Goal: Use online tool/utility: Utilize a website feature to perform a specific function

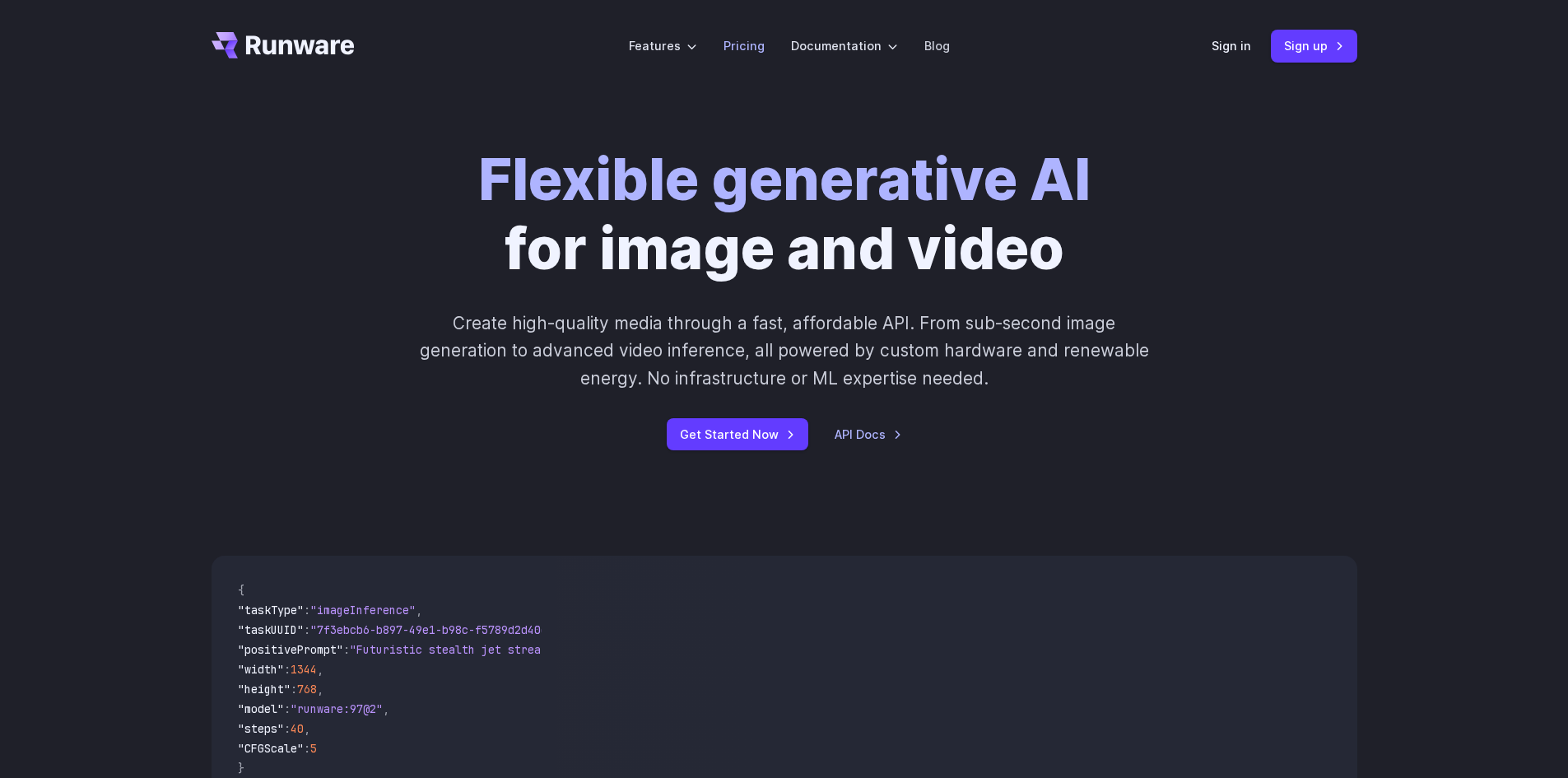
click at [744, 47] on link "Pricing" at bounding box center [744, 46] width 41 height 19
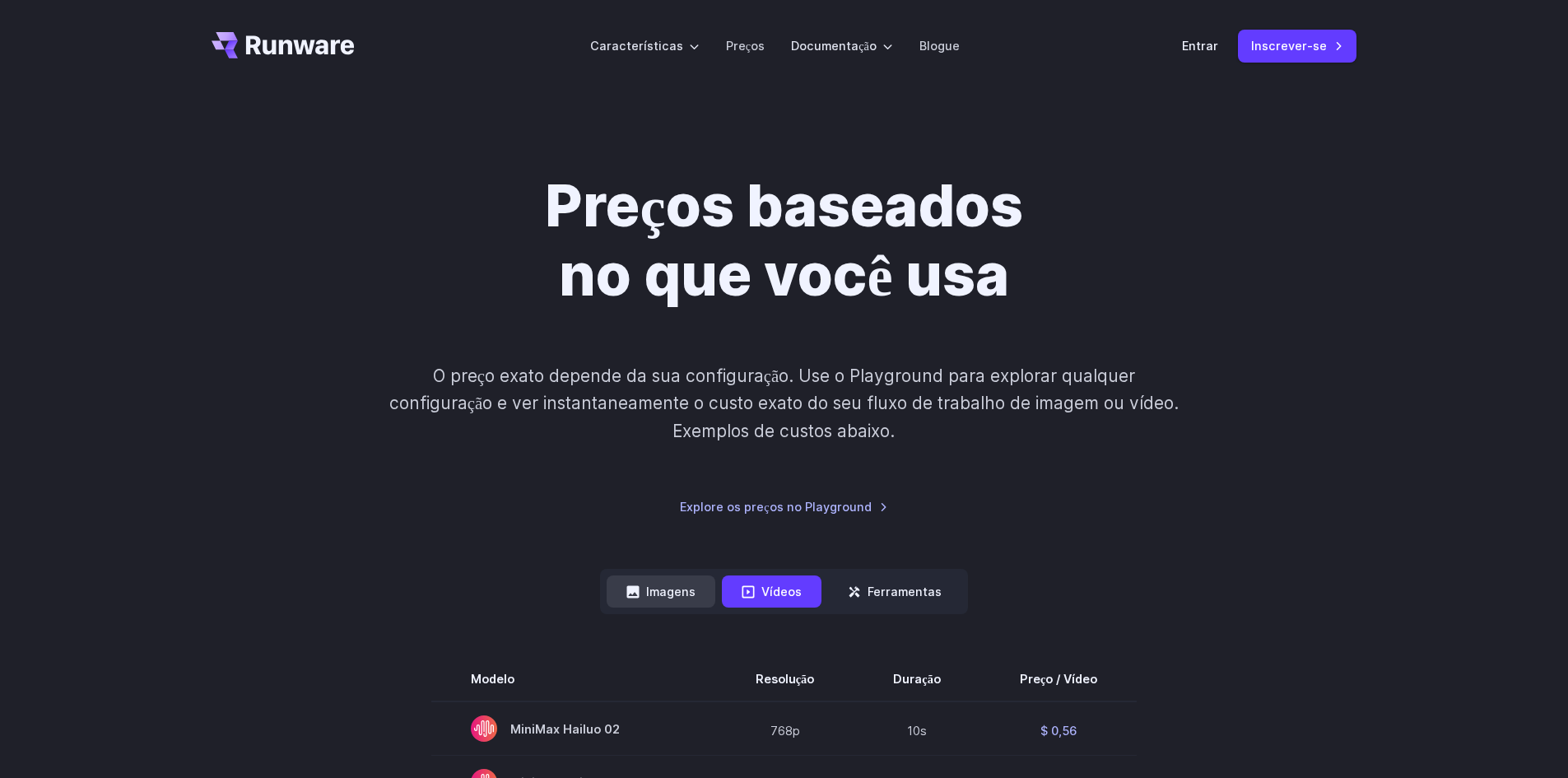
click at [669, 583] on font "Imagens" at bounding box center [671, 592] width 49 height 19
click at [677, 592] on font "Imagens" at bounding box center [671, 591] width 49 height 14
click at [686, 588] on font "Imagens" at bounding box center [671, 591] width 49 height 14
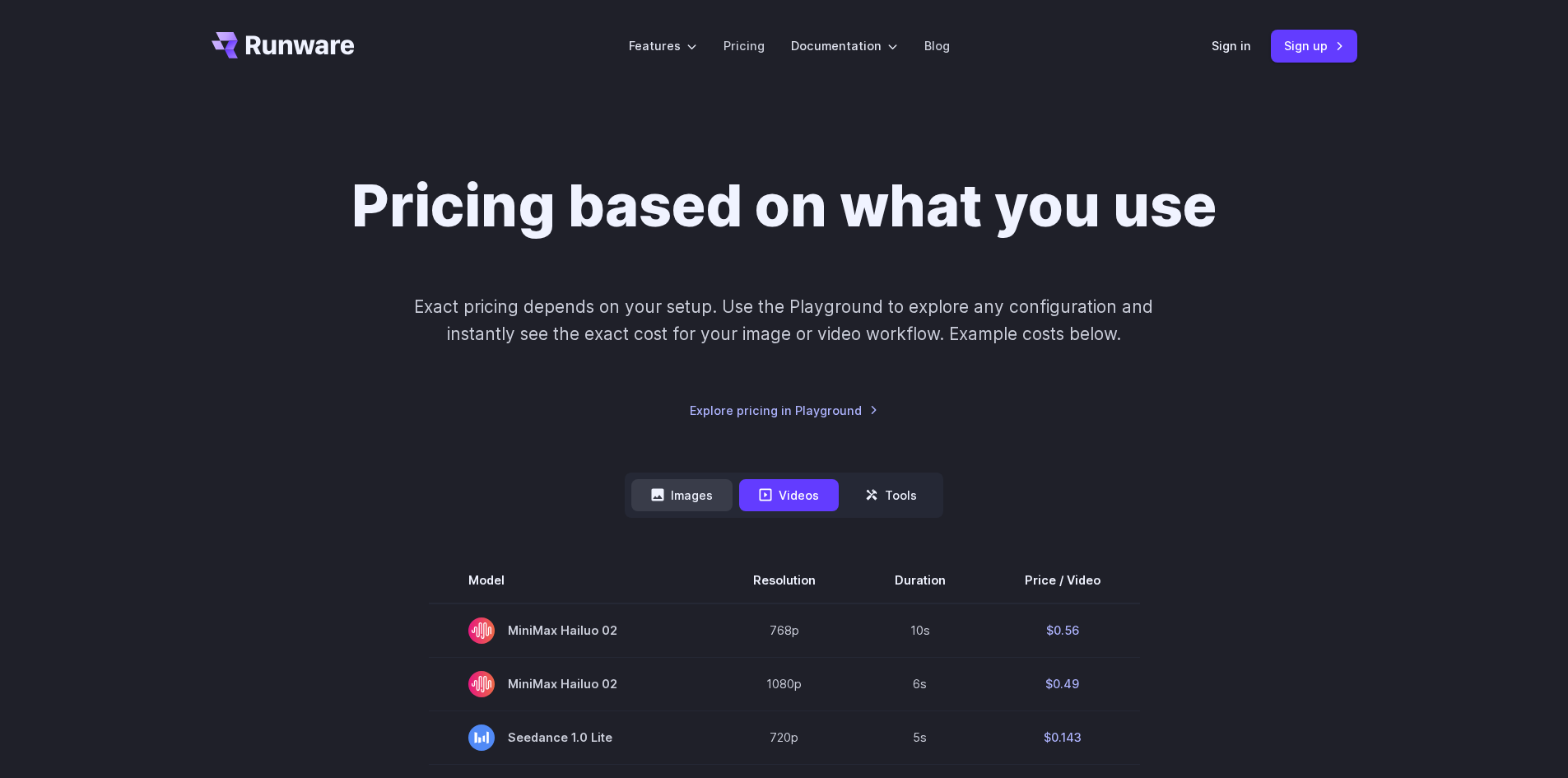
click at [687, 495] on button "Images" at bounding box center [682, 496] width 101 height 32
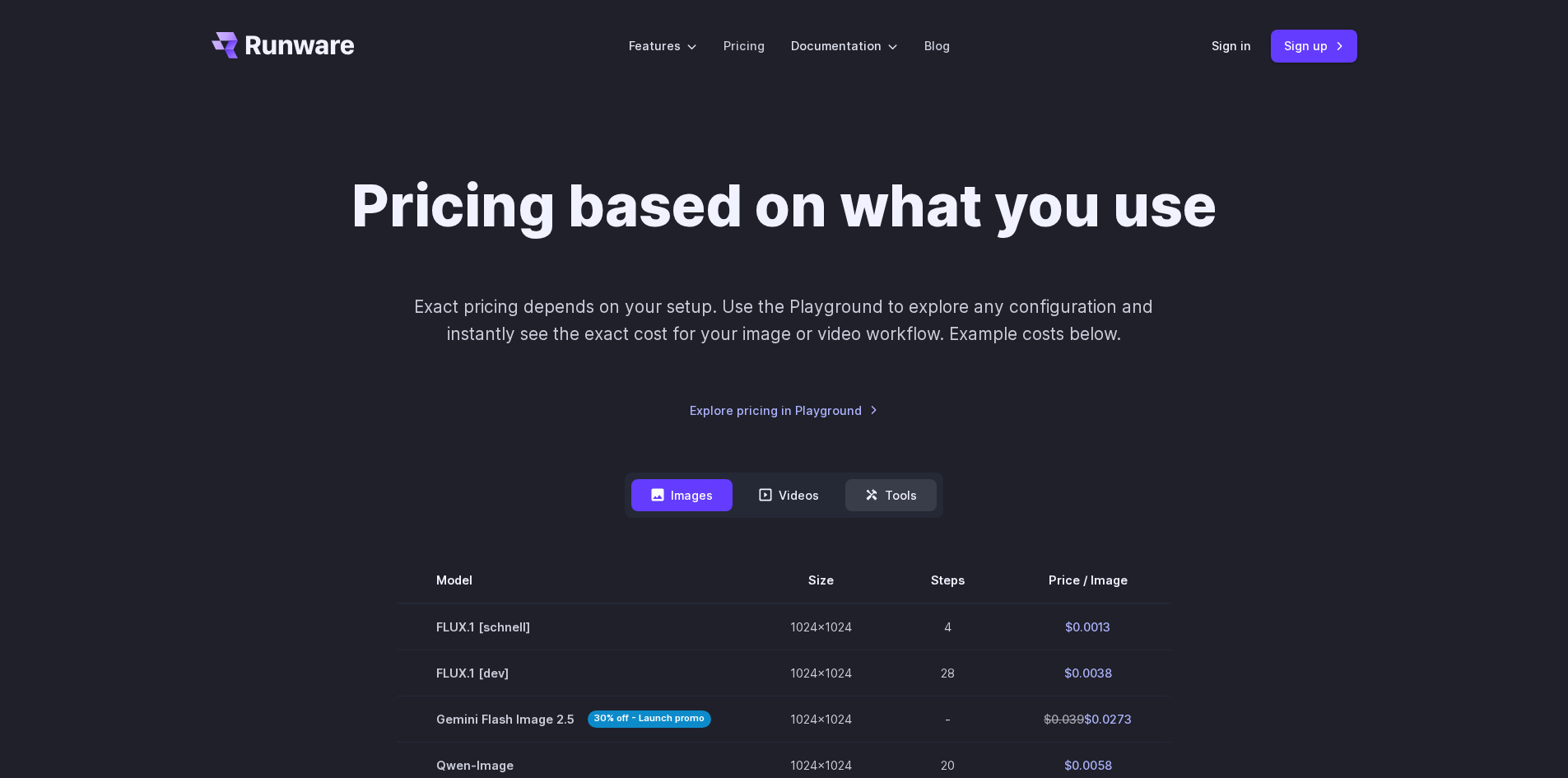
click at [899, 501] on button "Tools" at bounding box center [890, 496] width 91 height 32
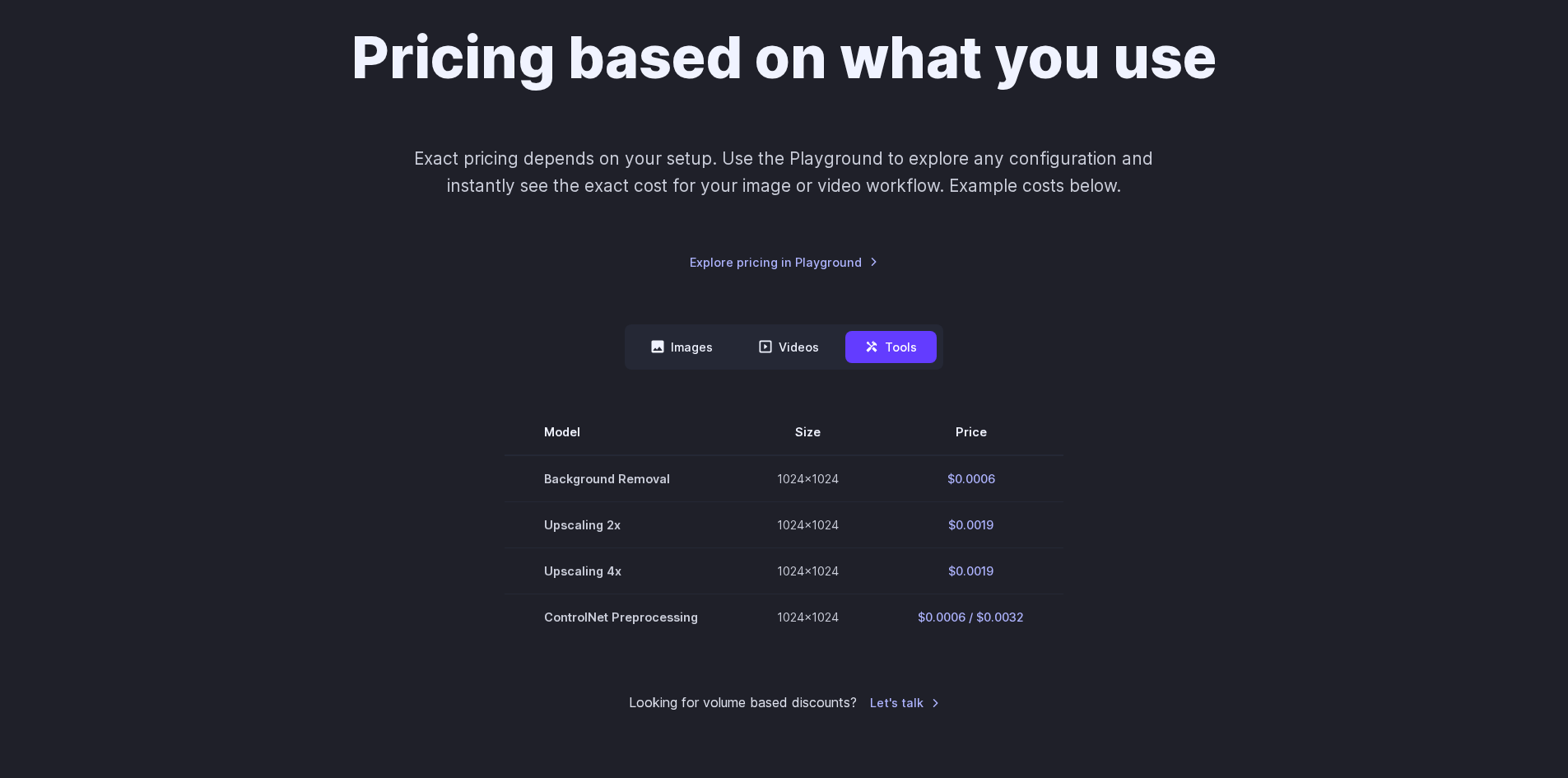
scroll to position [165, 0]
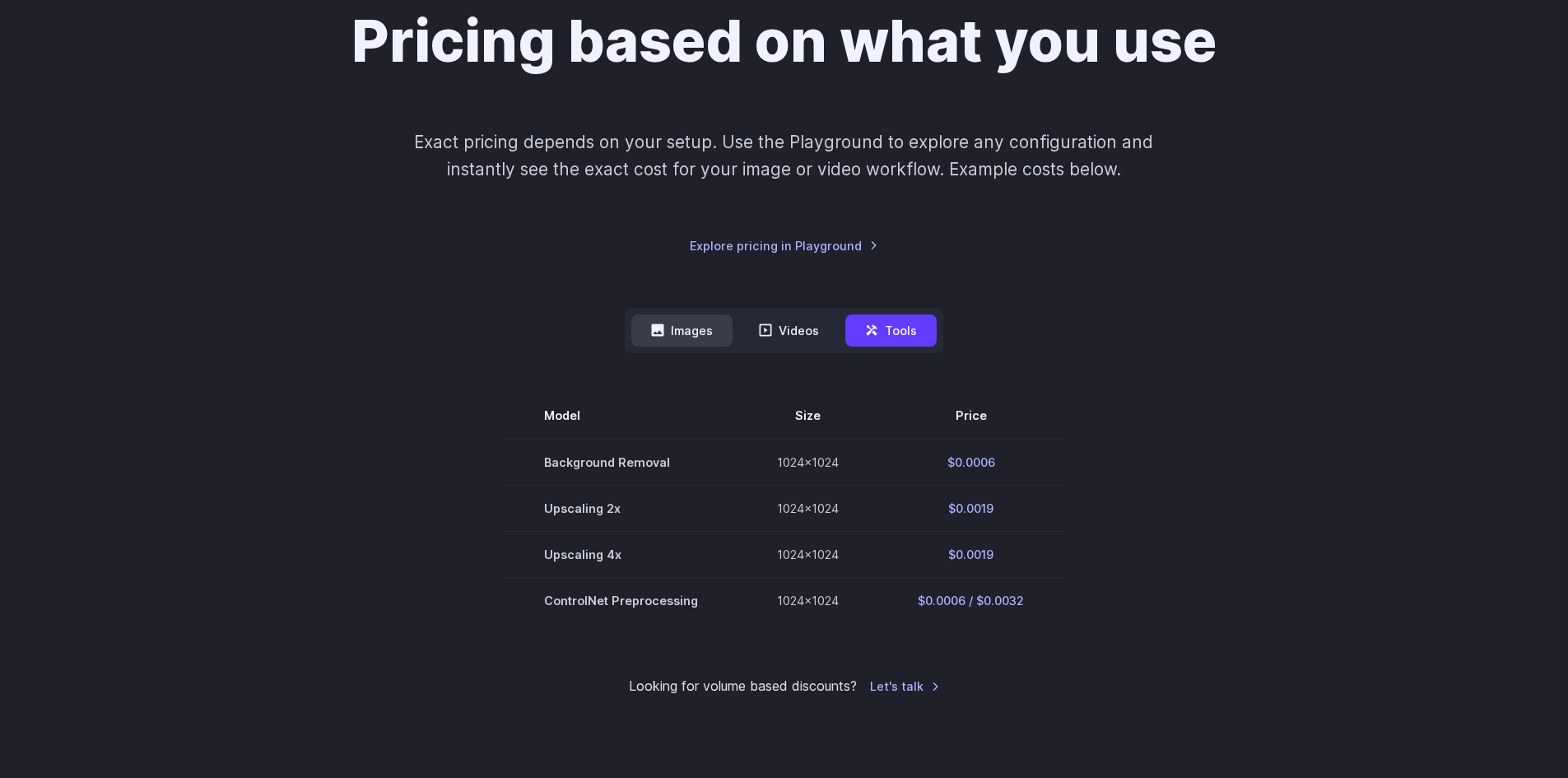
click at [681, 334] on button "Images" at bounding box center [682, 331] width 101 height 32
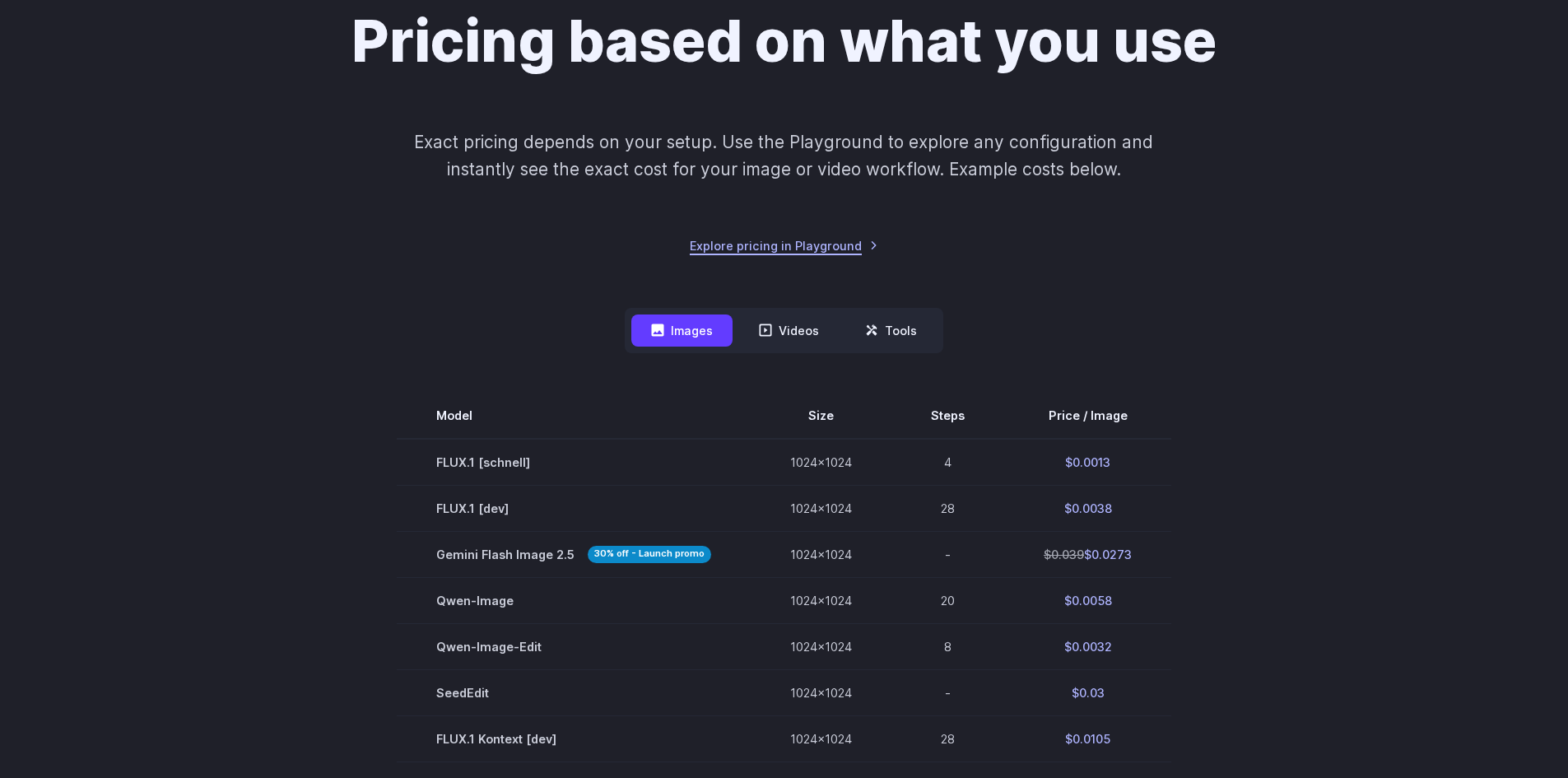
click at [776, 245] on link "Explore pricing in Playground" at bounding box center [784, 246] width 189 height 19
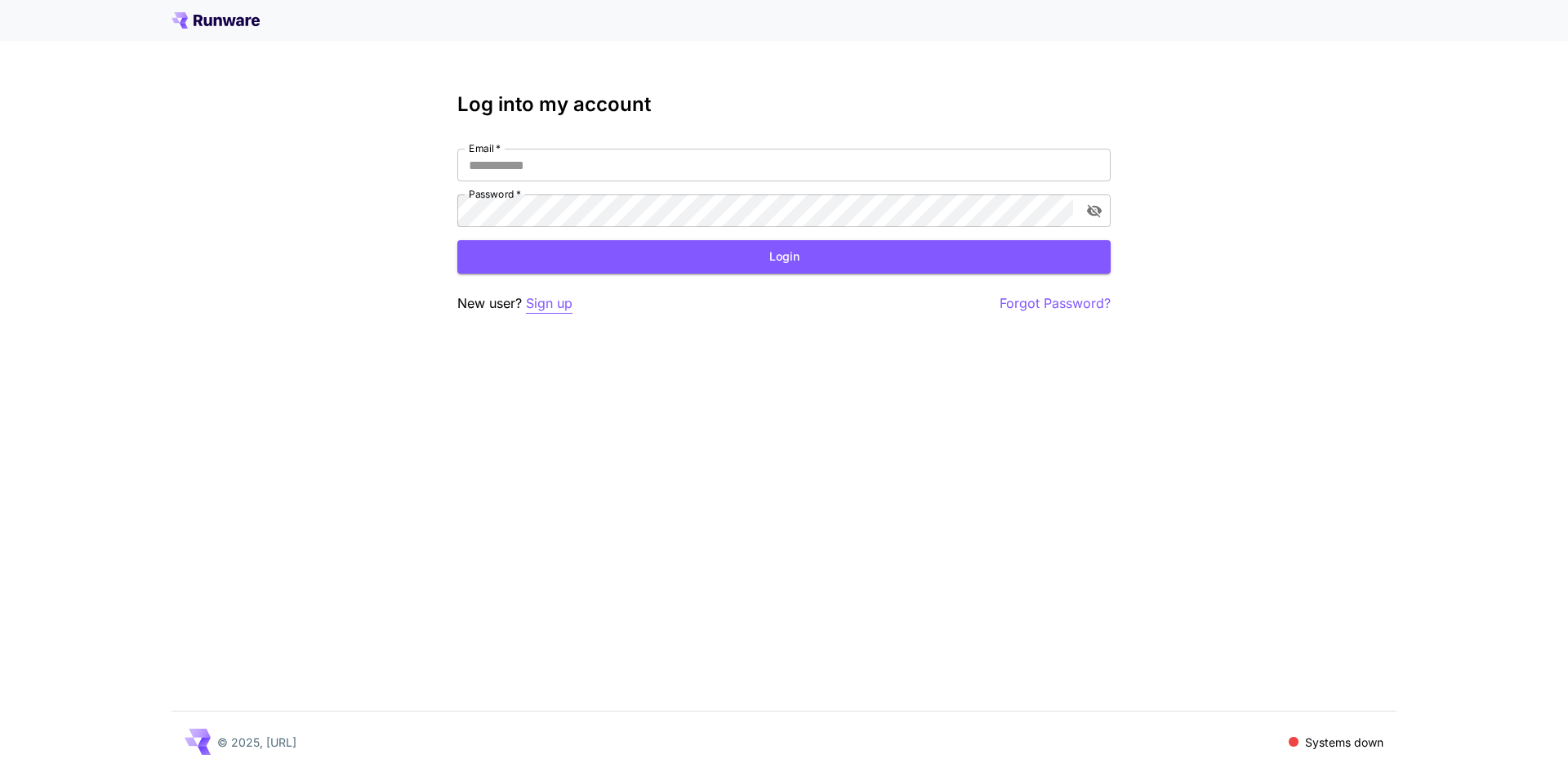
click at [553, 305] on p "Sign up" at bounding box center [549, 304] width 46 height 20
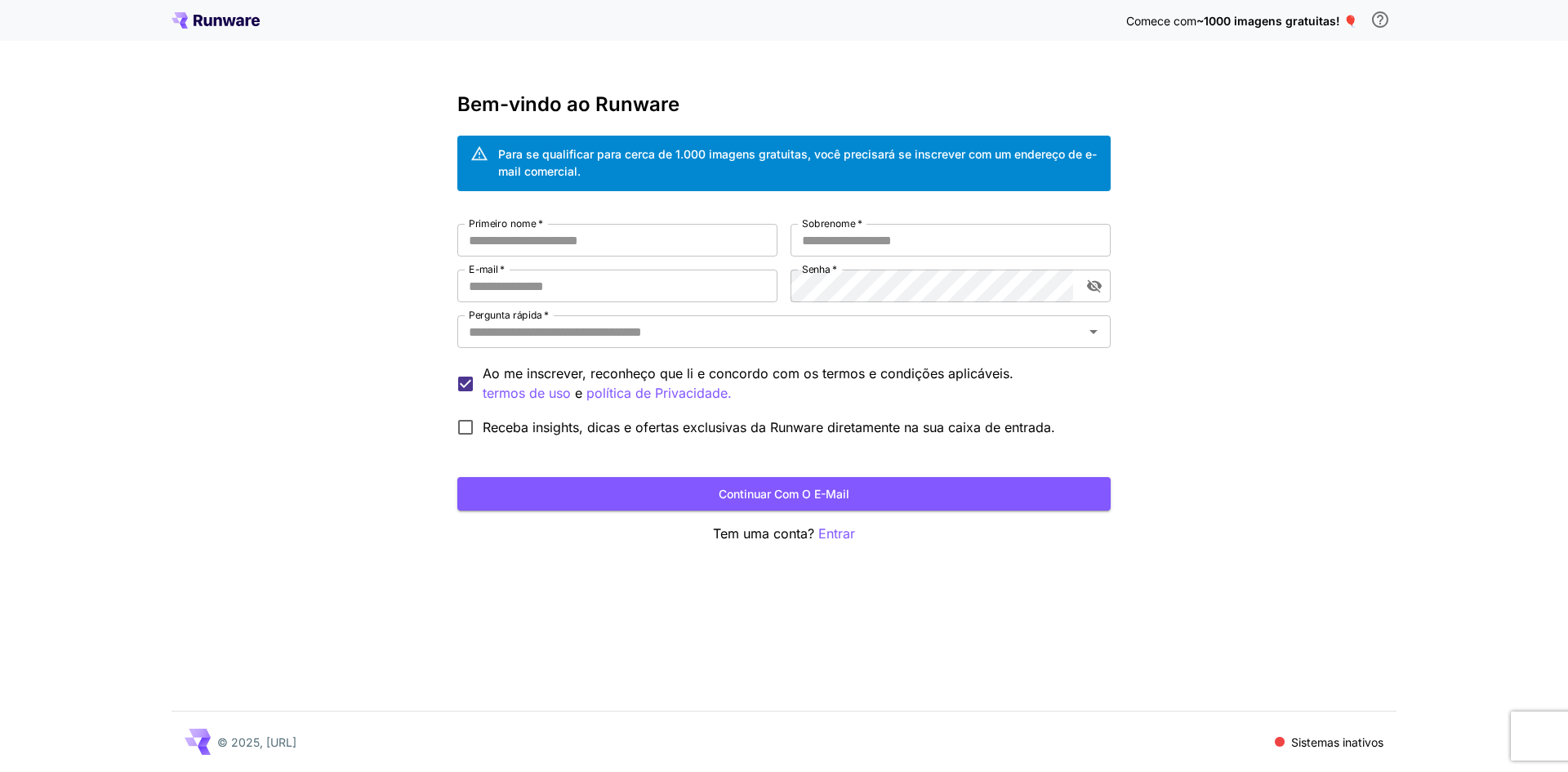
click at [1242, 472] on div "Comece com ~1000 imagens gratuitas! 🎈 Bem-vindo ao Runware Para se qualificar p…" at bounding box center [784, 386] width 1568 height 772
click at [501, 240] on input "Primeiro nome   *" at bounding box center [617, 240] width 321 height 33
type input "****"
type input "*****"
click at [568, 289] on input "E-mail   *" at bounding box center [617, 286] width 321 height 33
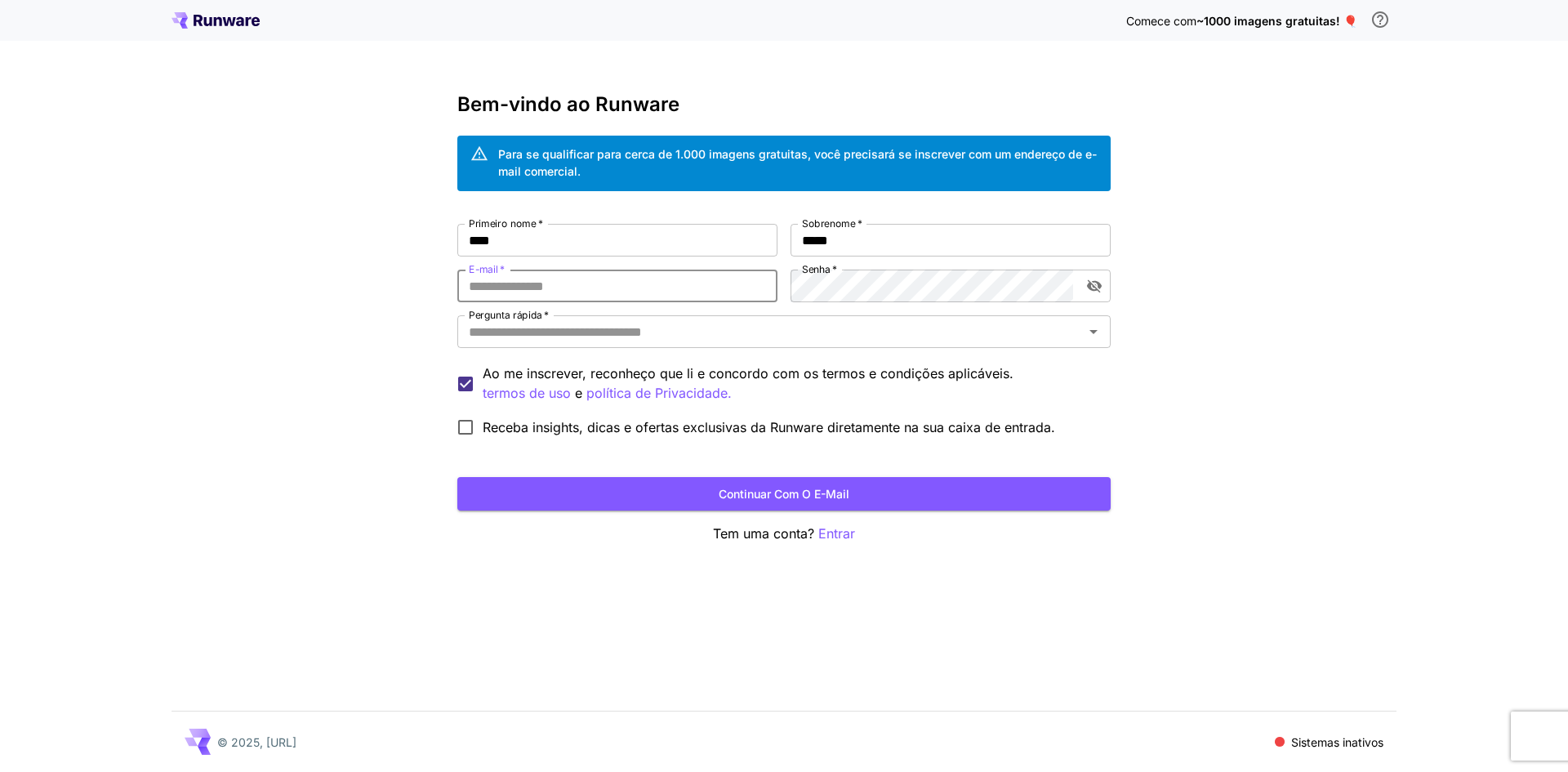
type input "**********"
click at [1263, 606] on div "**********" at bounding box center [784, 386] width 1568 height 772
click at [1330, 555] on div "**********" at bounding box center [784, 386] width 1568 height 772
click at [1095, 285] on icon "alternar a visibilidade da senha" at bounding box center [1094, 285] width 16 height 16
click at [617, 338] on input "Pergunta rápida   *" at bounding box center [770, 332] width 617 height 23
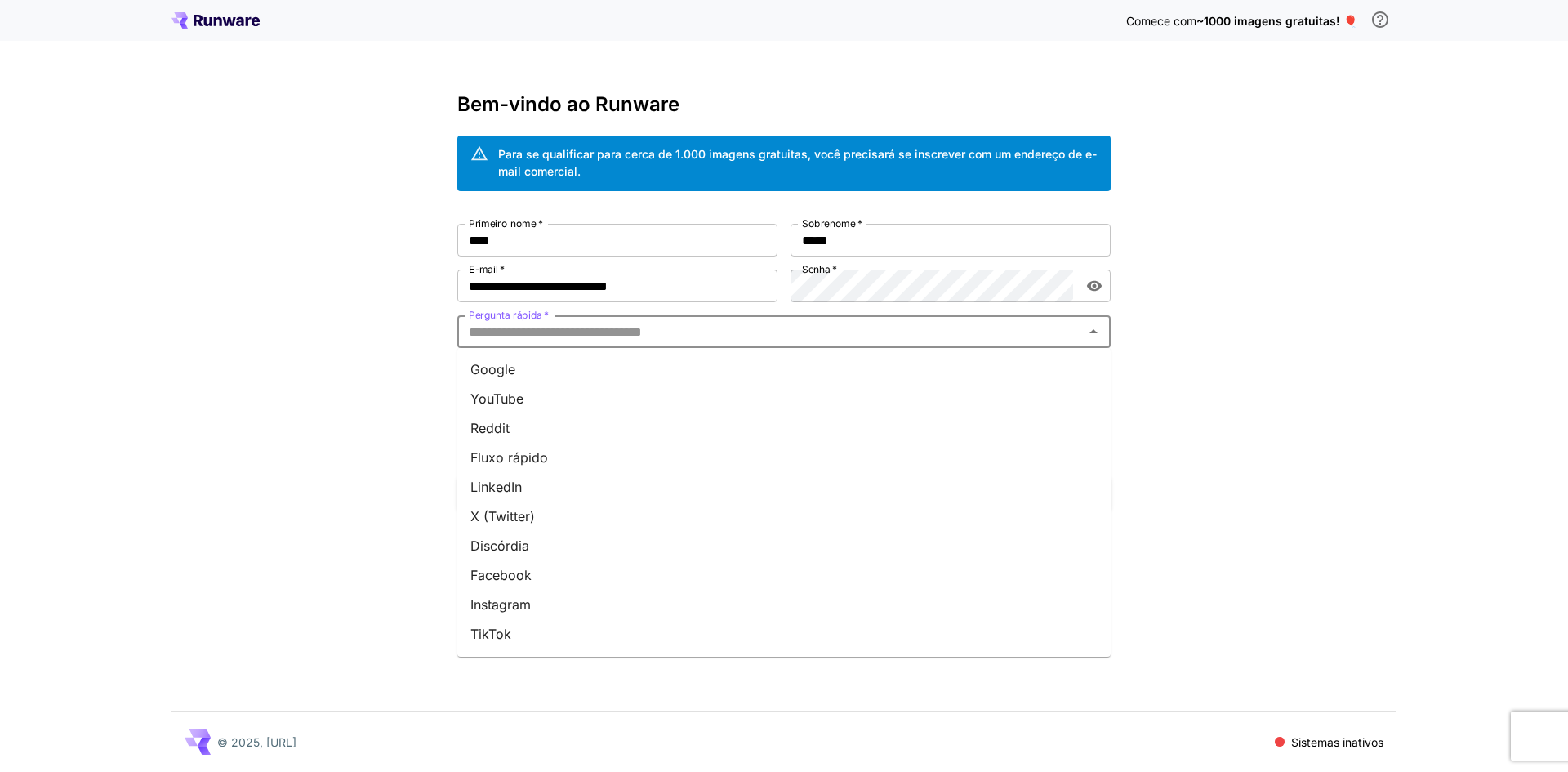
click at [504, 397] on font "YouTube" at bounding box center [497, 398] width 53 height 16
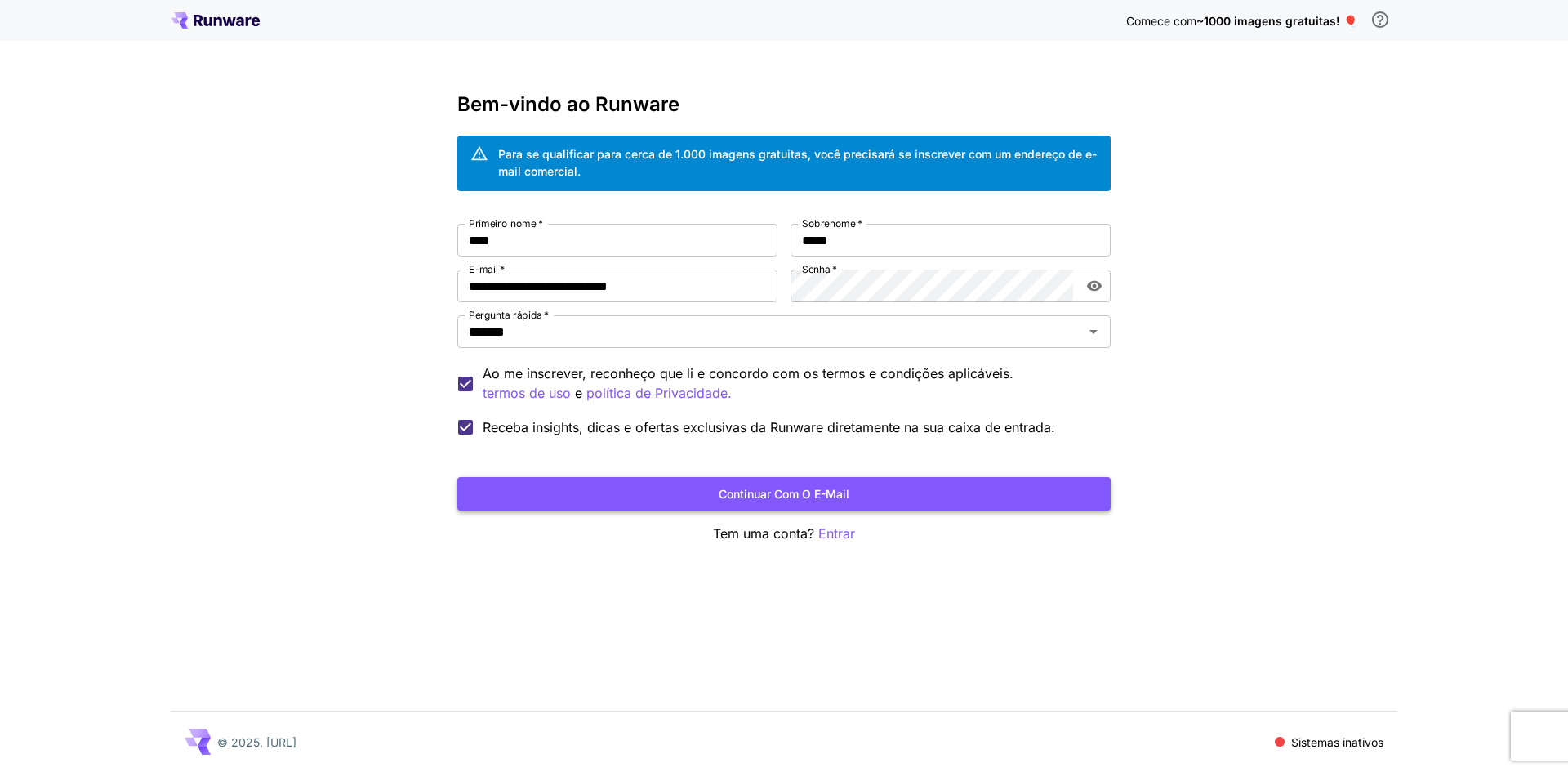
click at [779, 494] on font "Continuar com o e-mail" at bounding box center [784, 494] width 131 height 13
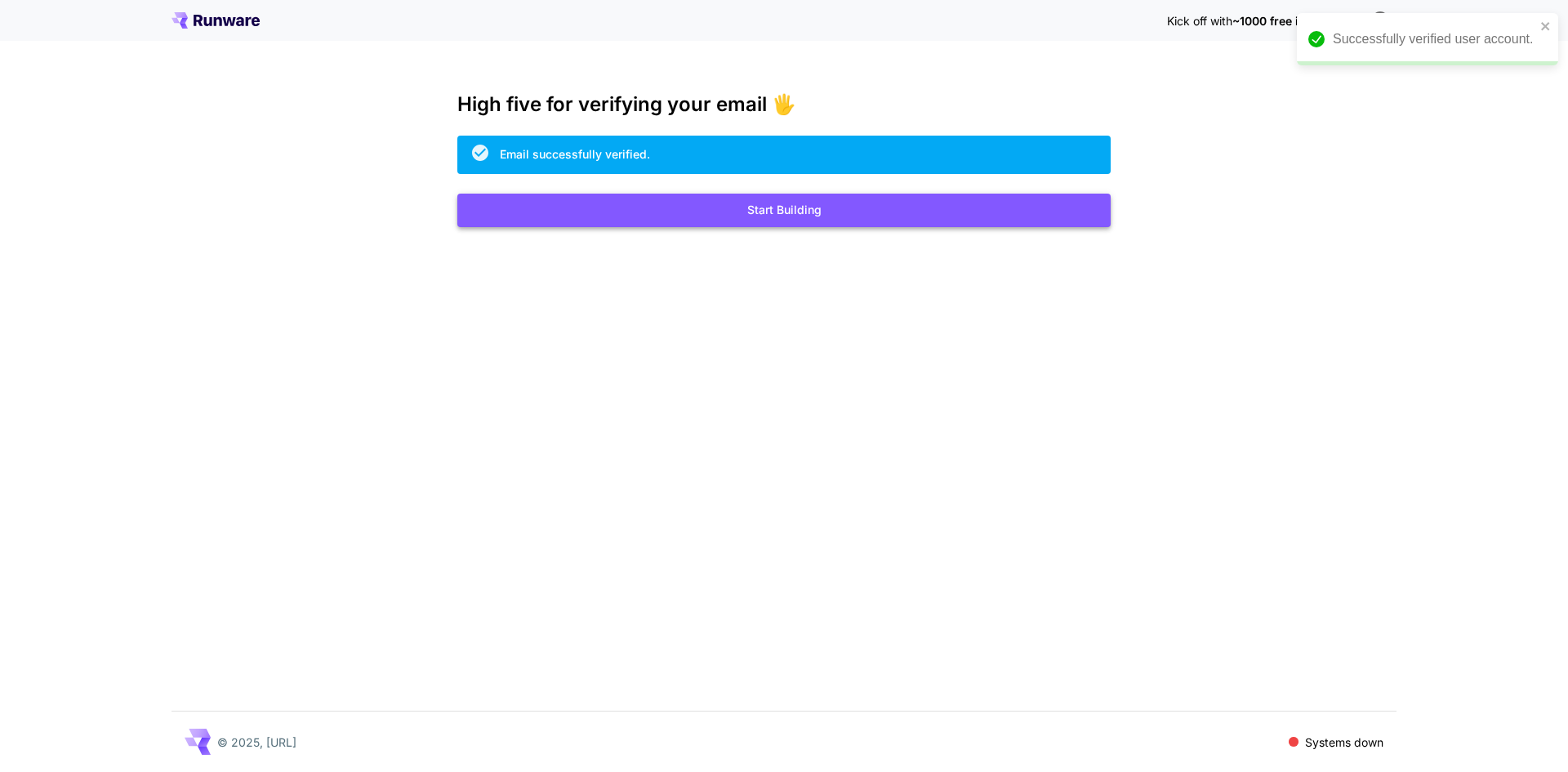
click at [773, 207] on button "Start Building" at bounding box center [784, 210] width 654 height 34
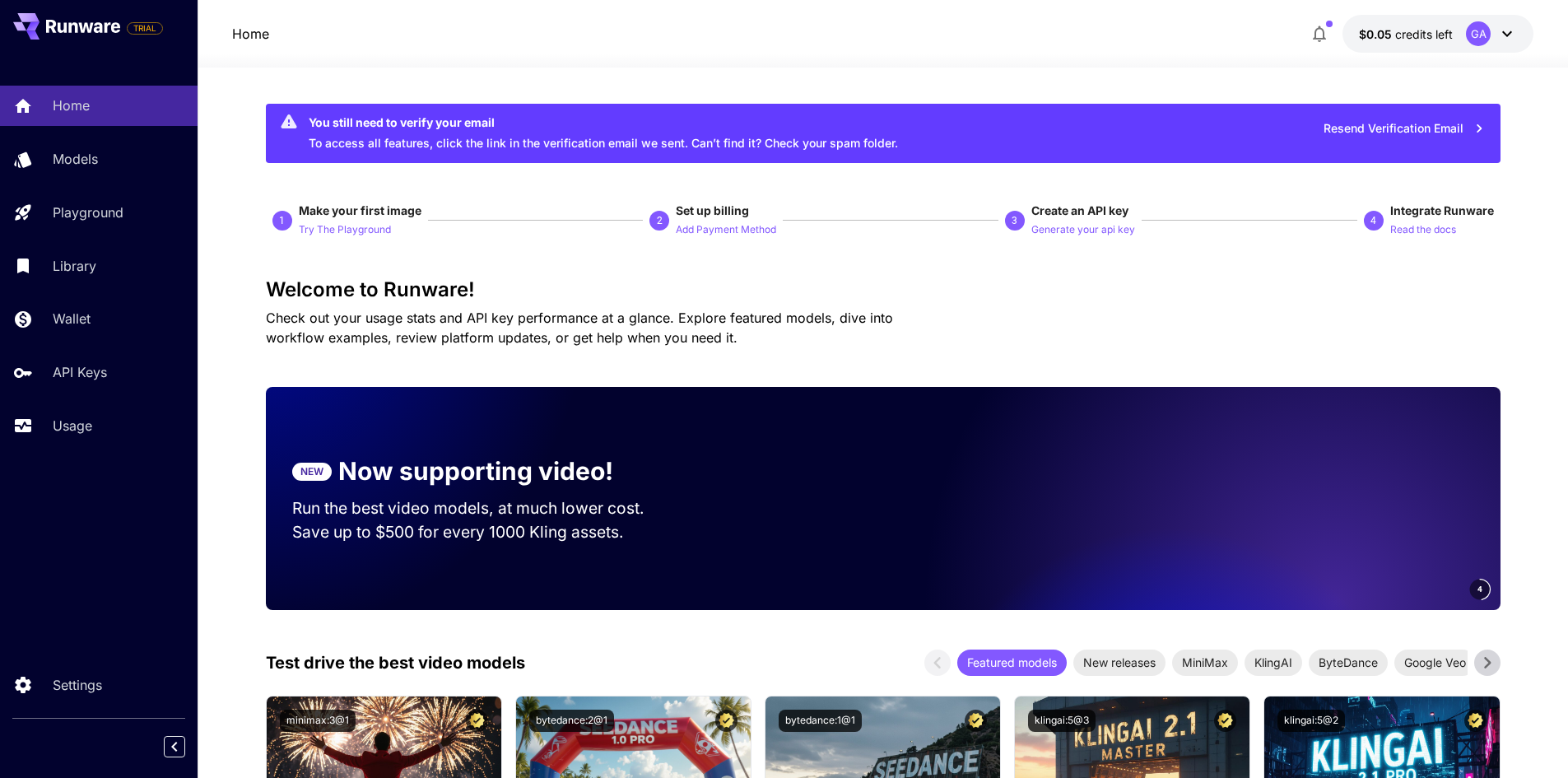
click at [1508, 36] on icon at bounding box center [1508, 34] width 10 height 6
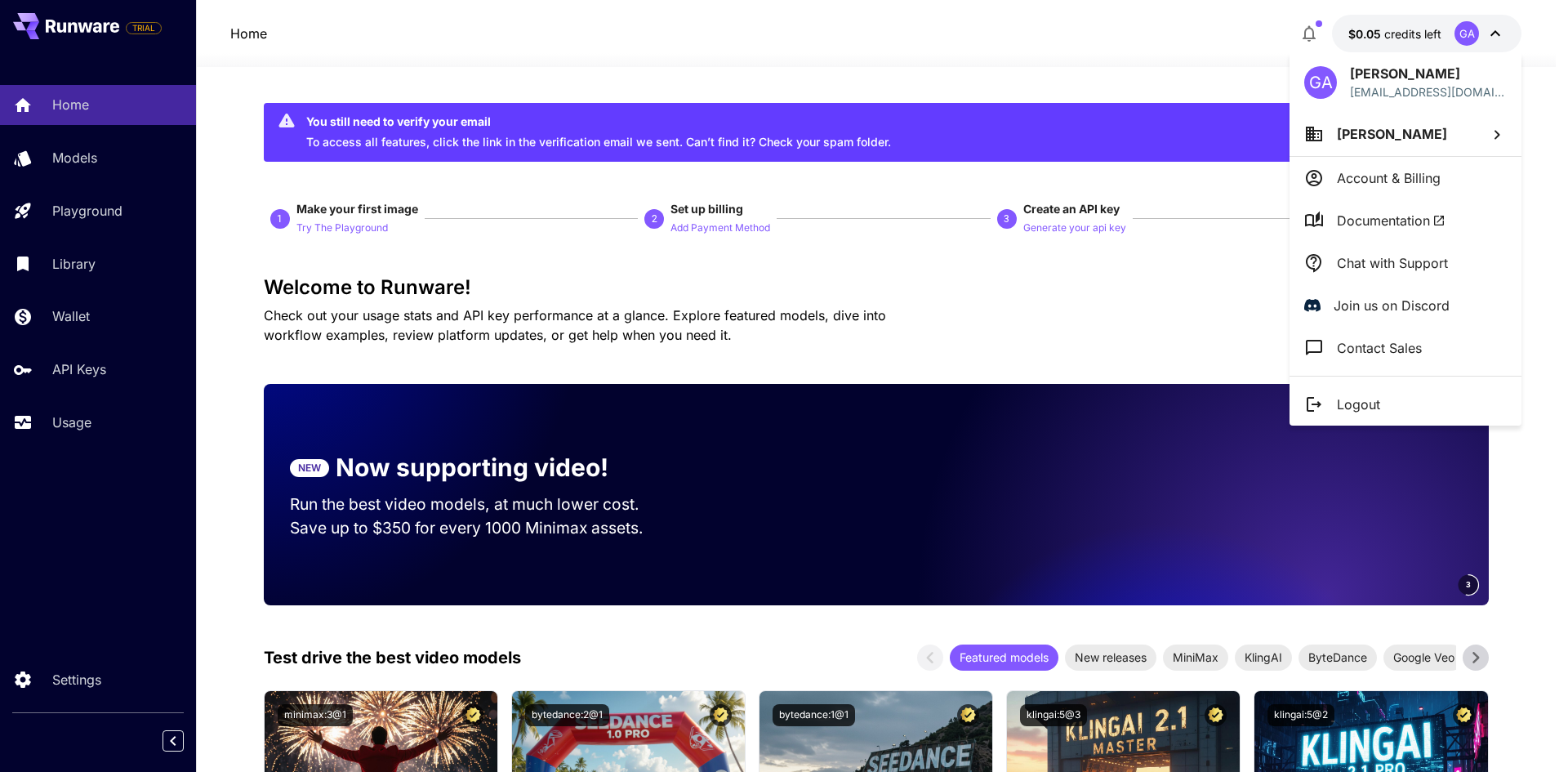
click at [1178, 295] on div at bounding box center [784, 386] width 1568 height 772
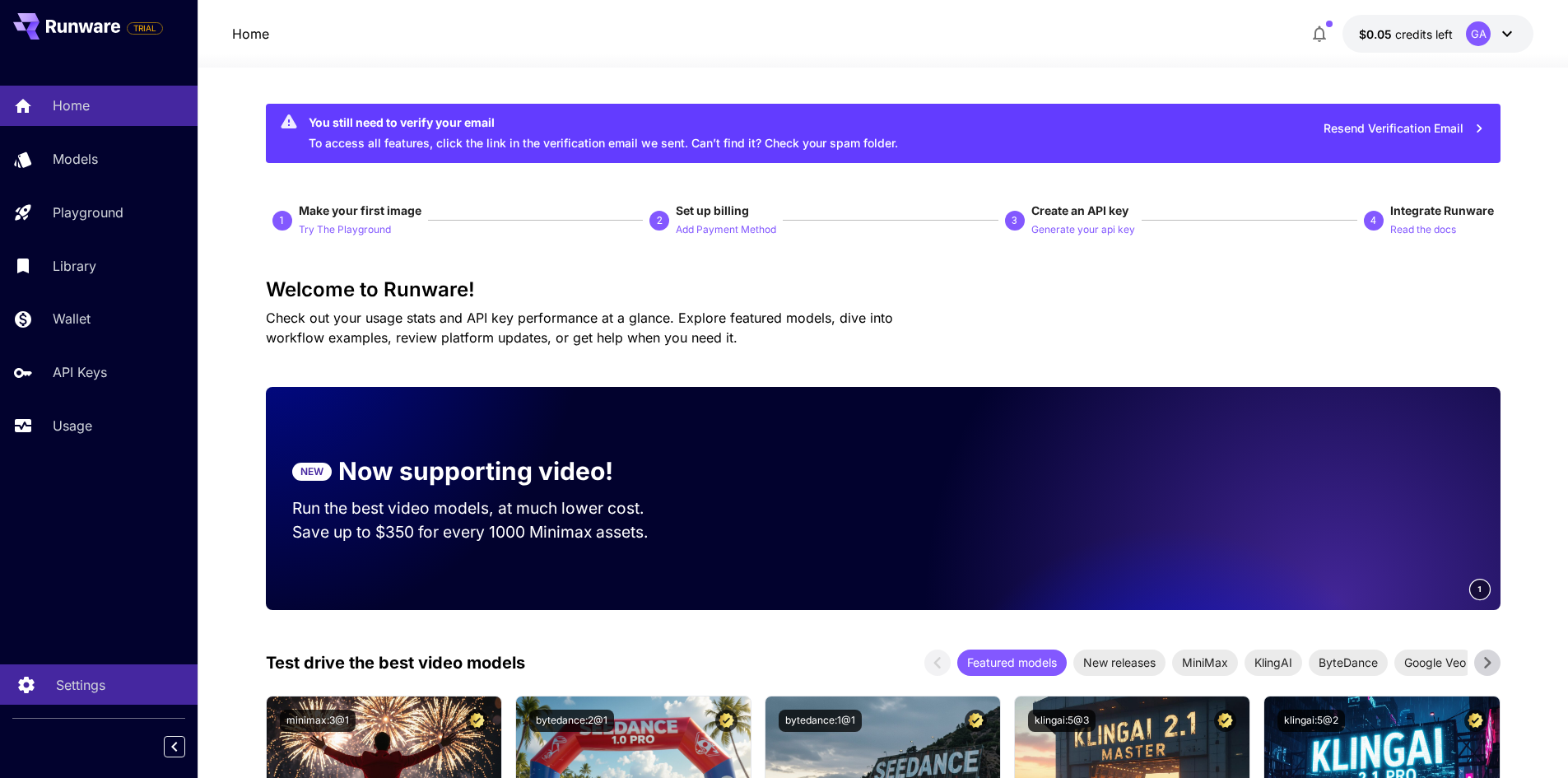
click at [20, 689] on icon at bounding box center [26, 679] width 20 height 20
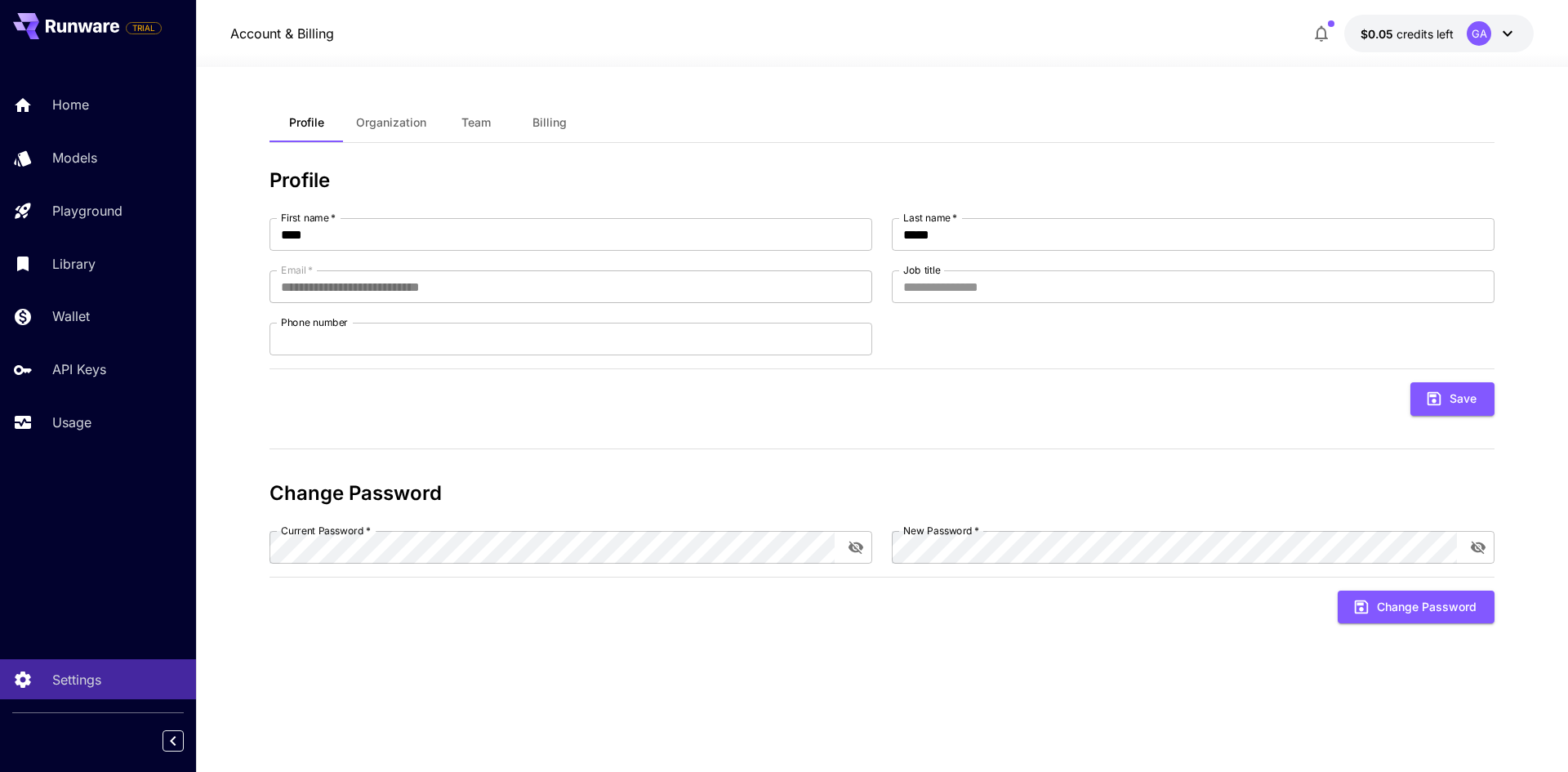
click at [377, 118] on span "Organization" at bounding box center [391, 122] width 70 height 14
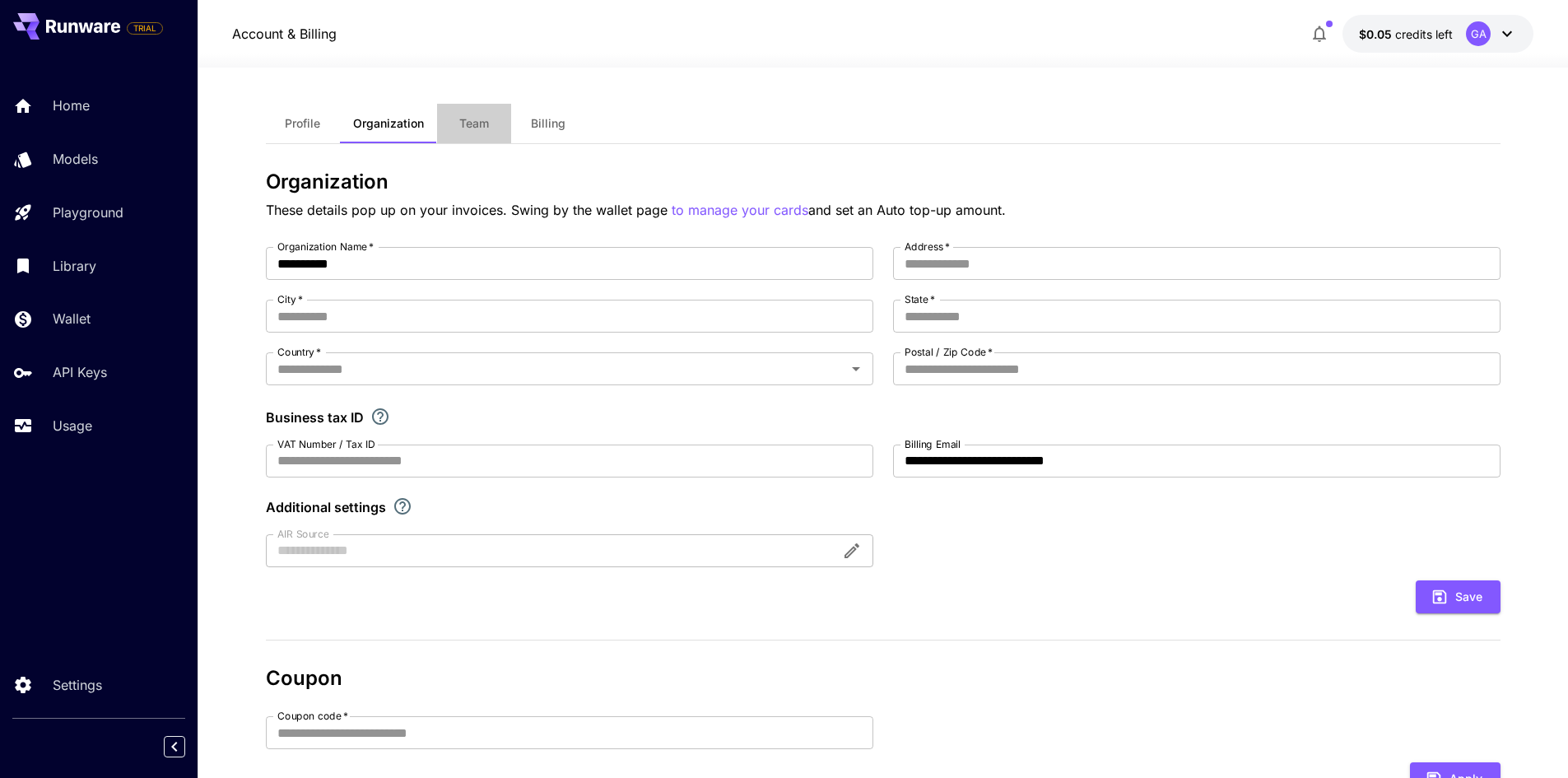
click at [485, 124] on span "Team" at bounding box center [474, 123] width 30 height 14
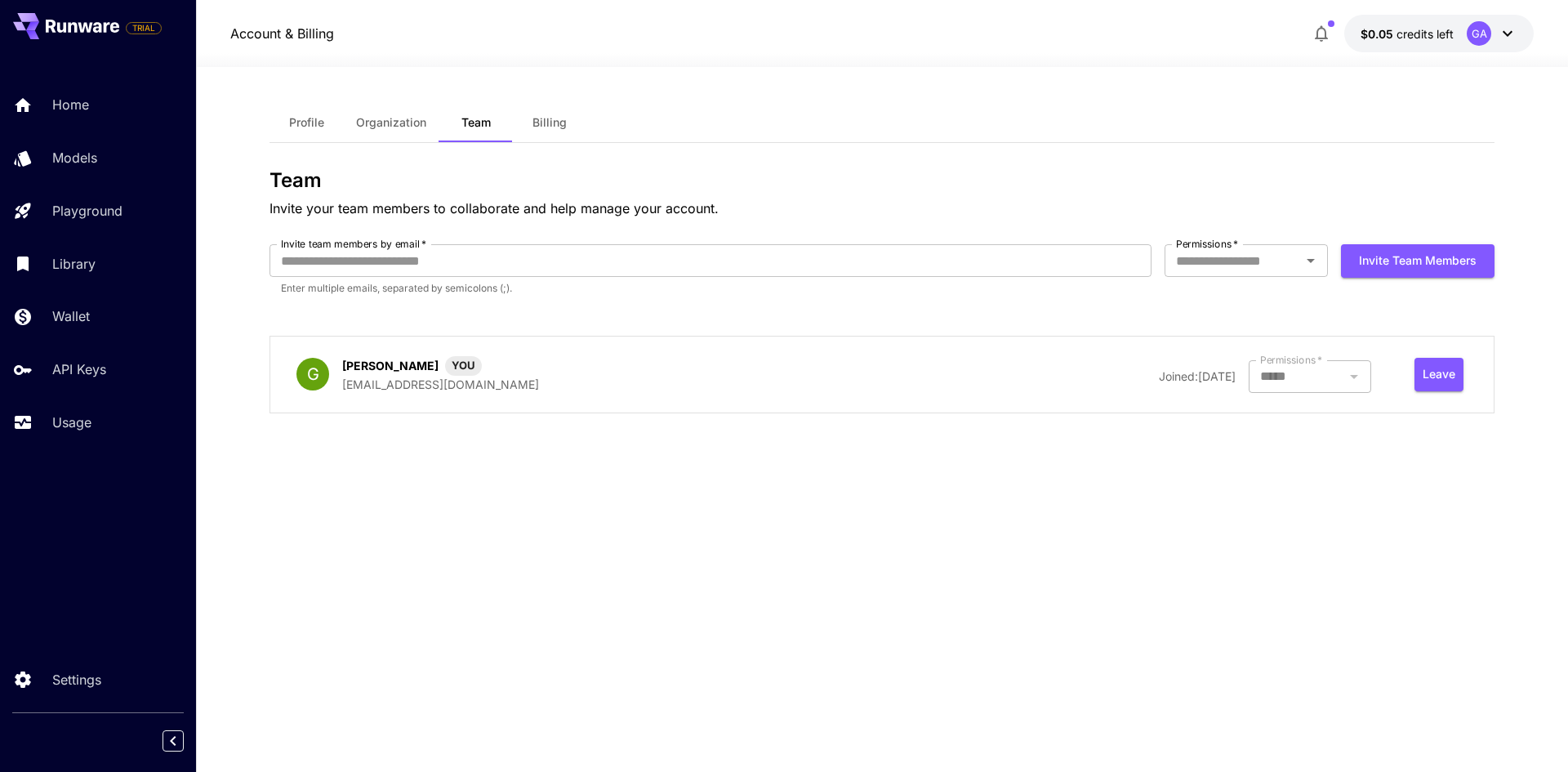
click at [568, 123] on button "Billing" at bounding box center [549, 122] width 73 height 39
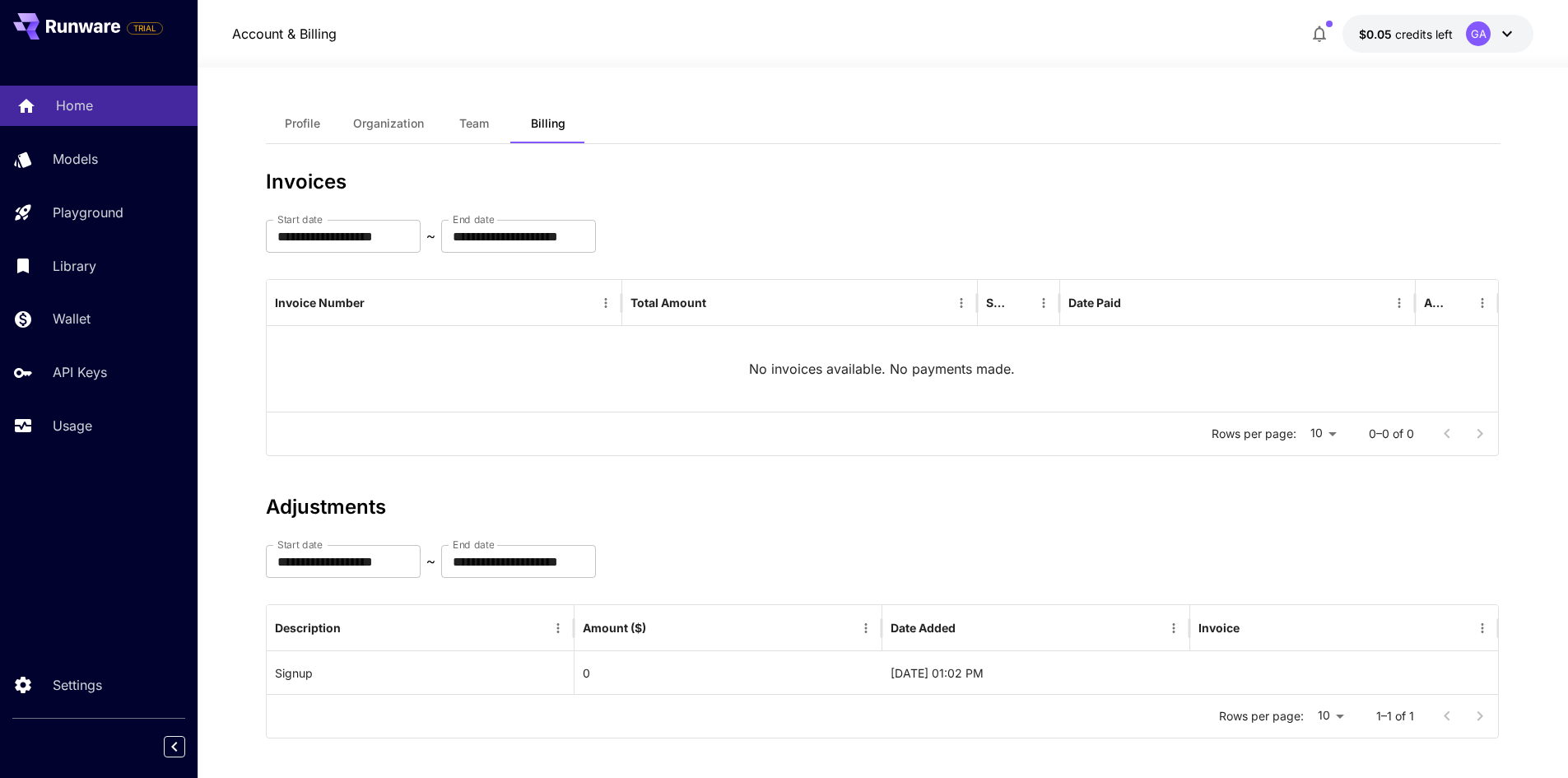
click at [54, 103] on link "Home" at bounding box center [99, 105] width 197 height 40
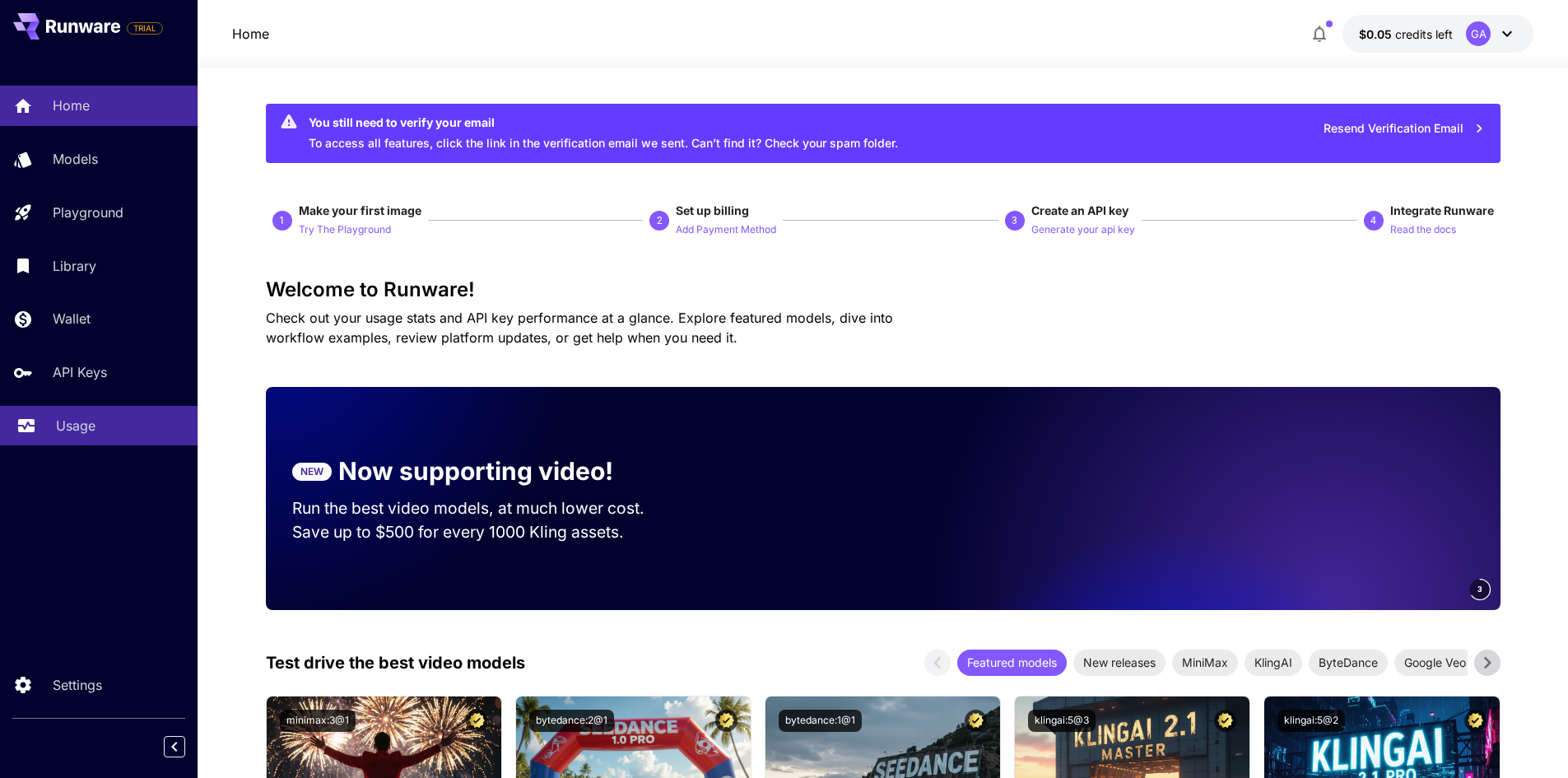
click at [62, 432] on p "Usage" at bounding box center [76, 425] width 39 height 20
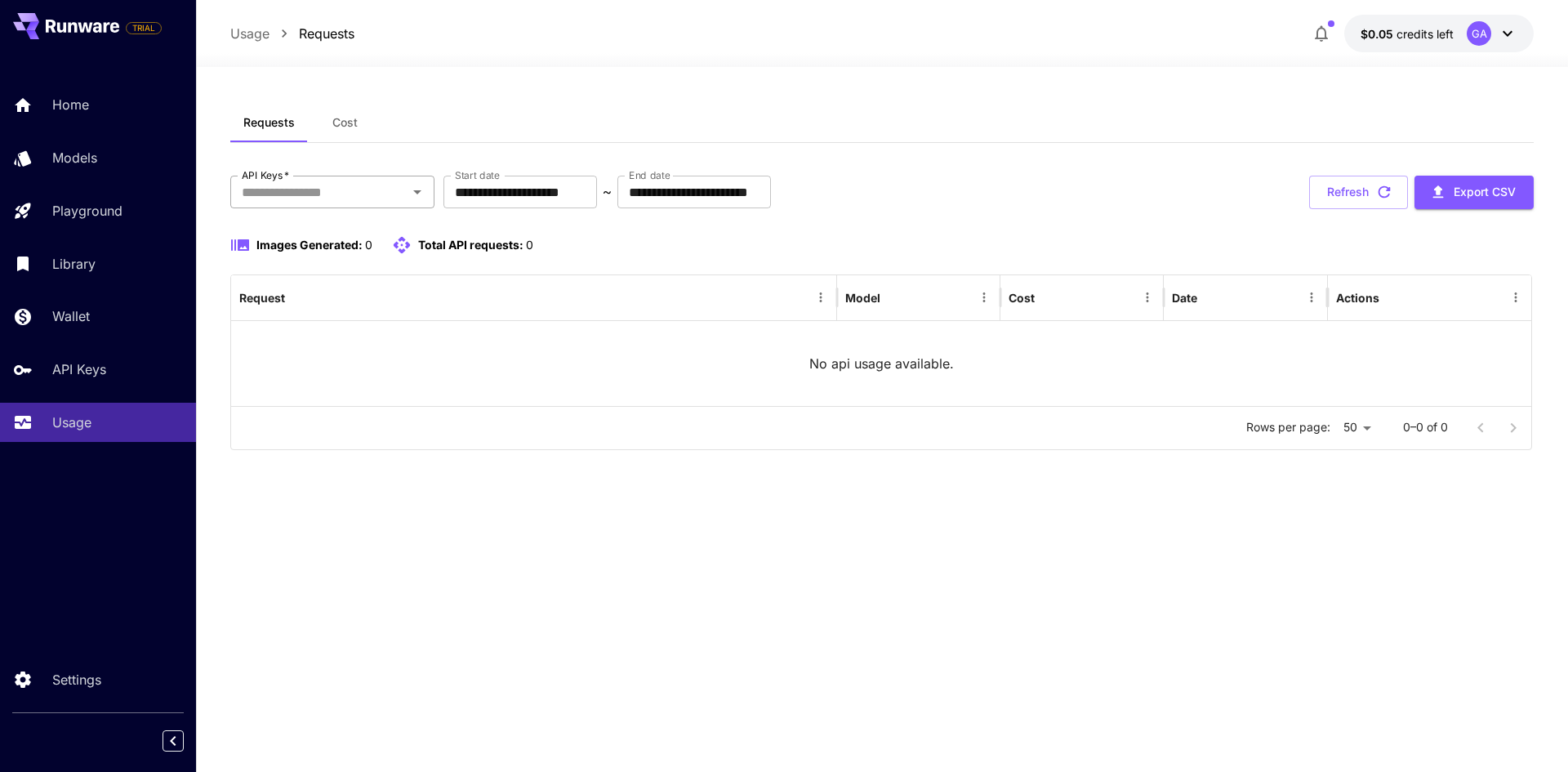
click at [418, 192] on icon "Open" at bounding box center [418, 192] width 8 height 4
click at [418, 192] on icon "Close" at bounding box center [418, 192] width 8 height 4
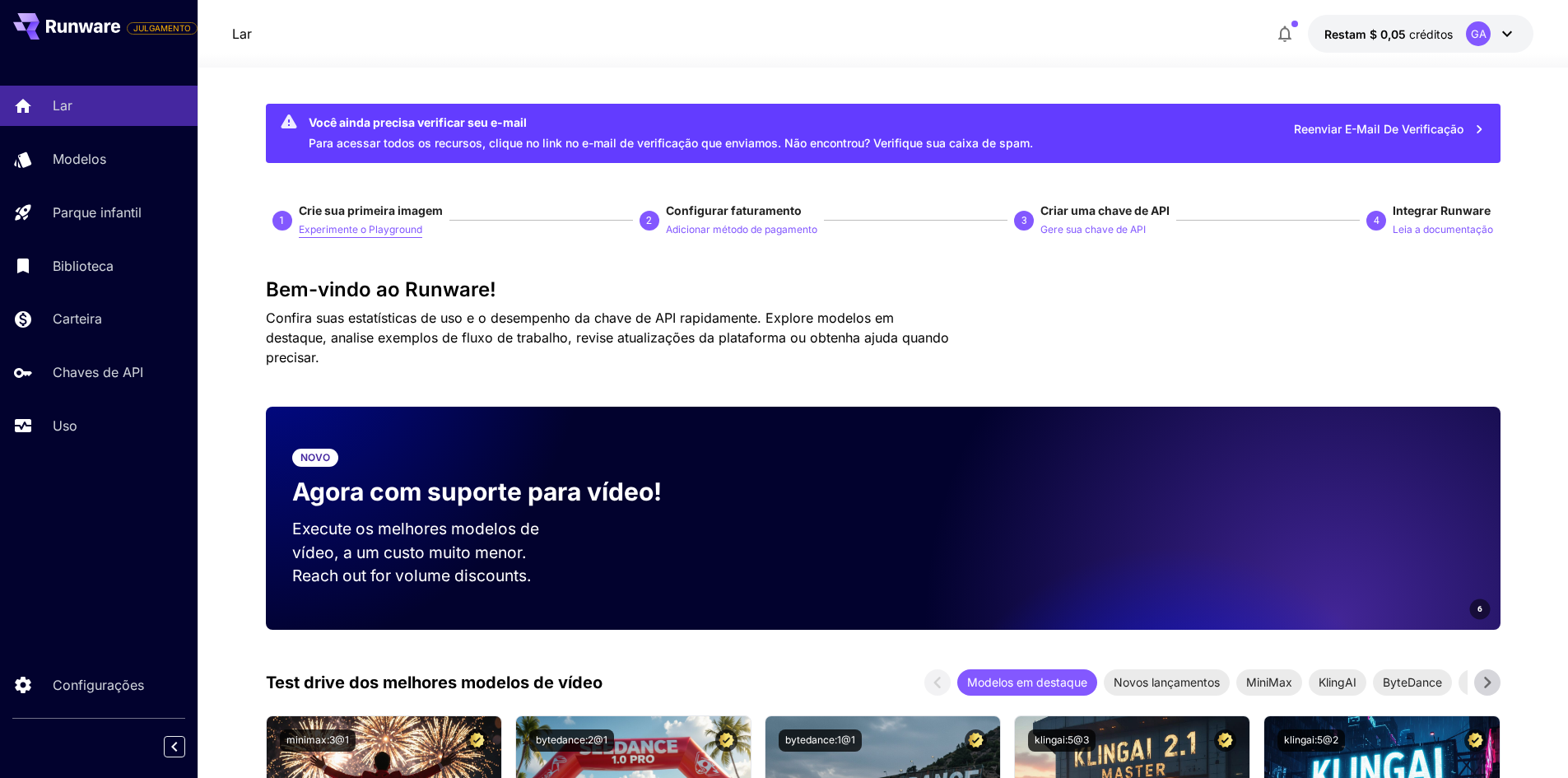
click at [315, 226] on font "Experimente o Playground" at bounding box center [360, 229] width 123 height 13
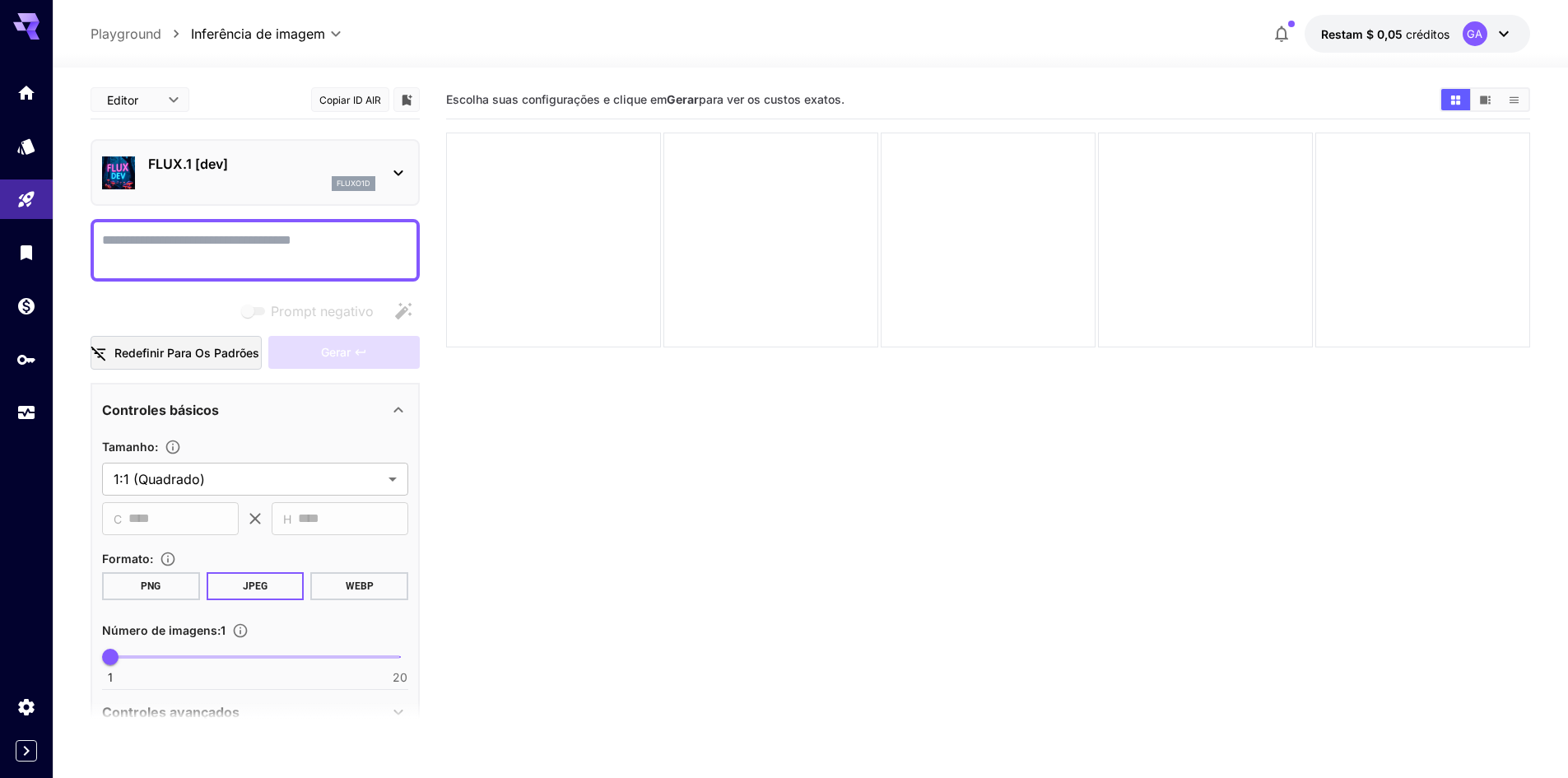
click at [401, 176] on icon at bounding box center [398, 173] width 20 height 20
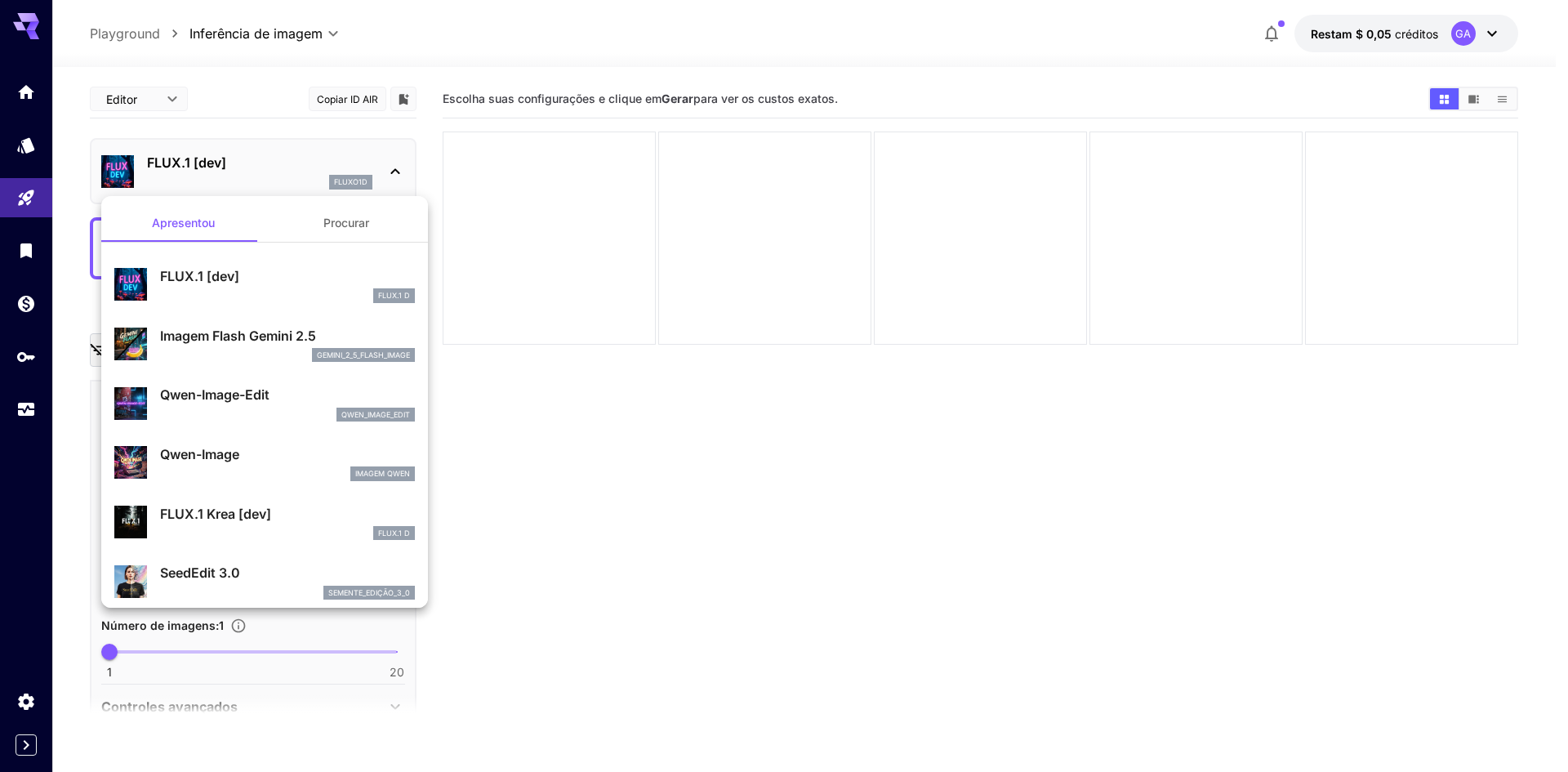
click at [690, 505] on div at bounding box center [784, 386] width 1568 height 772
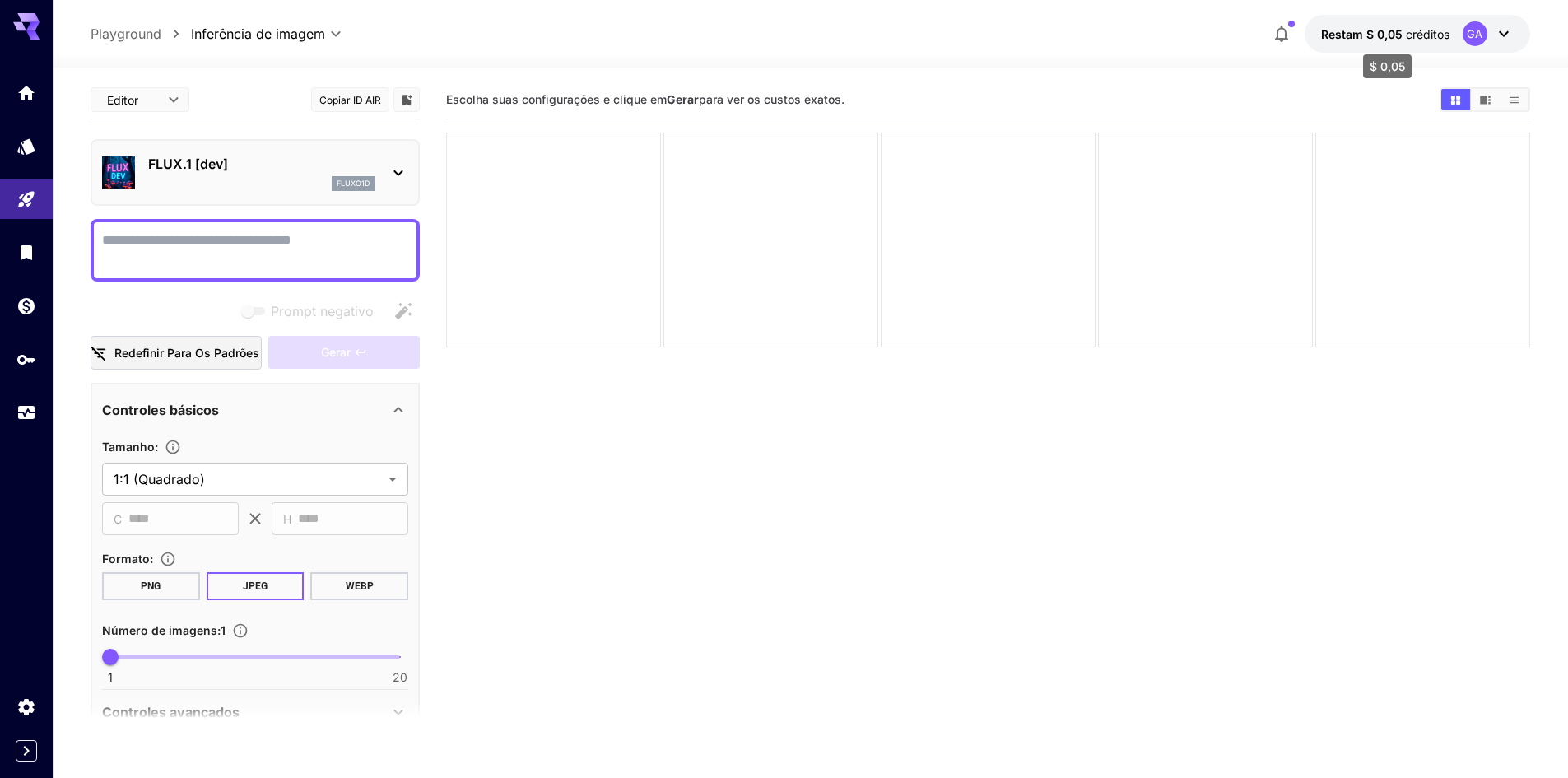
click at [1392, 31] on font "Restam $ 0,05" at bounding box center [1362, 34] width 82 height 14
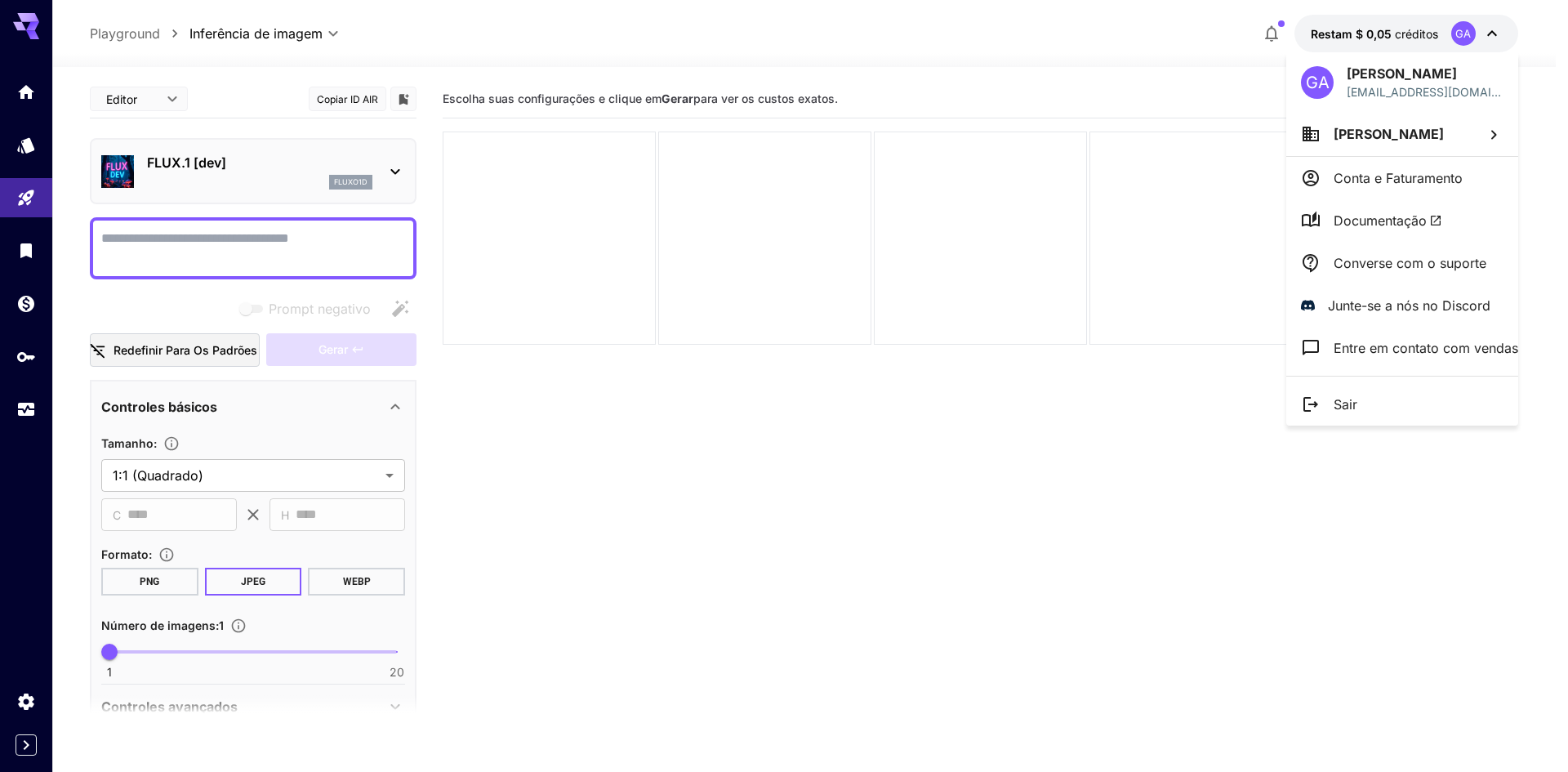
click at [1066, 553] on div at bounding box center [784, 386] width 1568 height 772
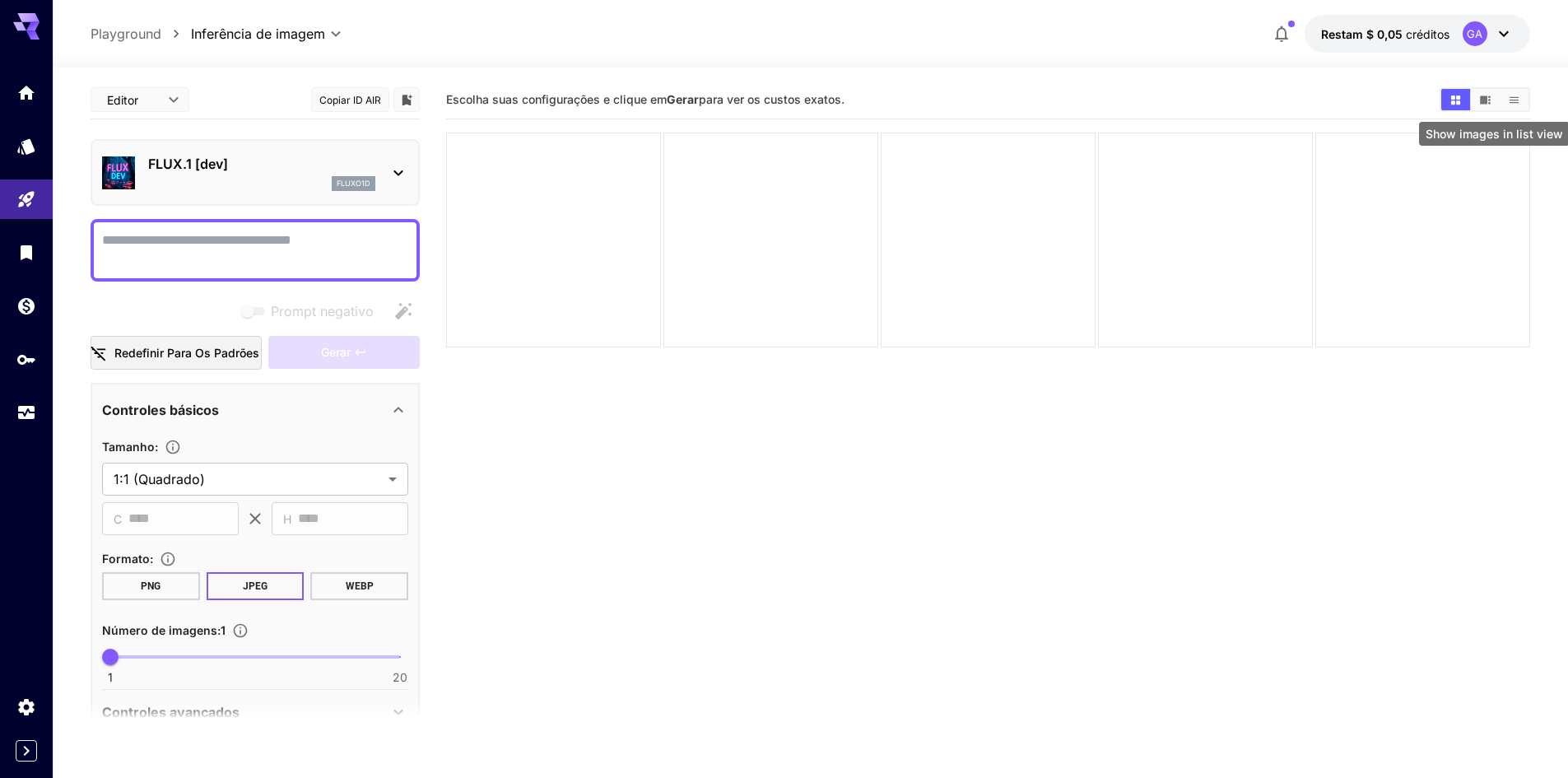
click at [1515, 103] on icon "Mostrar imagens na visualização de lista" at bounding box center [1514, 99] width 13 height 13
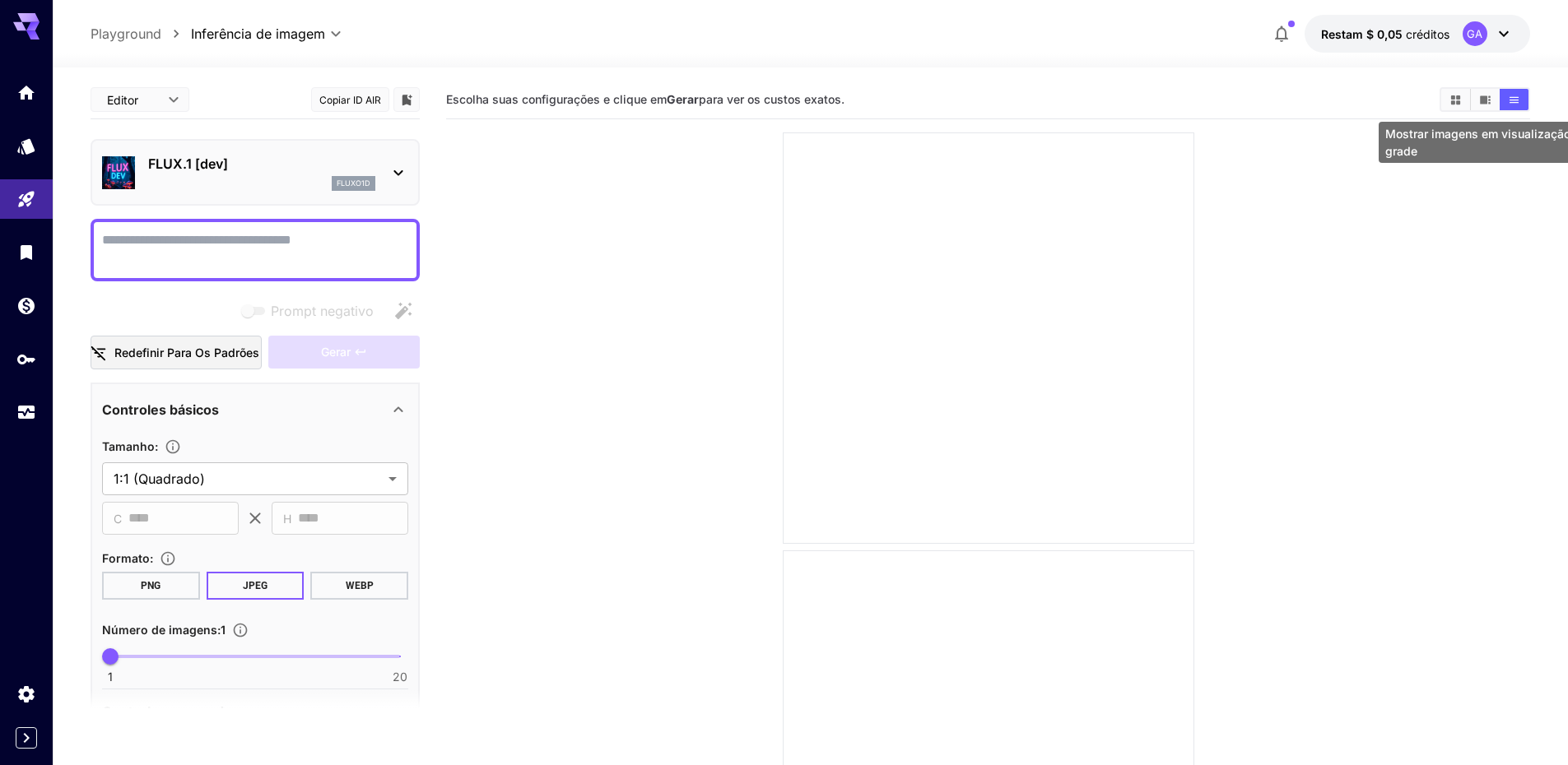
click at [1459, 104] on icon "Mostrar imagens em visualização em grade" at bounding box center [1456, 99] width 9 height 9
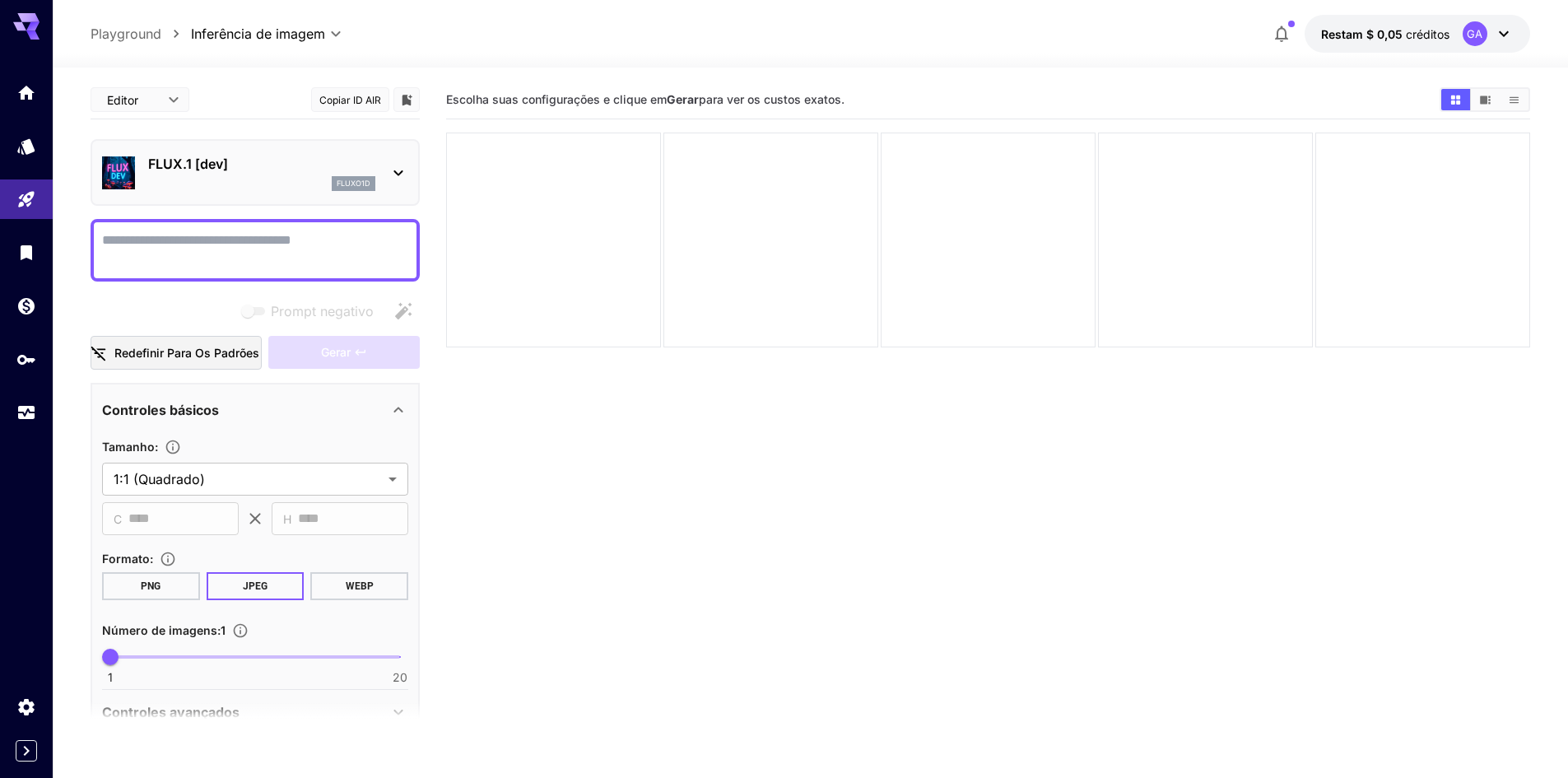
click at [1474, 31] on font "GA" at bounding box center [1474, 33] width 15 height 13
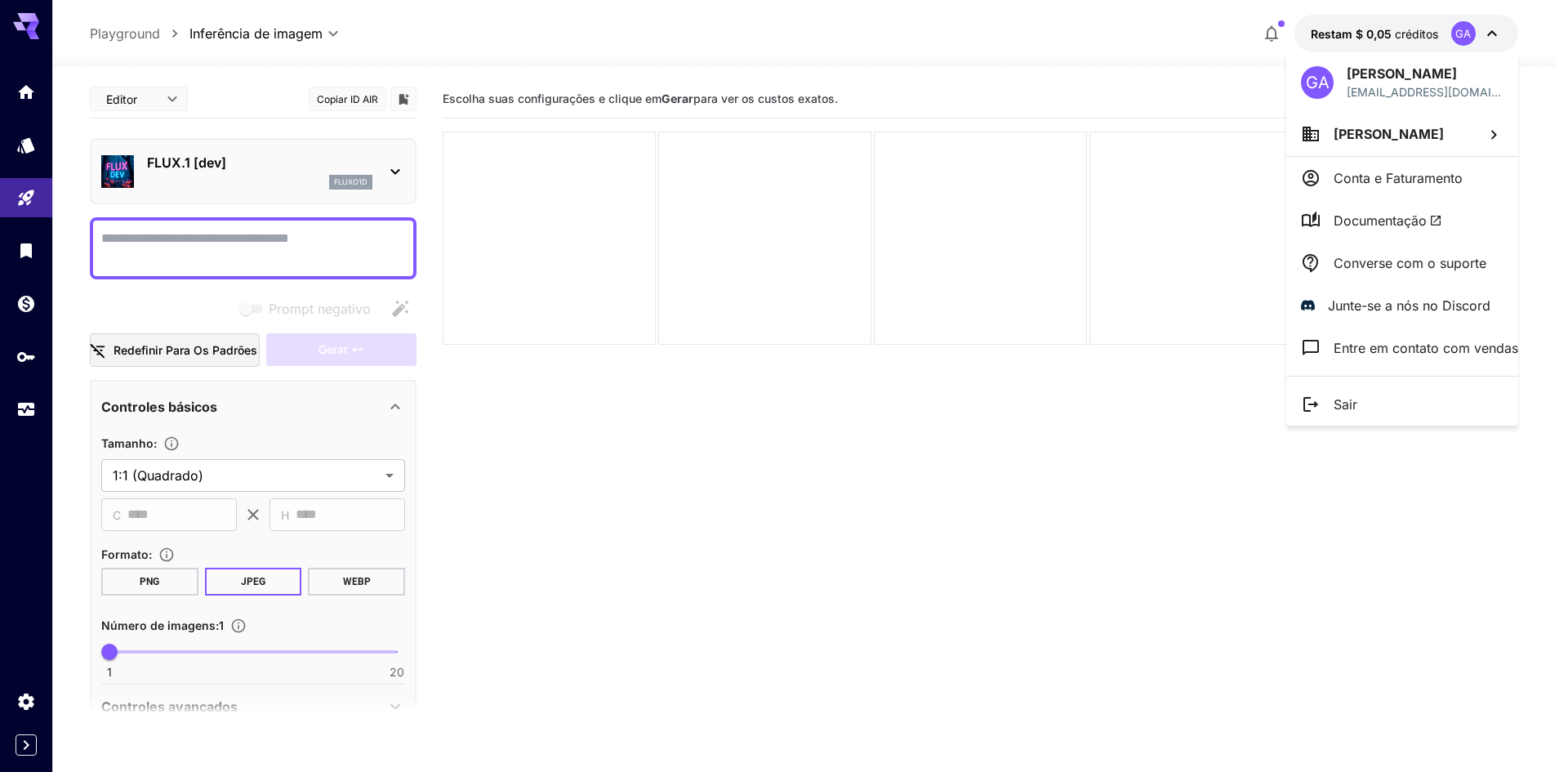
click at [1012, 505] on div at bounding box center [784, 386] width 1568 height 772
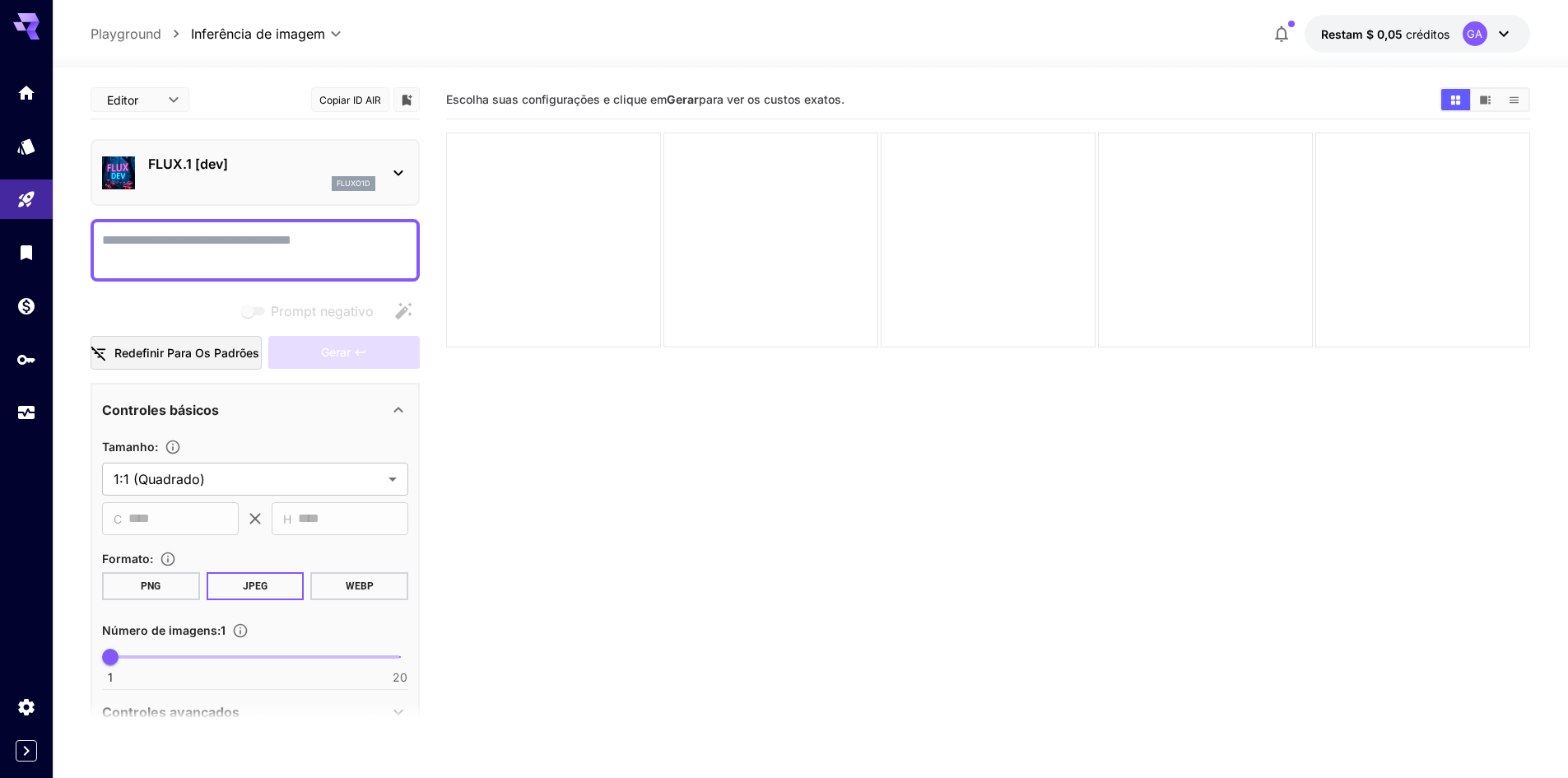
click at [30, 33] on icon at bounding box center [32, 35] width 13 height 9
click at [27, 138] on icon "Modelos" at bounding box center [27, 141] width 17 height 15
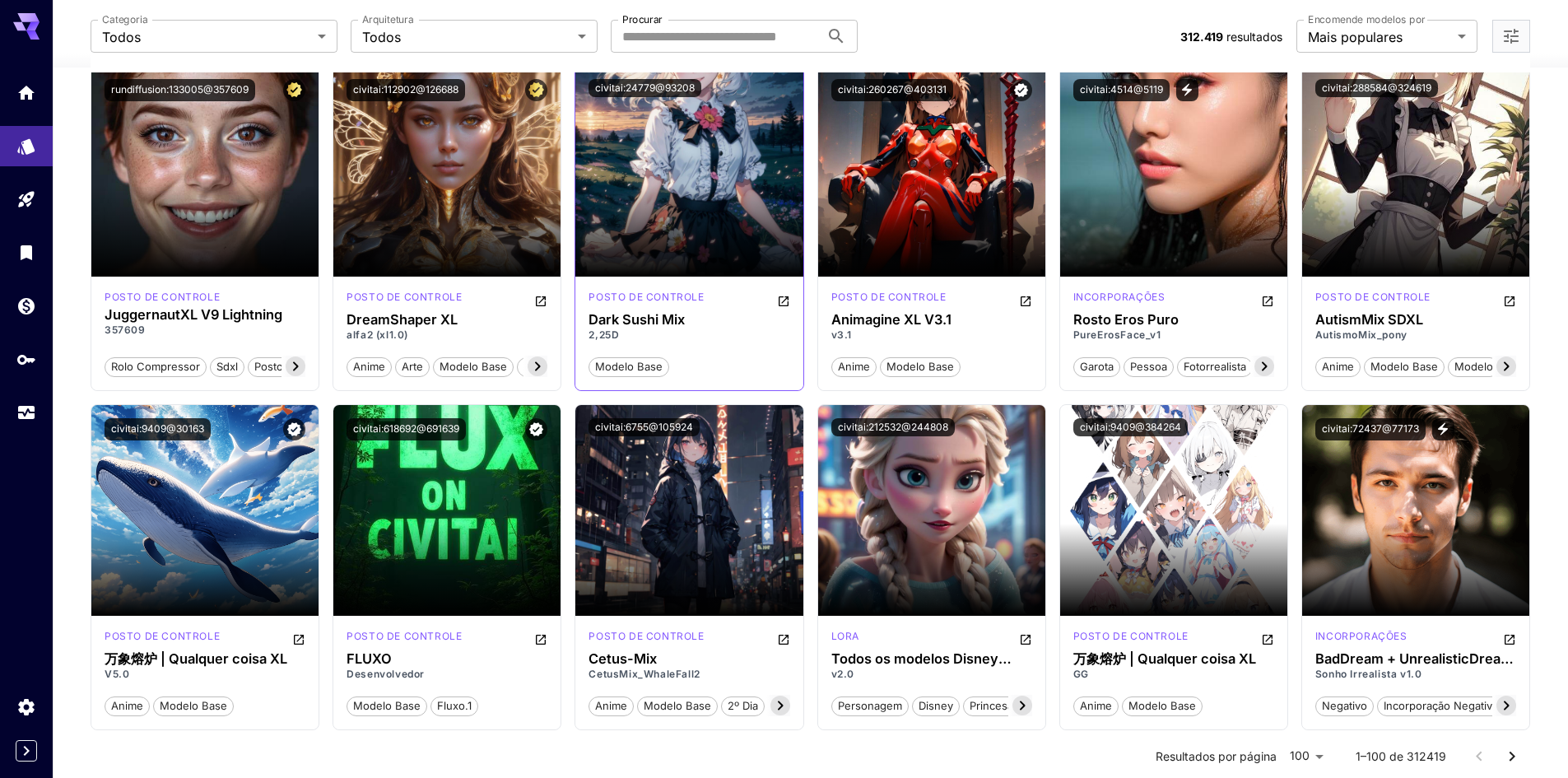
scroll to position [3870, 0]
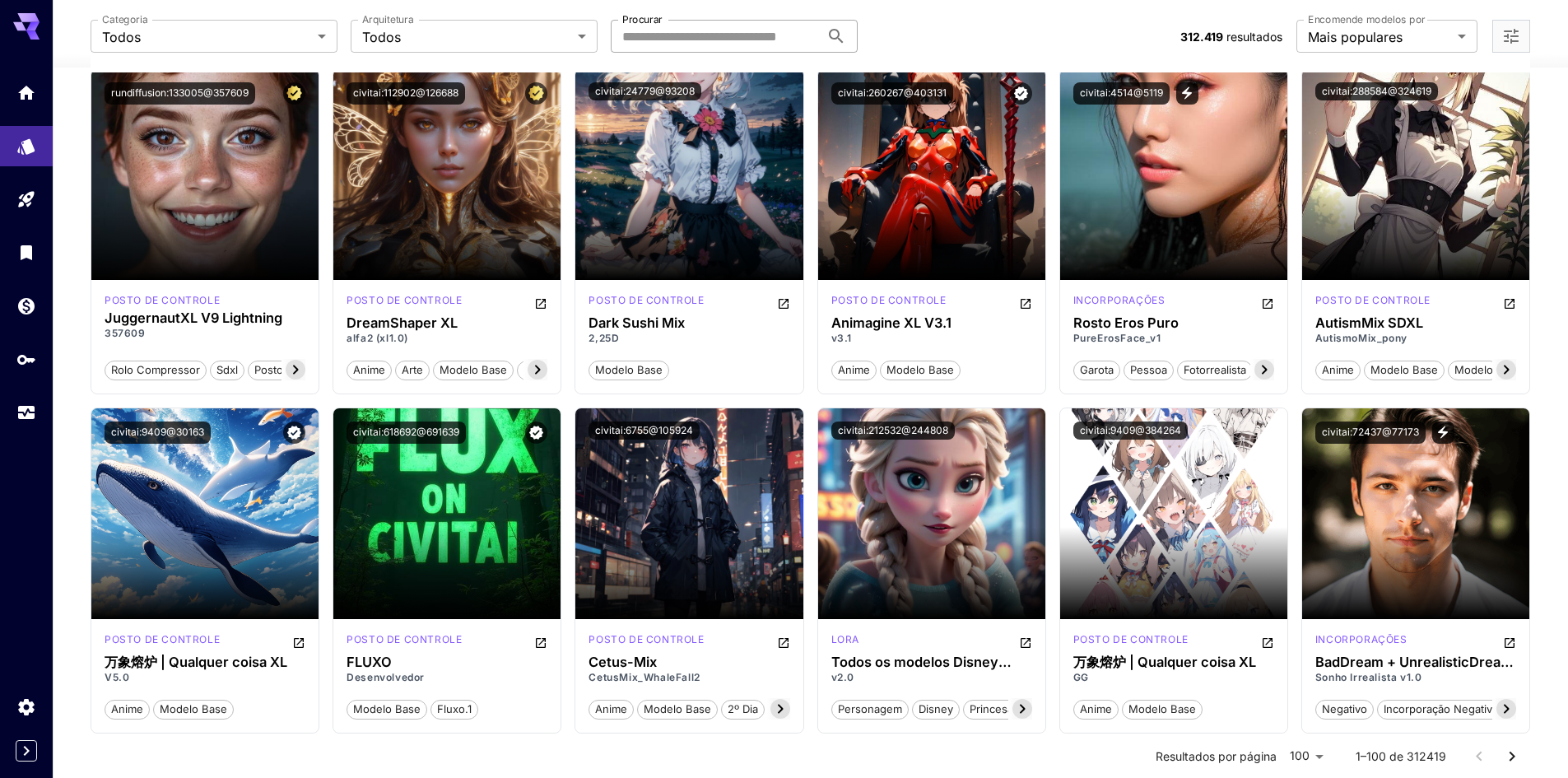
click at [686, 43] on input "Procurar" at bounding box center [715, 36] width 209 height 33
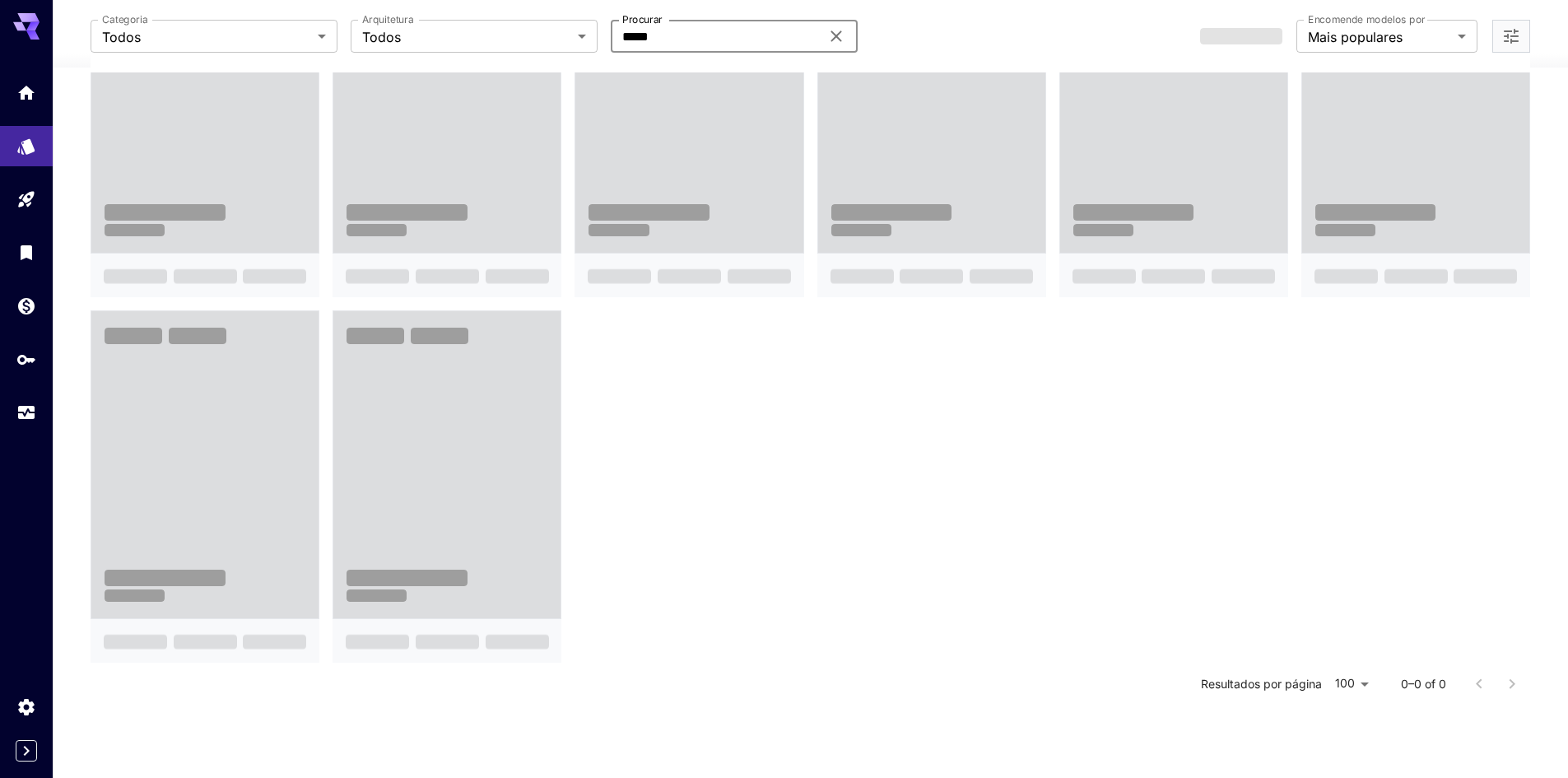
type input "*****"
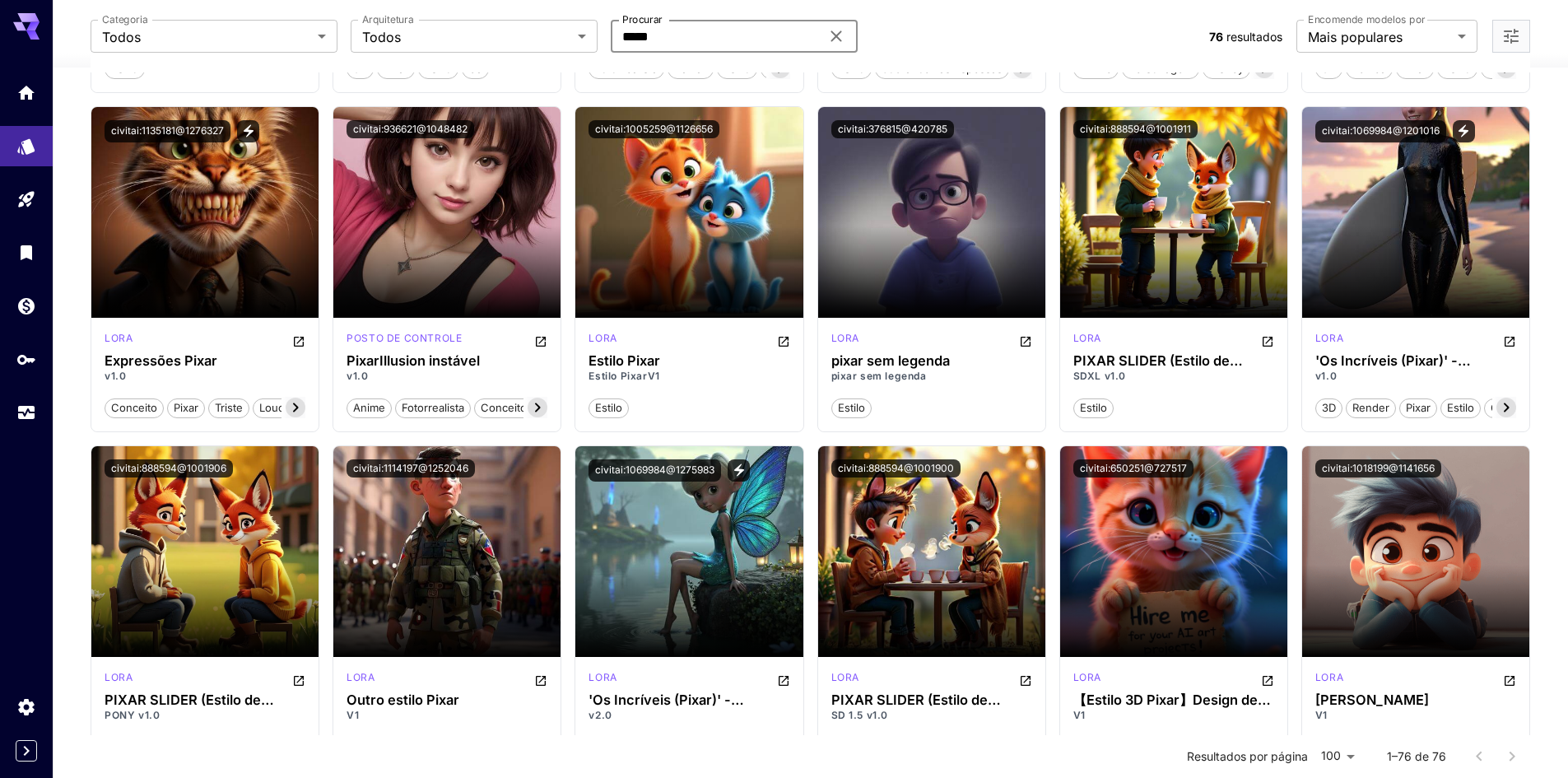
scroll to position [3117, 0]
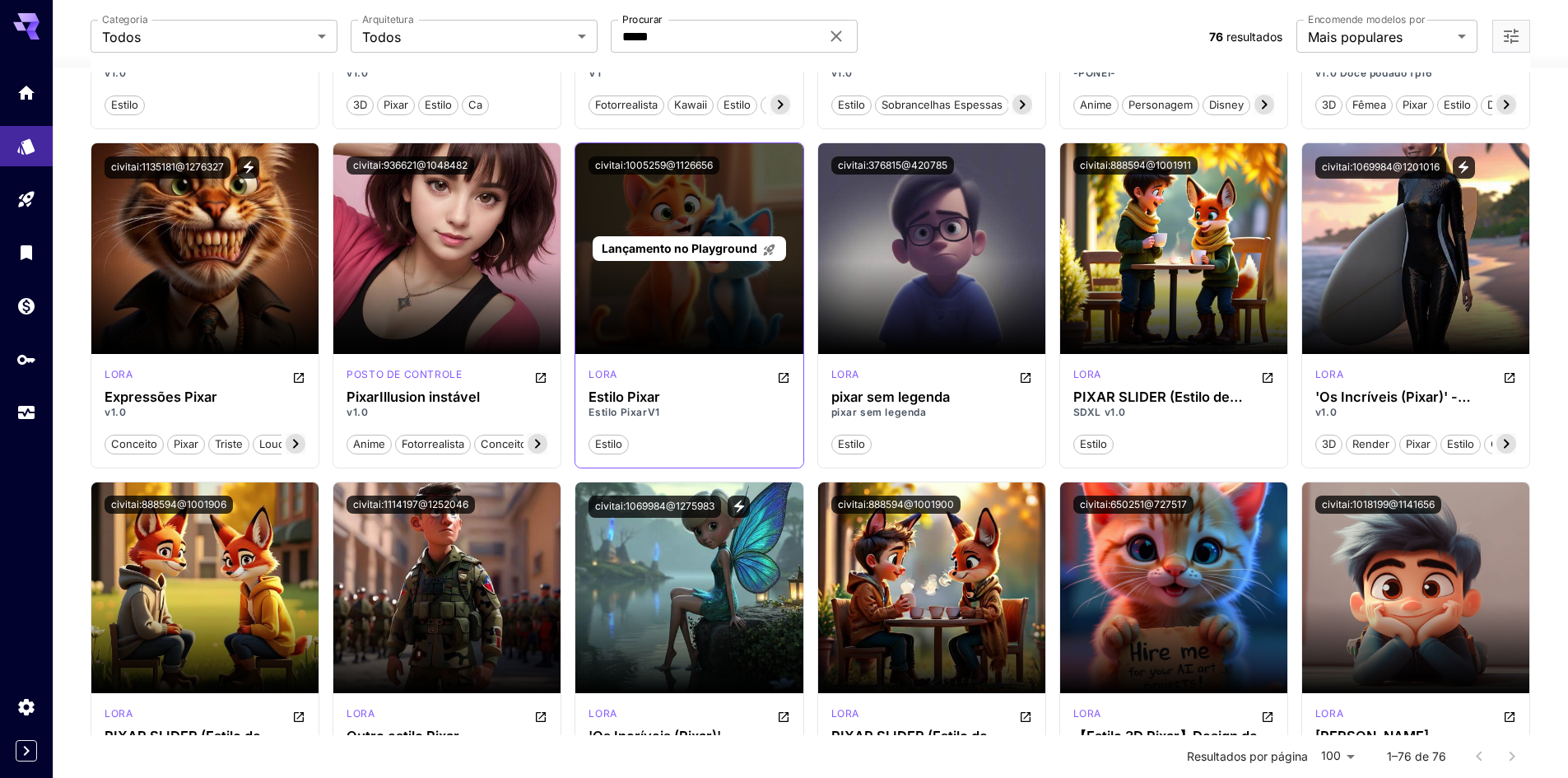
click at [665, 246] on font "Lançamento no Playground" at bounding box center [679, 248] width 156 height 14
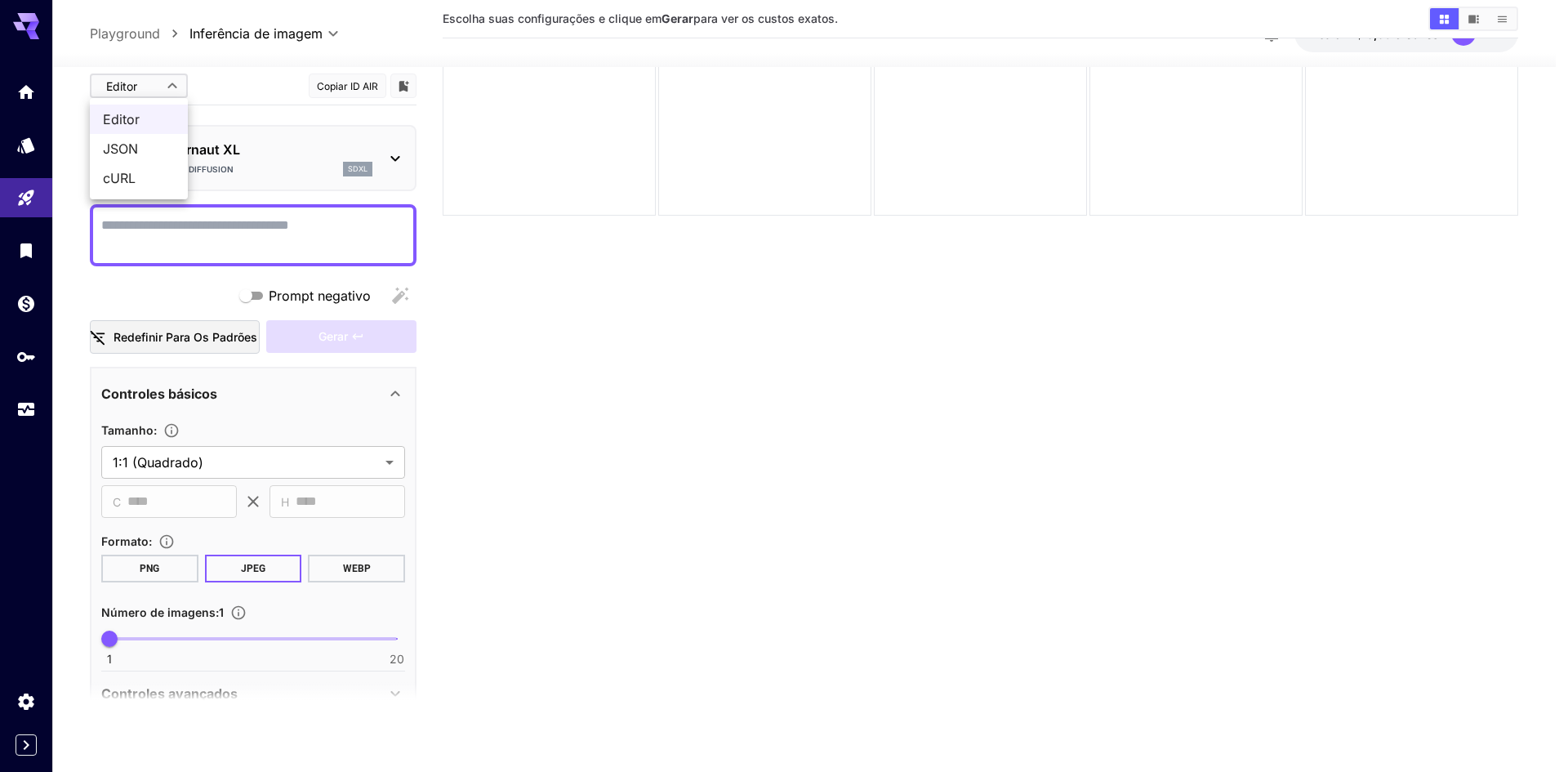
click at [159, 89] on body "**********" at bounding box center [784, 321] width 1568 height 901
click at [141, 143] on span "JSON" at bounding box center [138, 148] width 72 height 19
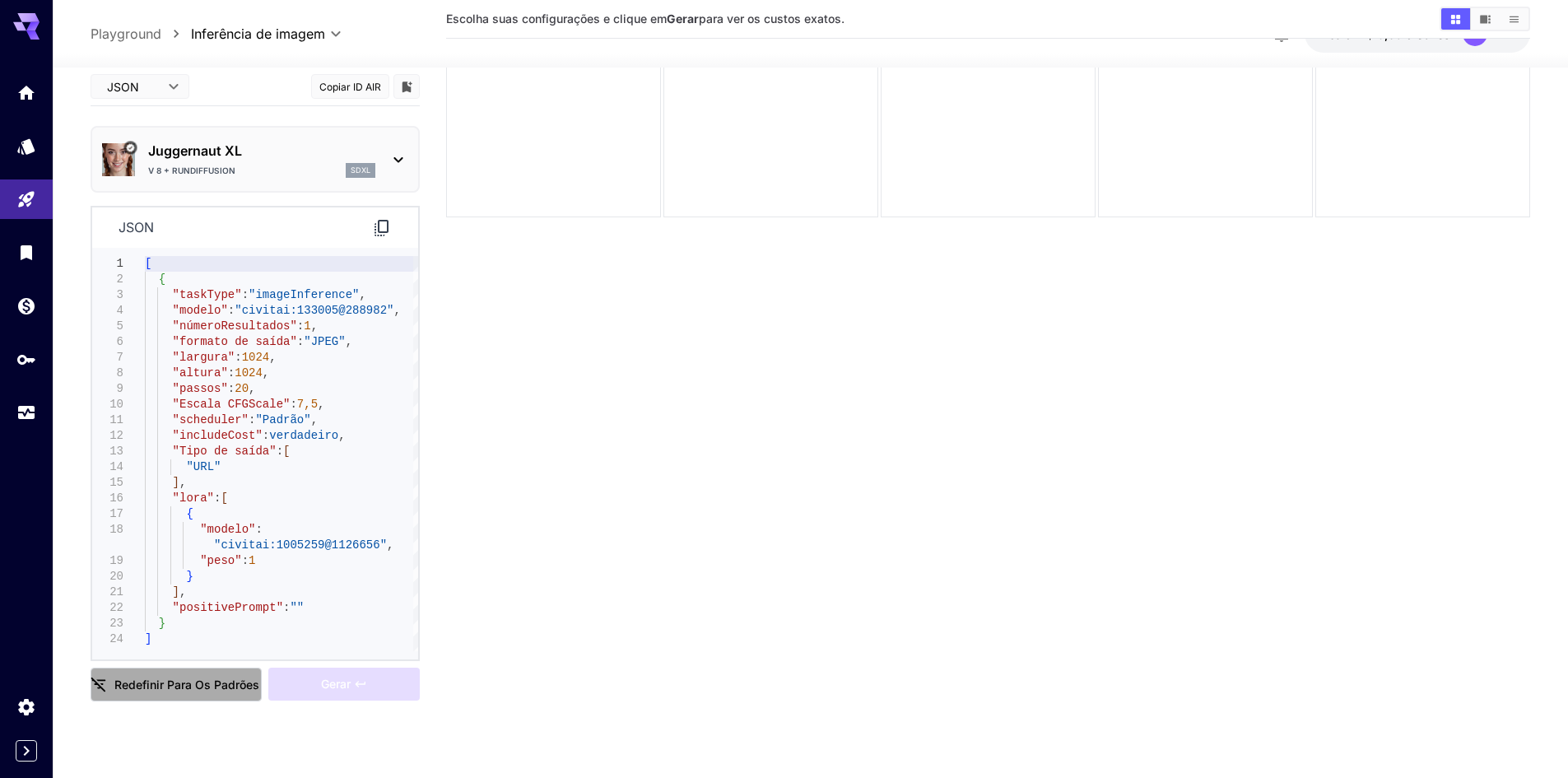
click at [164, 685] on font "Redefinir para os padrões" at bounding box center [187, 684] width 145 height 14
click at [103, 230] on div "json" at bounding box center [254, 227] width 326 height 40
click at [244, 613] on font ""positivePrompt"" at bounding box center [228, 606] width 111 height 13
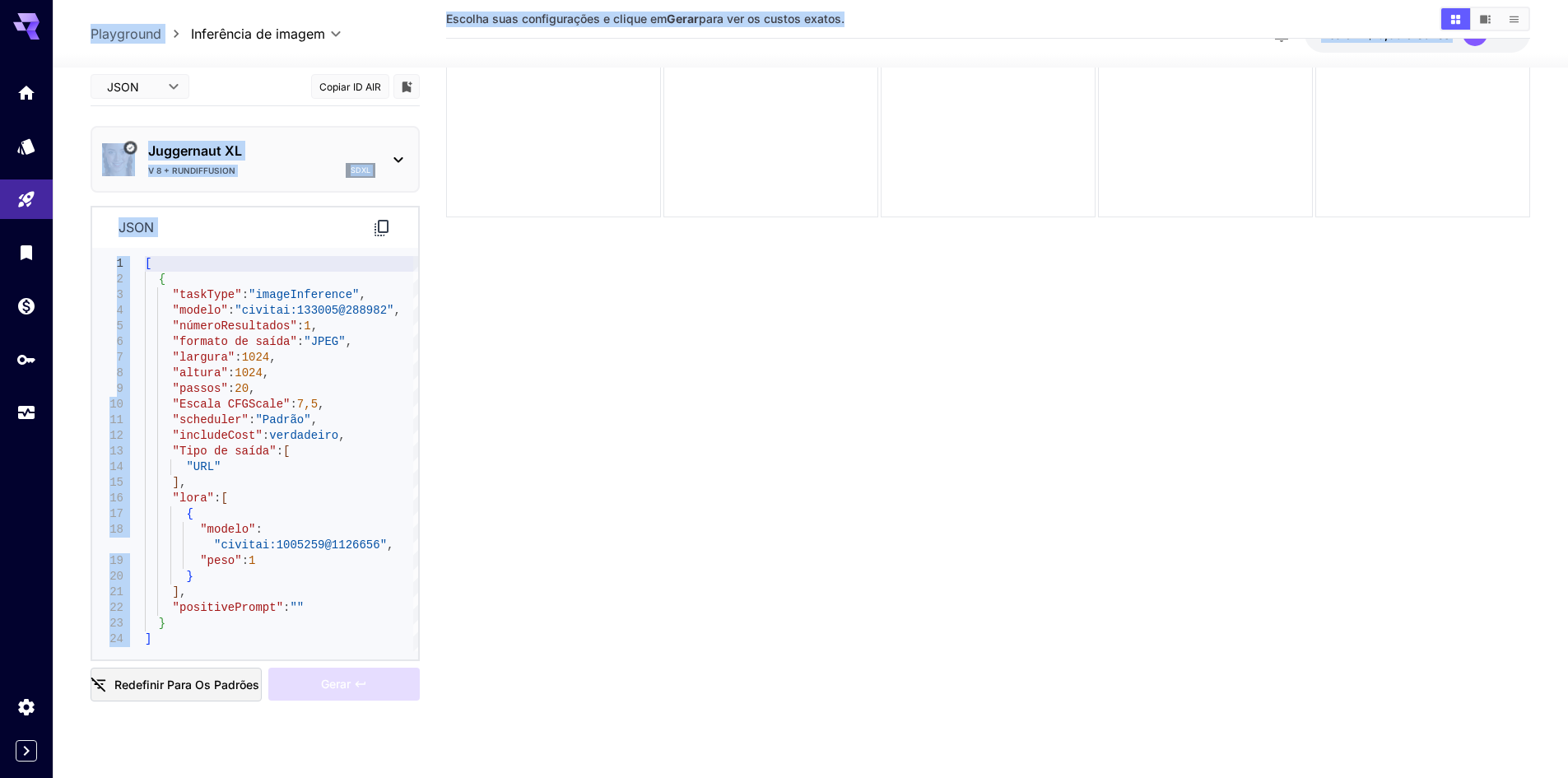
click at [566, 411] on section "Escolha suas configurações e clique em Gerar para ver os custos exatos." at bounding box center [988, 339] width 1084 height 778
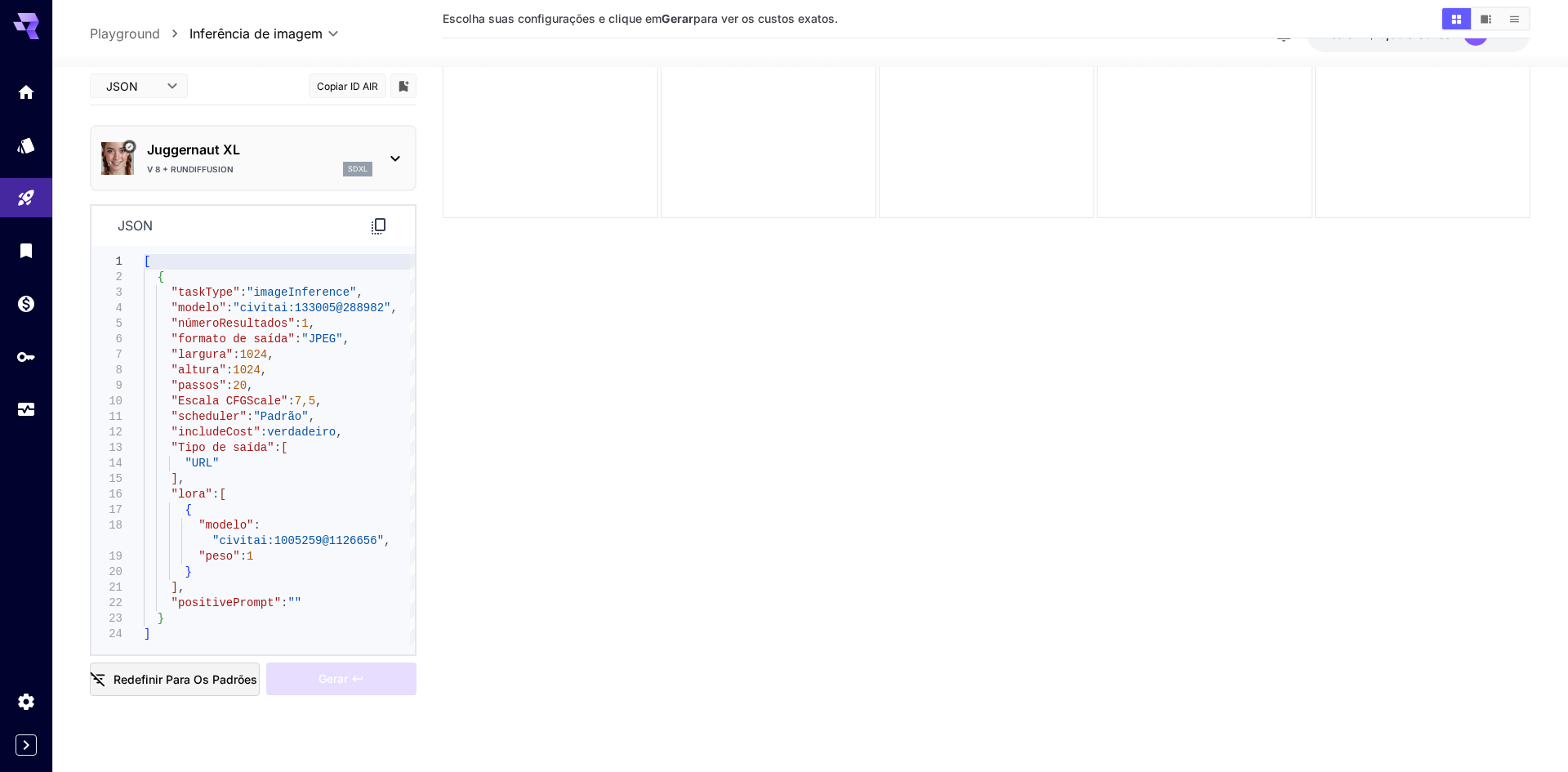
click at [167, 84] on body "**********" at bounding box center [784, 321] width 1568 height 901
click at [143, 115] on span "Editor" at bounding box center [138, 119] width 72 height 19
type input "****"
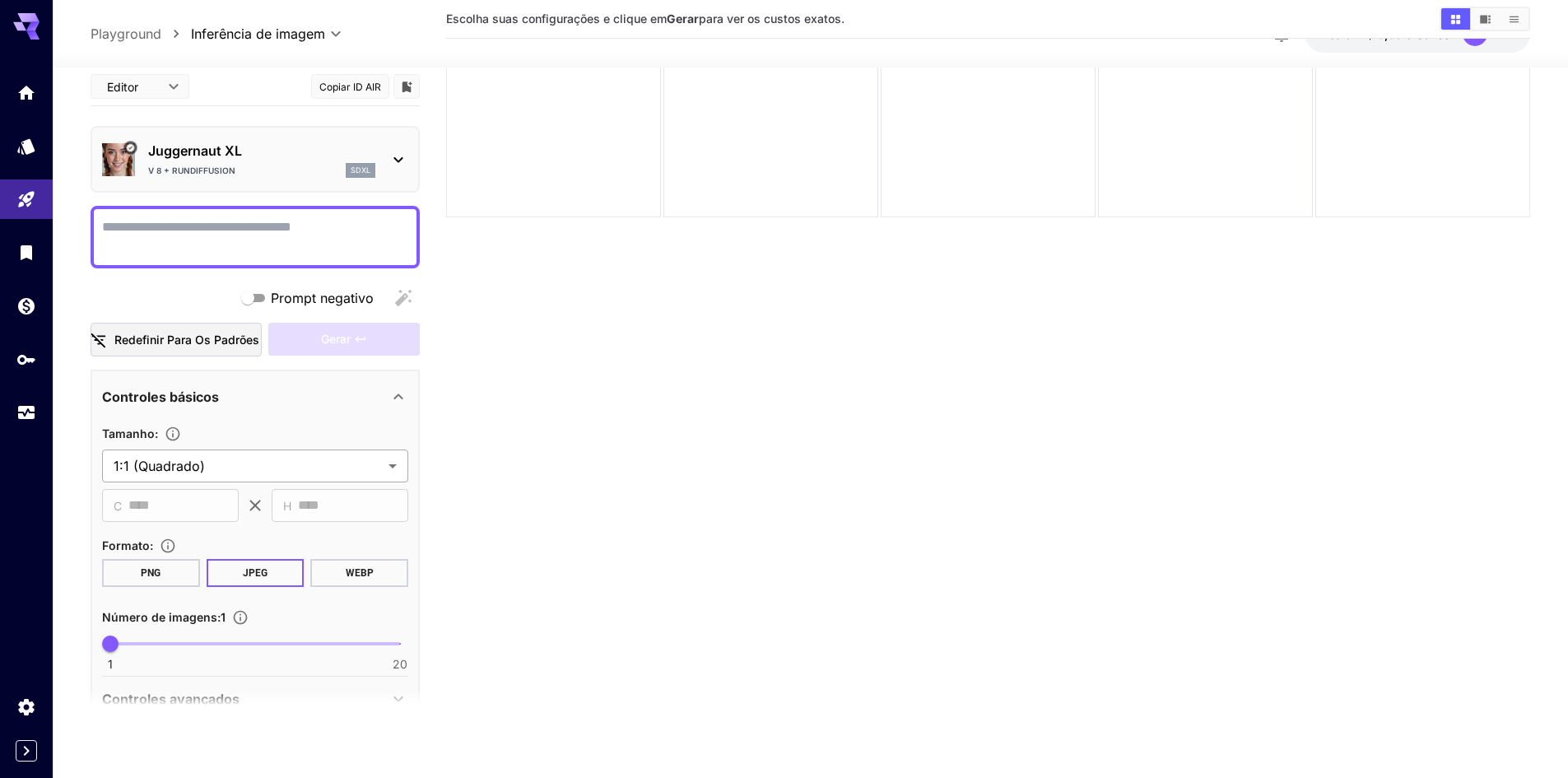
click at [390, 460] on body "**********" at bounding box center [784, 324] width 1568 height 908
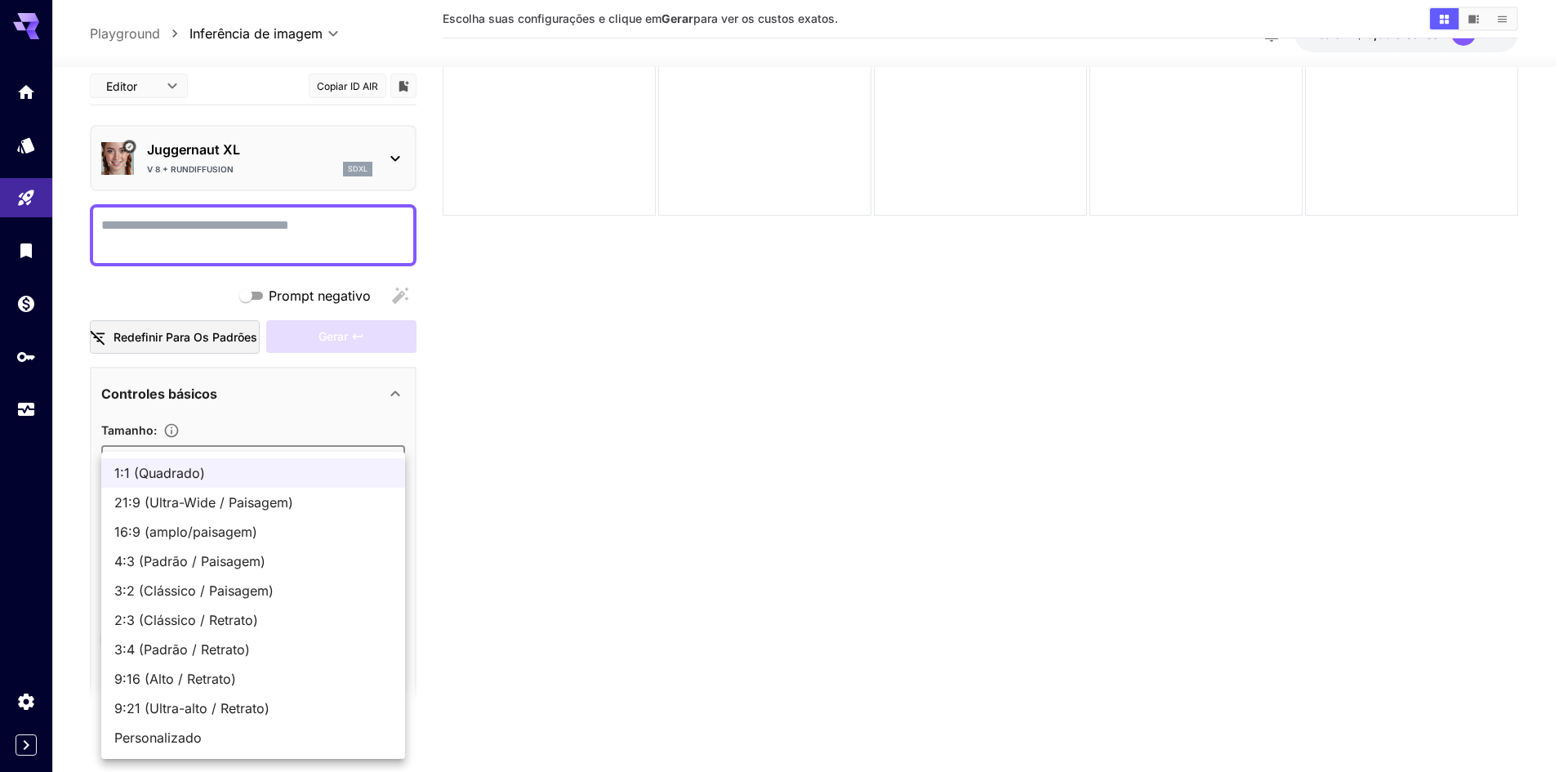
click at [387, 456] on ul "1:1 (Quadrado) 21:9 (Ultra-Wide / Paisagem) 16:9 (amplo/paisagem) 4:3 (Padrão /…" at bounding box center [253, 605] width 304 height 307
click at [388, 476] on span "1:1 (Quadrado)" at bounding box center [253, 472] width 277 height 19
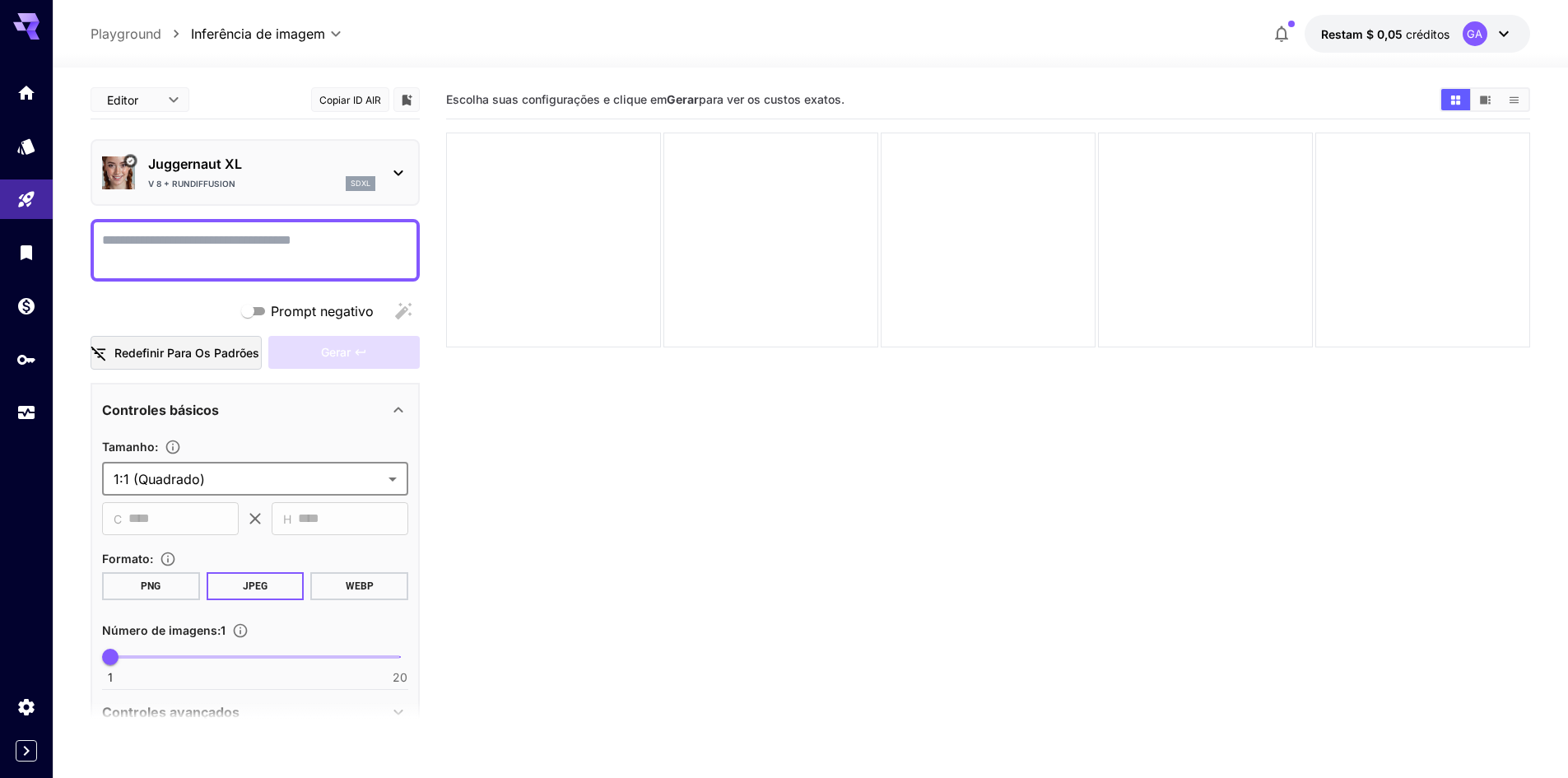
click at [207, 230] on textarea "Prompt negativo" at bounding box center [255, 250] width 306 height 39
paste textarea "**********"
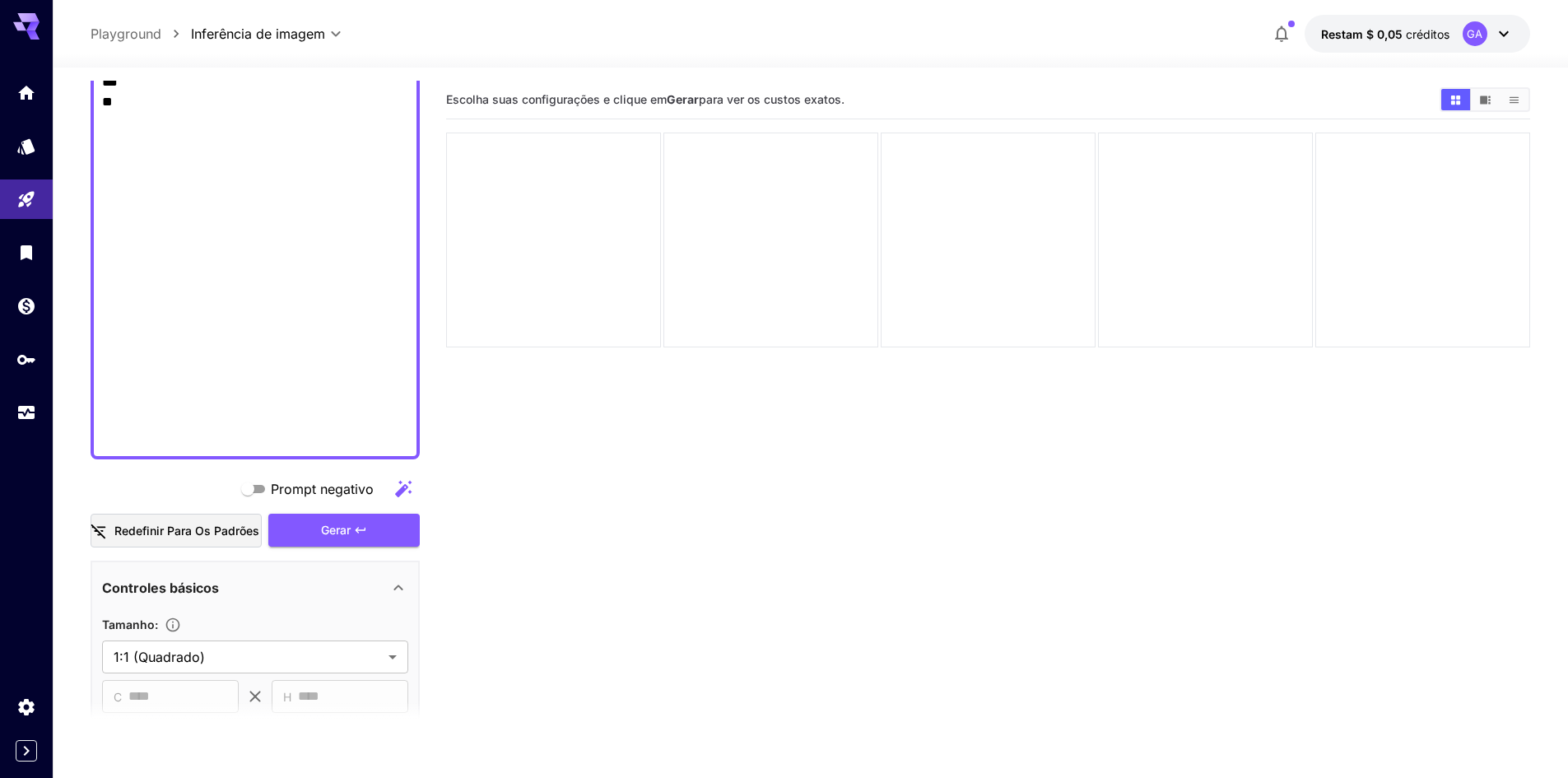
scroll to position [8035, 0]
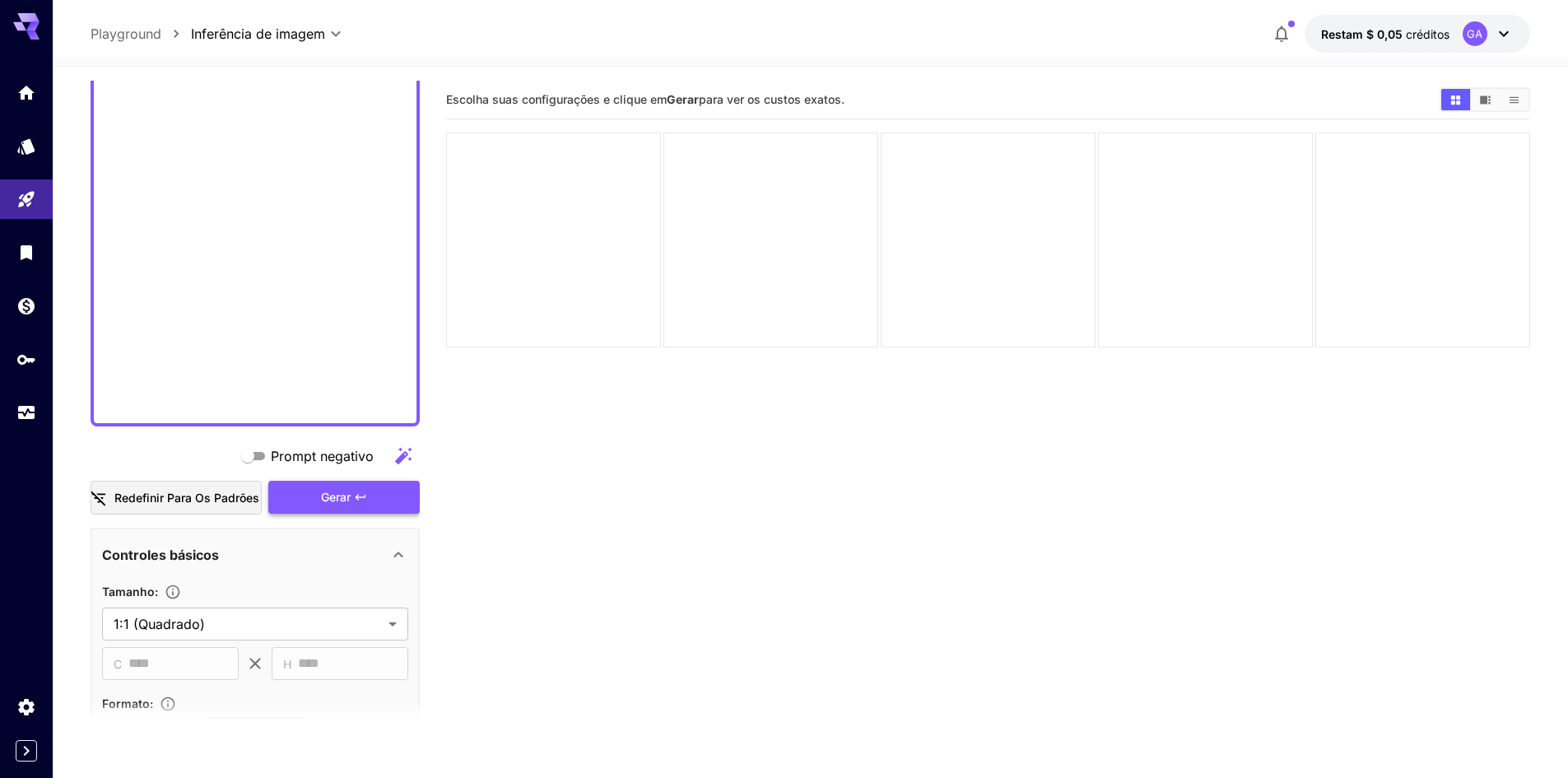
type textarea "**********"
click at [324, 500] on font "Gerar" at bounding box center [336, 497] width 30 height 14
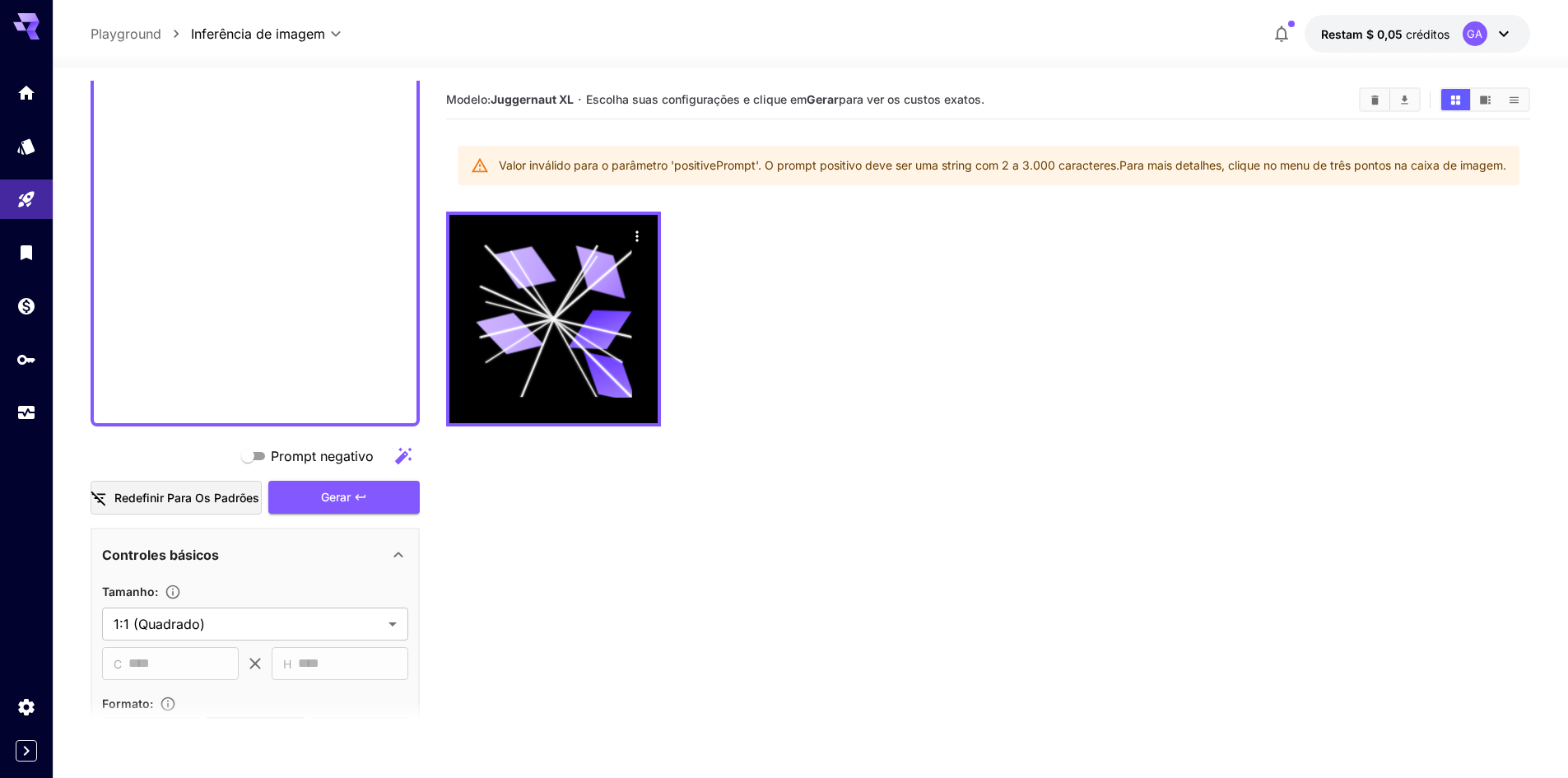
drag, startPoint x: 195, startPoint y: 378, endPoint x: 138, endPoint y: 324, distance: 78.5
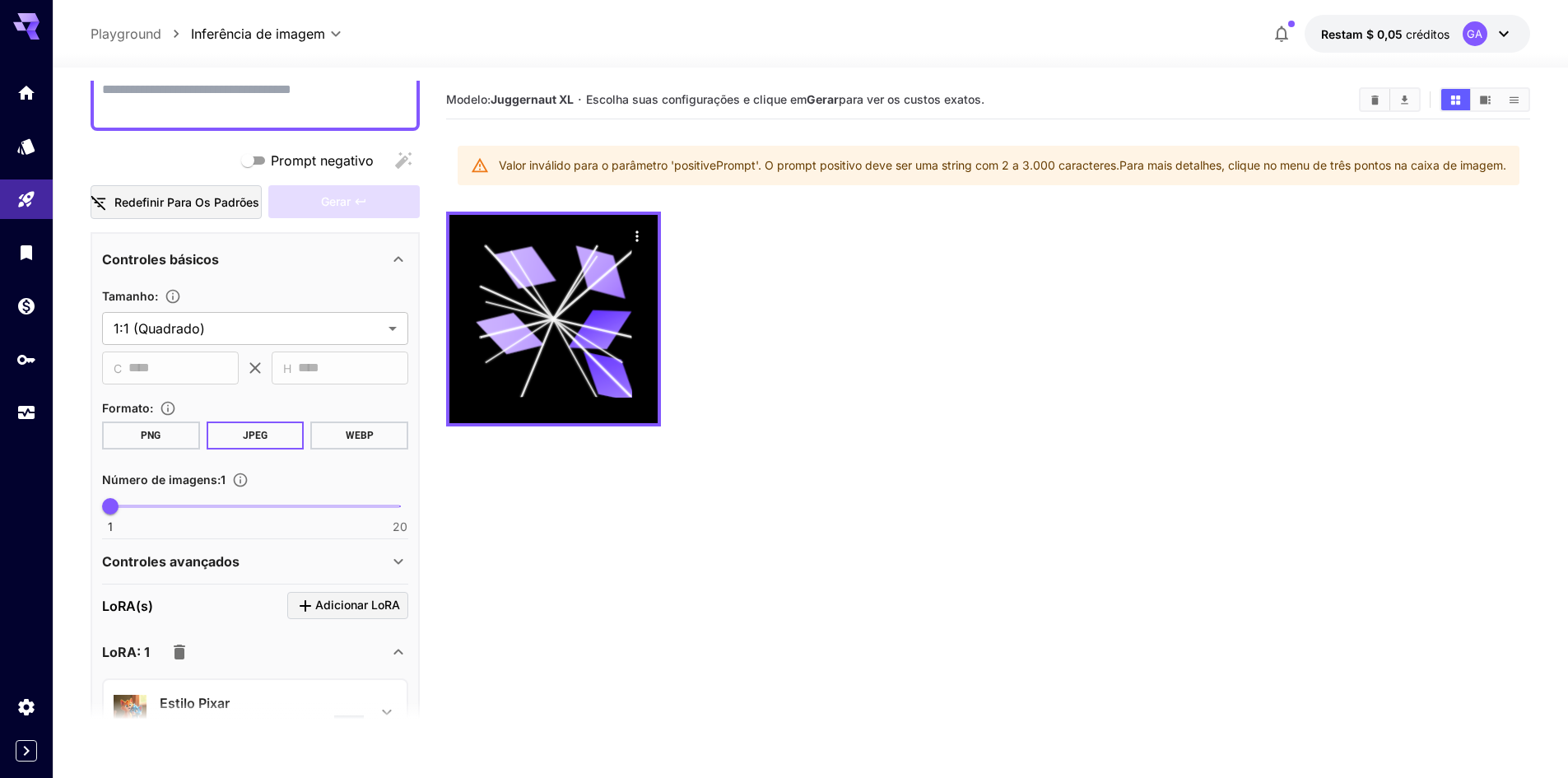
click at [1110, 432] on section "Modelo: Juggernaut XL · Escolha suas configurações e clique em Gerar para ver o…" at bounding box center [988, 469] width 1084 height 778
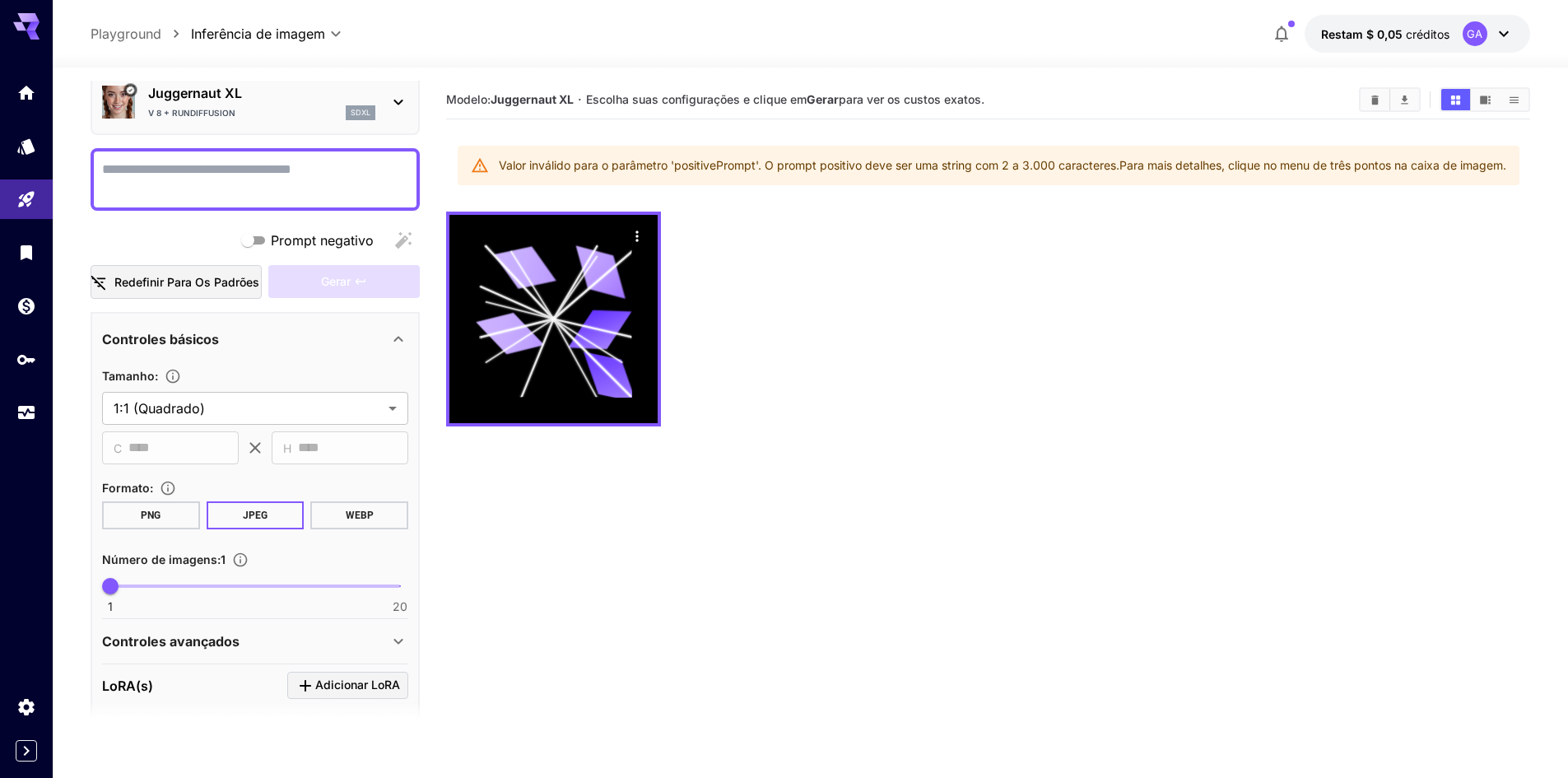
scroll to position [0, 0]
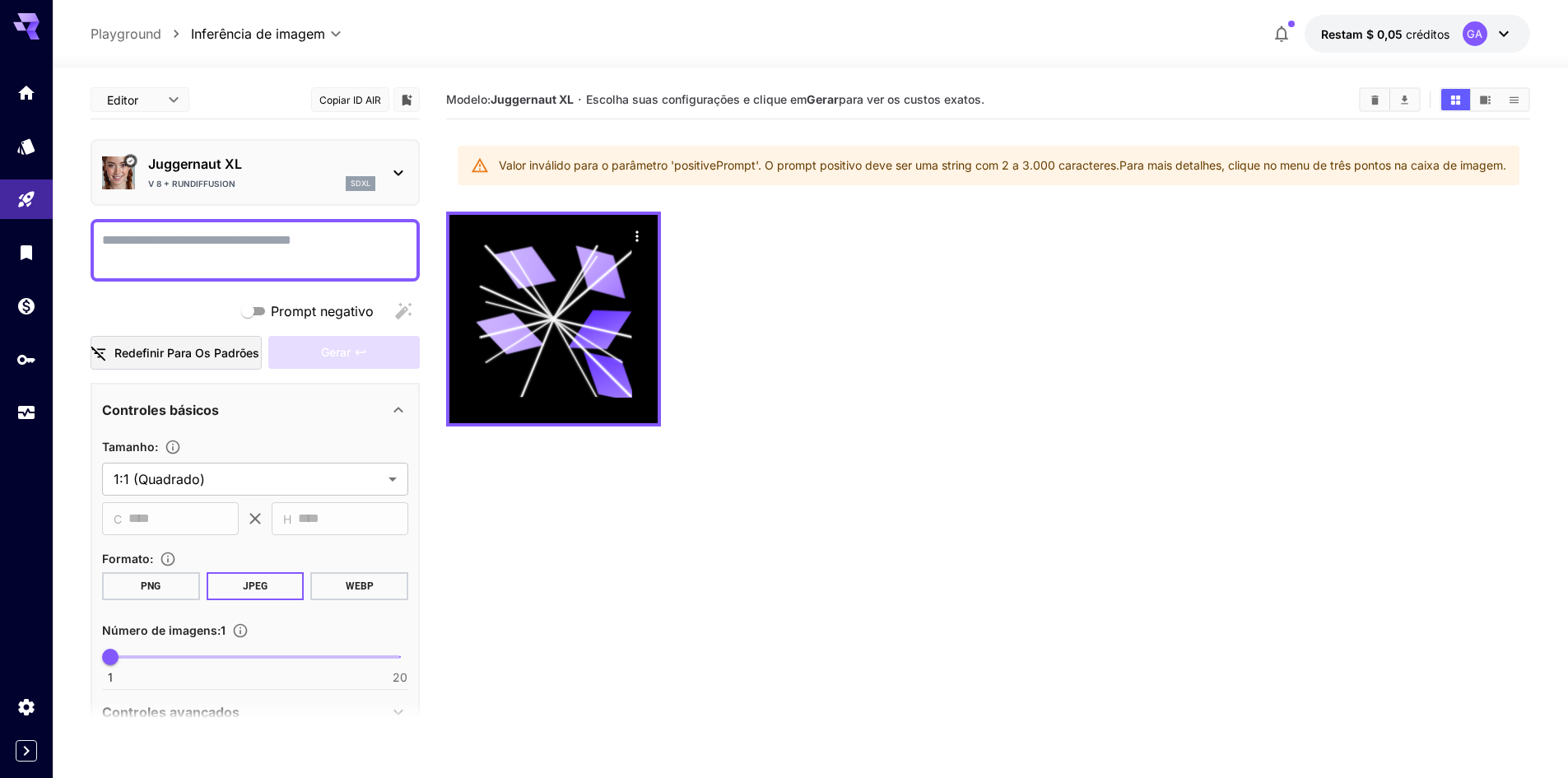
click at [170, 101] on body "**********" at bounding box center [784, 454] width 1568 height 908
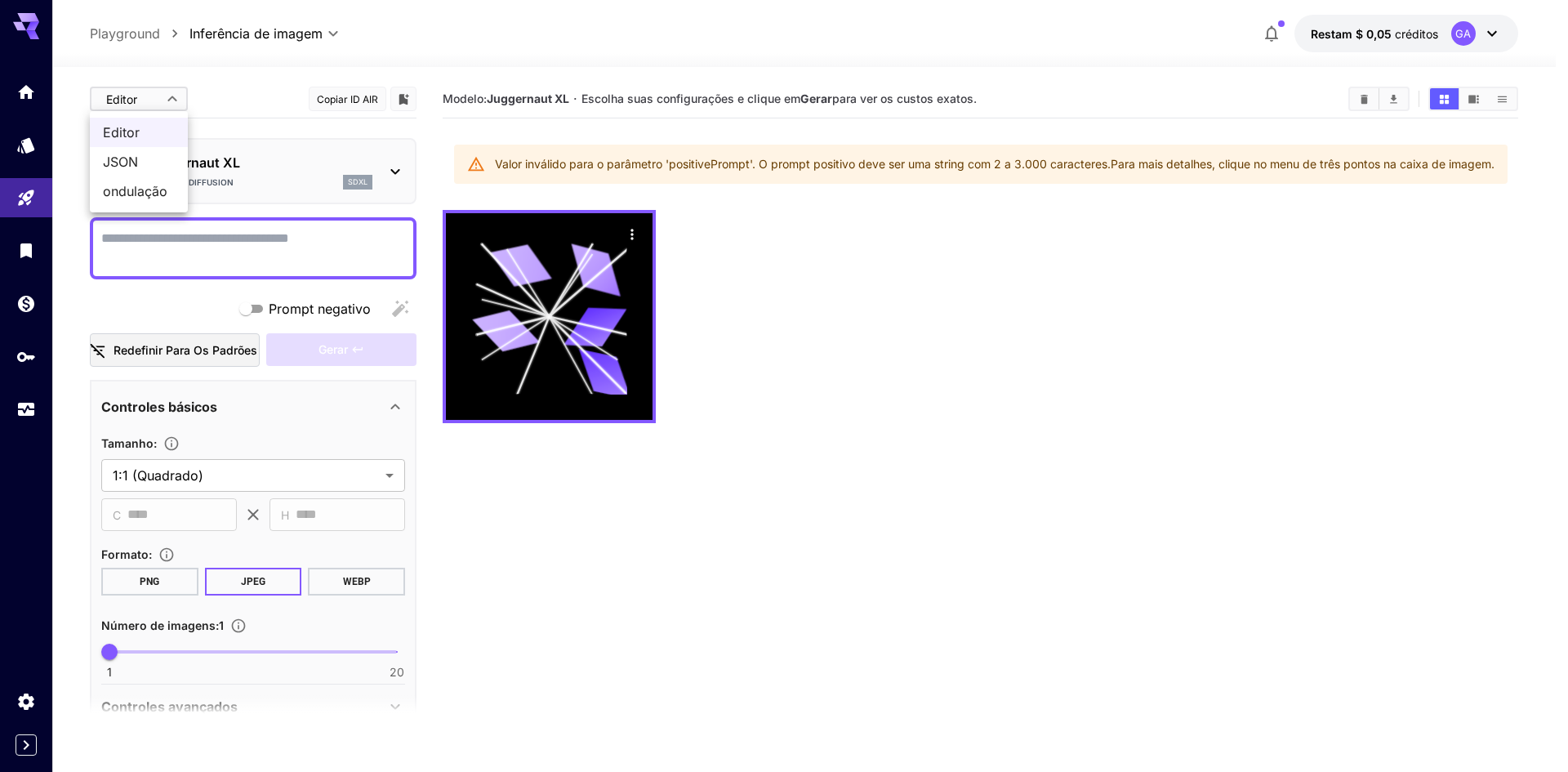
click at [169, 100] on div at bounding box center [784, 386] width 1568 height 772
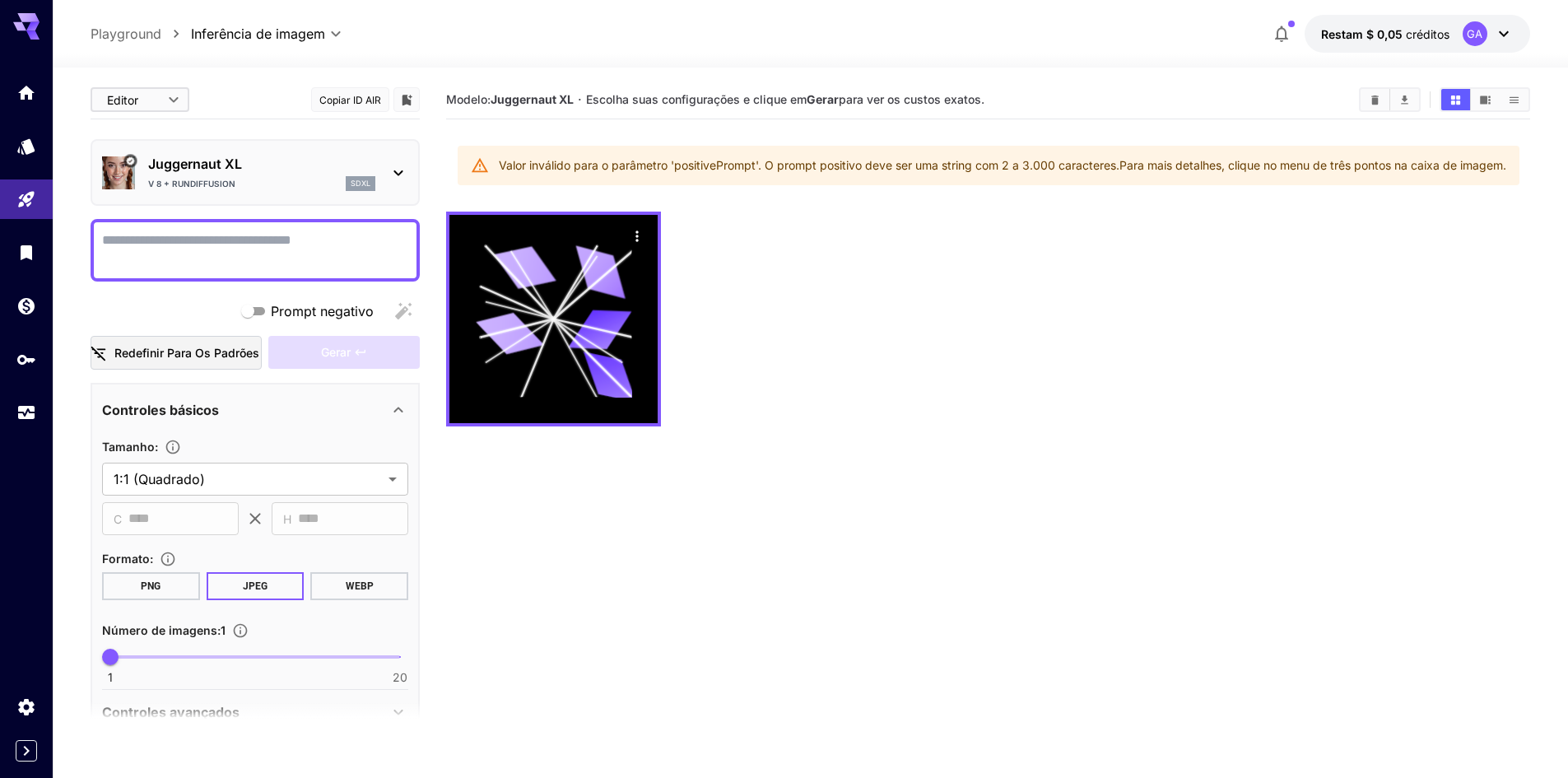
click at [395, 169] on icon at bounding box center [398, 173] width 20 height 20
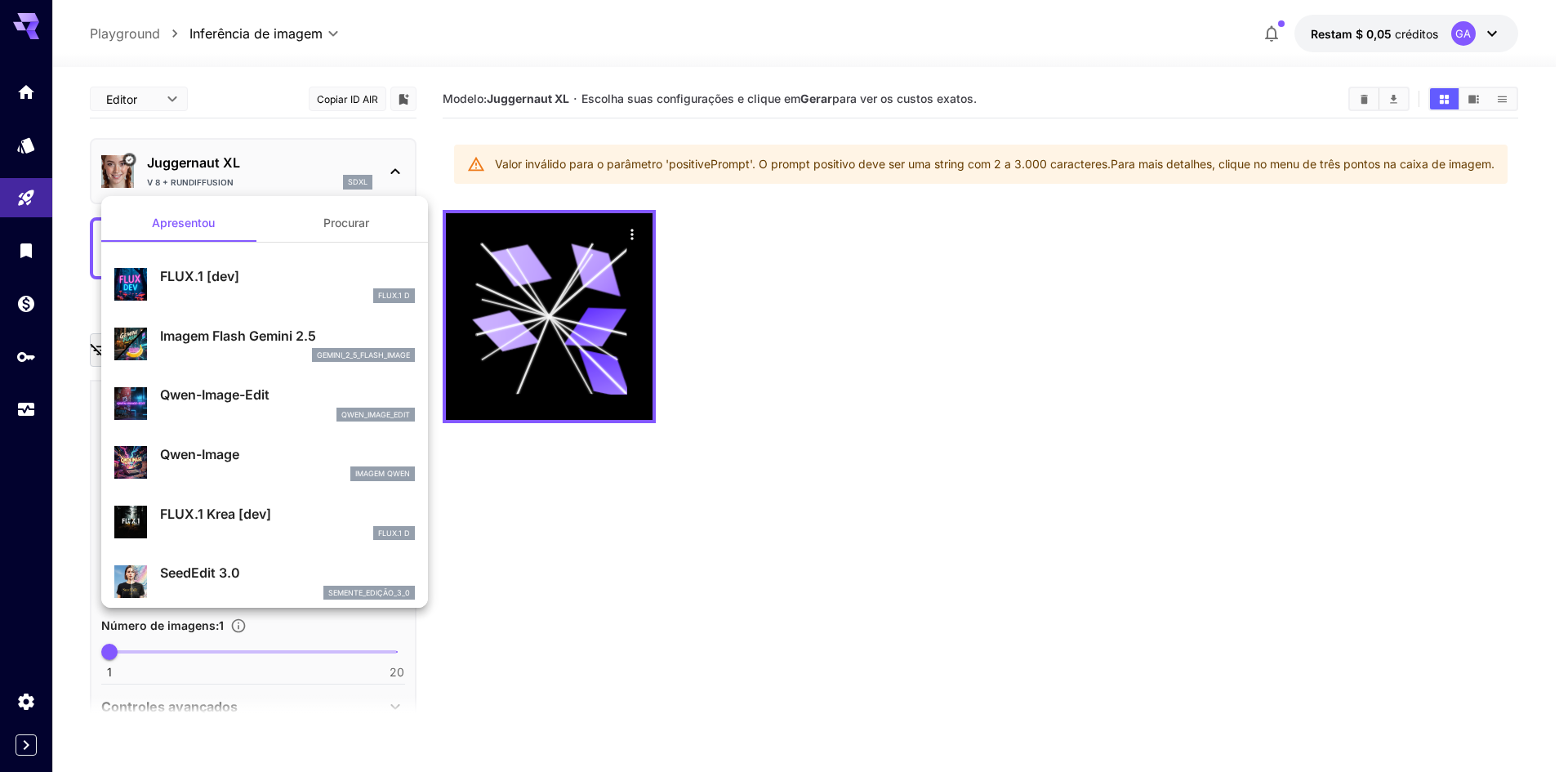
click at [334, 228] on font "Procurar" at bounding box center [346, 223] width 46 height 13
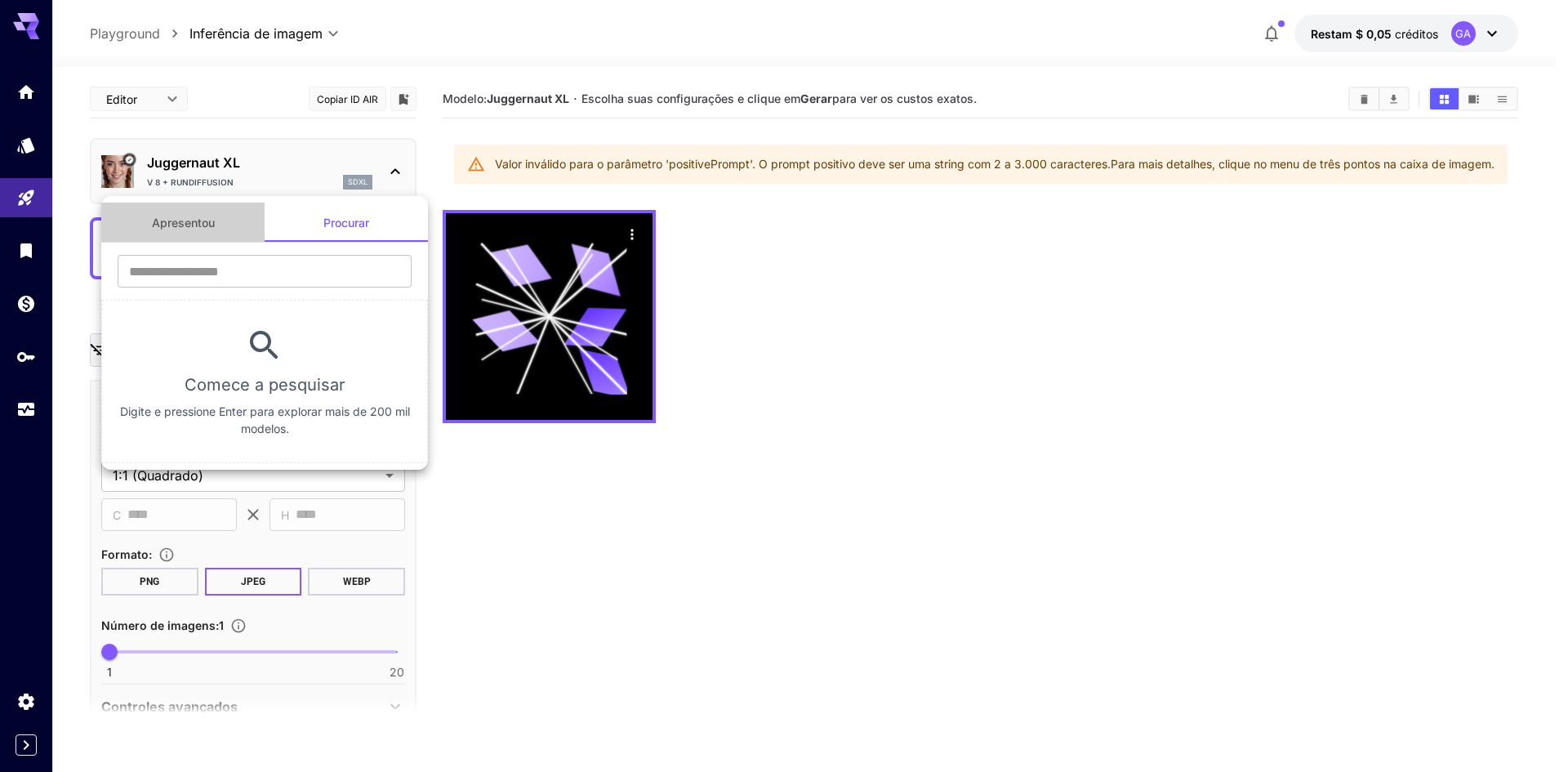
click at [175, 216] on font "Apresentou" at bounding box center [183, 223] width 63 height 13
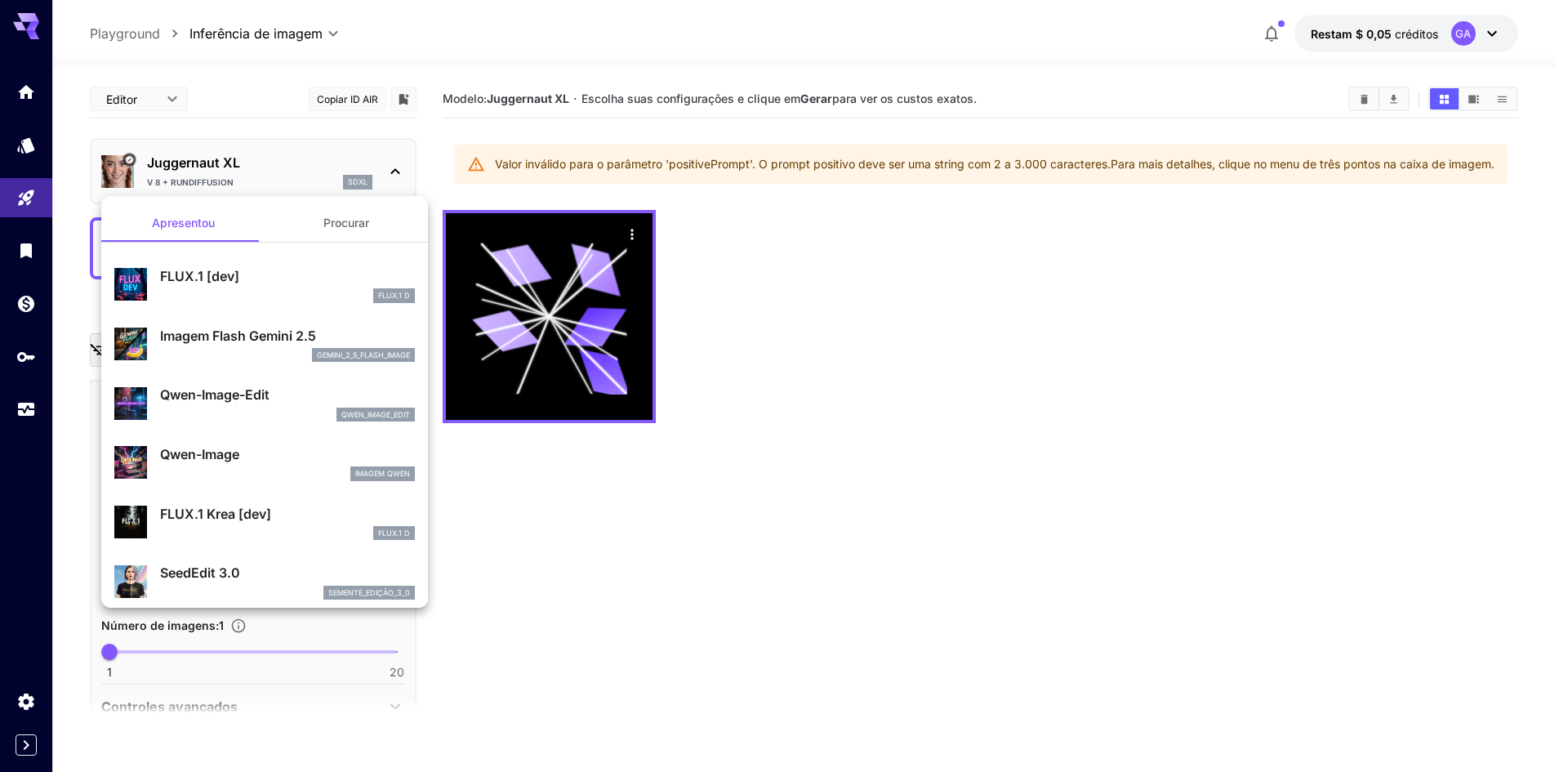
click at [663, 466] on div at bounding box center [784, 386] width 1568 height 772
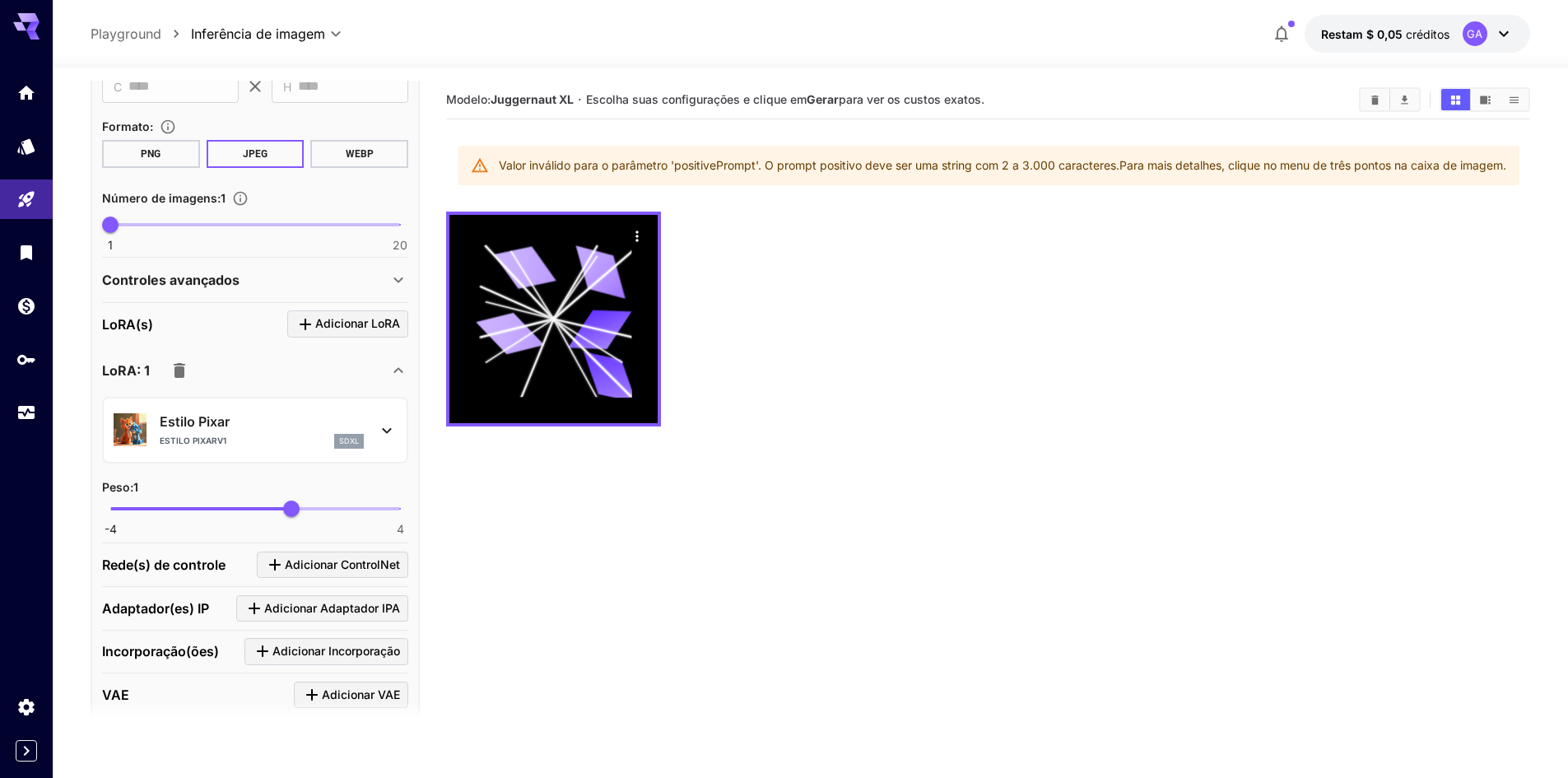
scroll to position [494, 0]
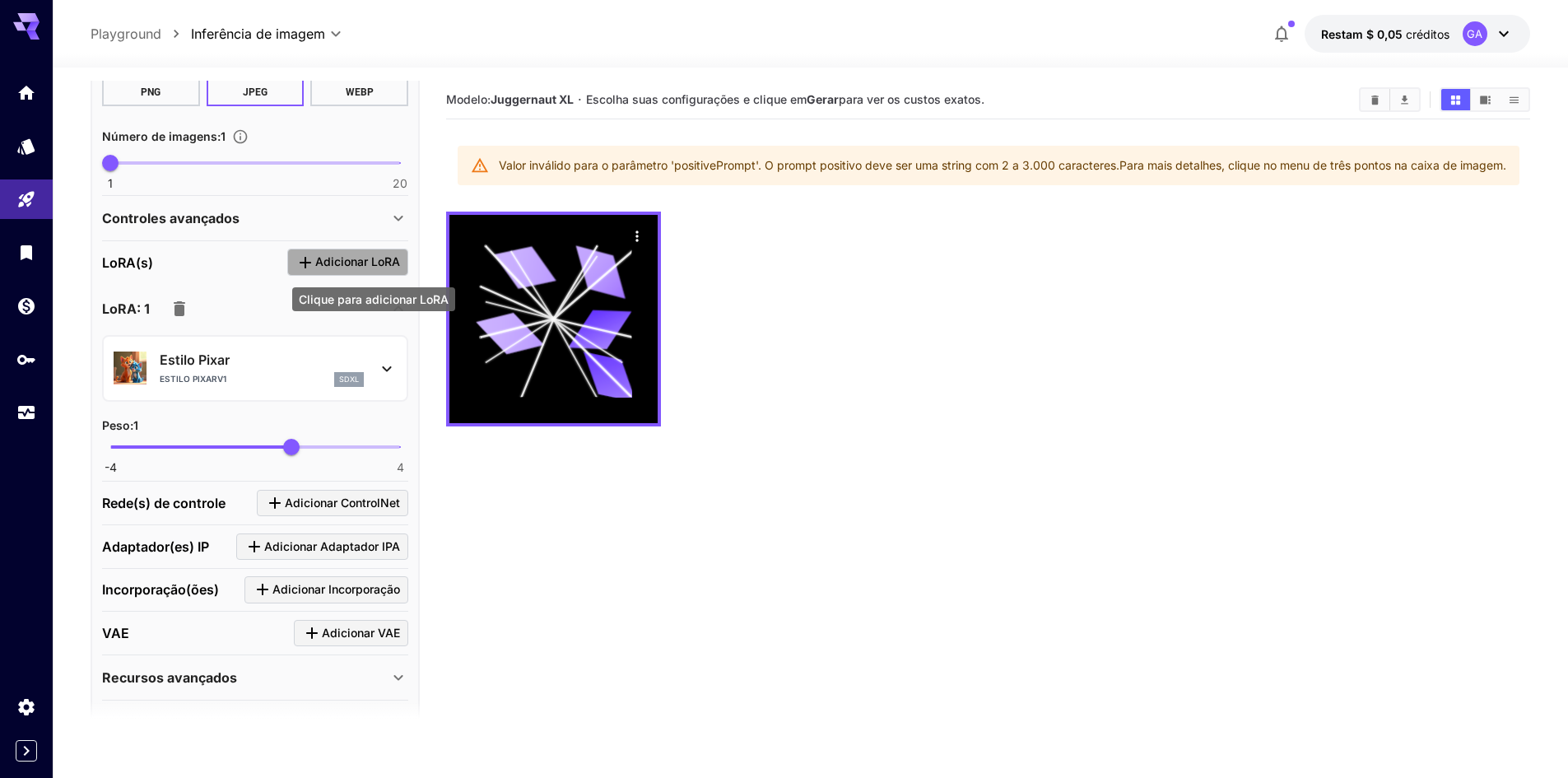
click at [359, 260] on font "Adicionar LoRA" at bounding box center [358, 261] width 85 height 14
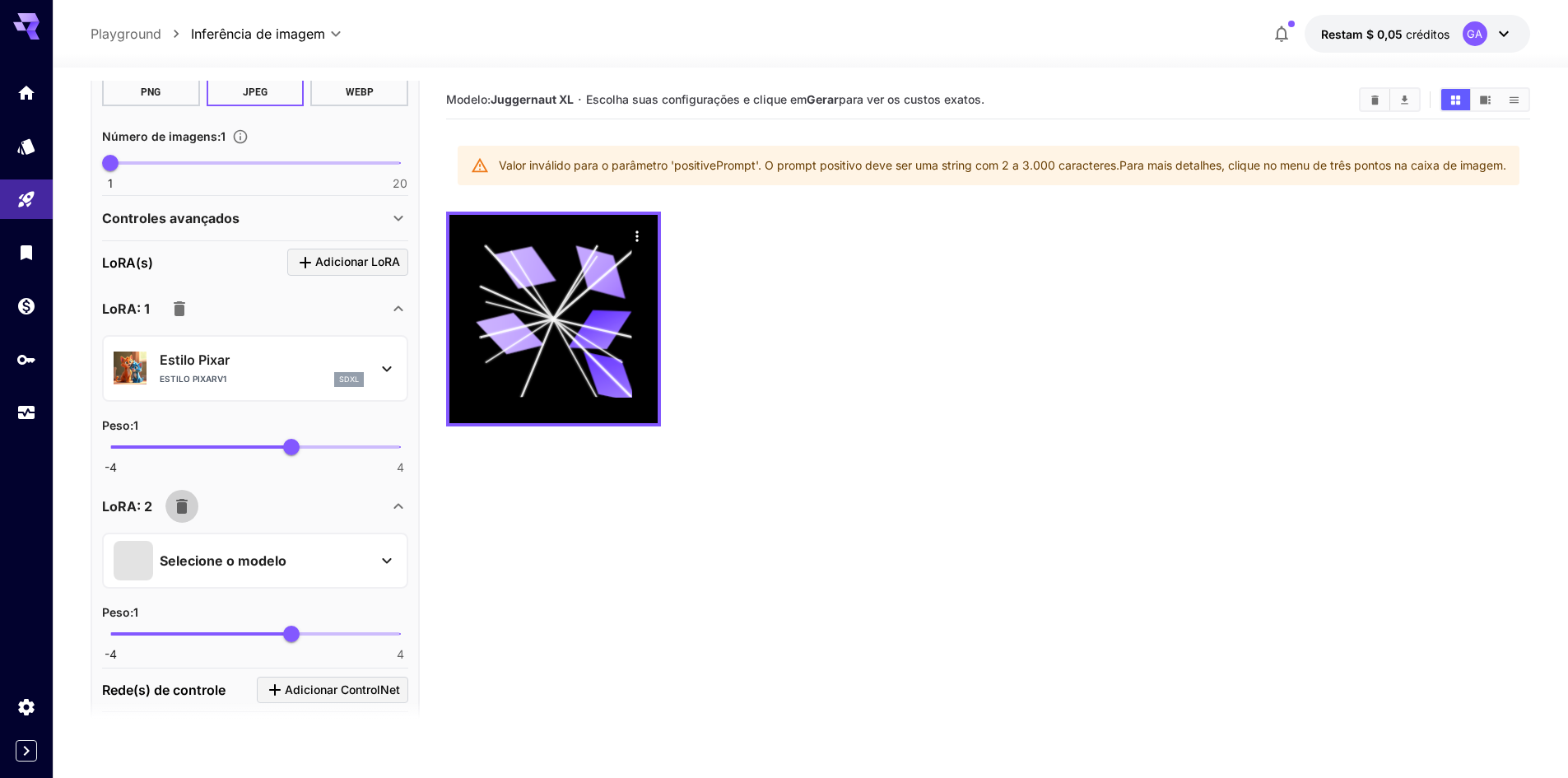
click at [186, 511] on icon "button" at bounding box center [182, 506] width 12 height 14
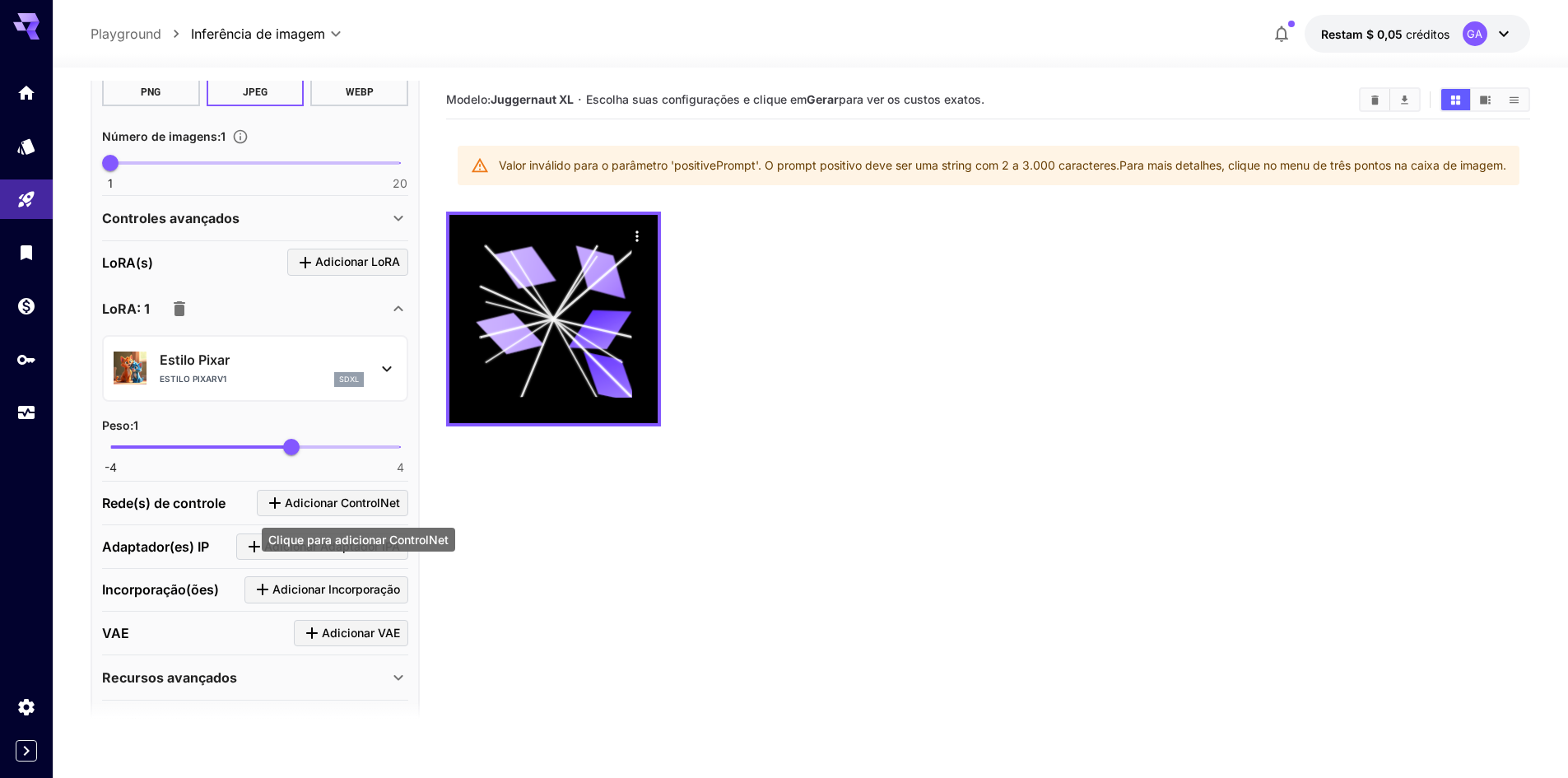
click at [378, 506] on font "Adicionar ControlNet" at bounding box center [343, 503] width 116 height 14
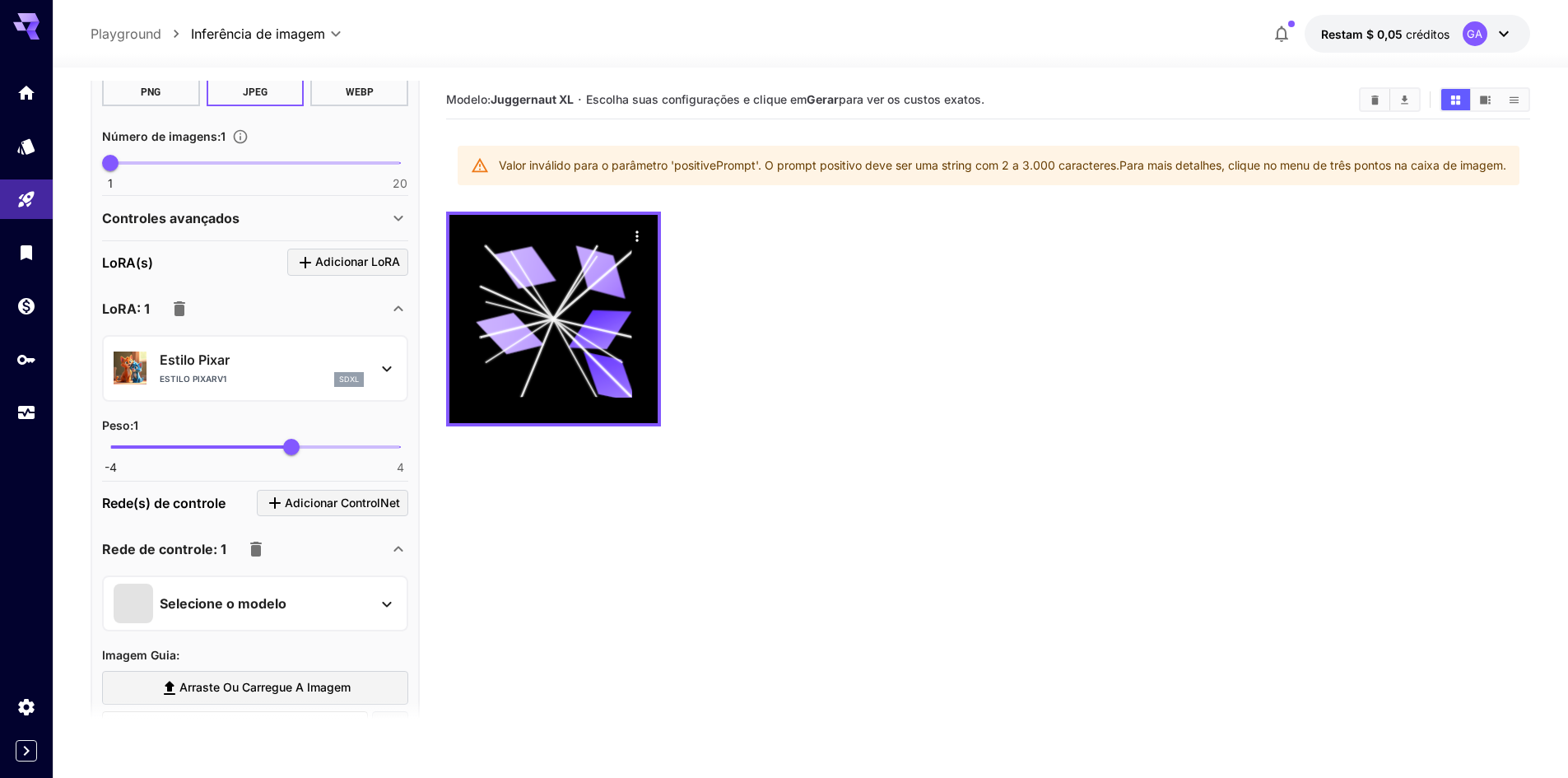
click at [391, 606] on icon at bounding box center [386, 604] width 20 height 20
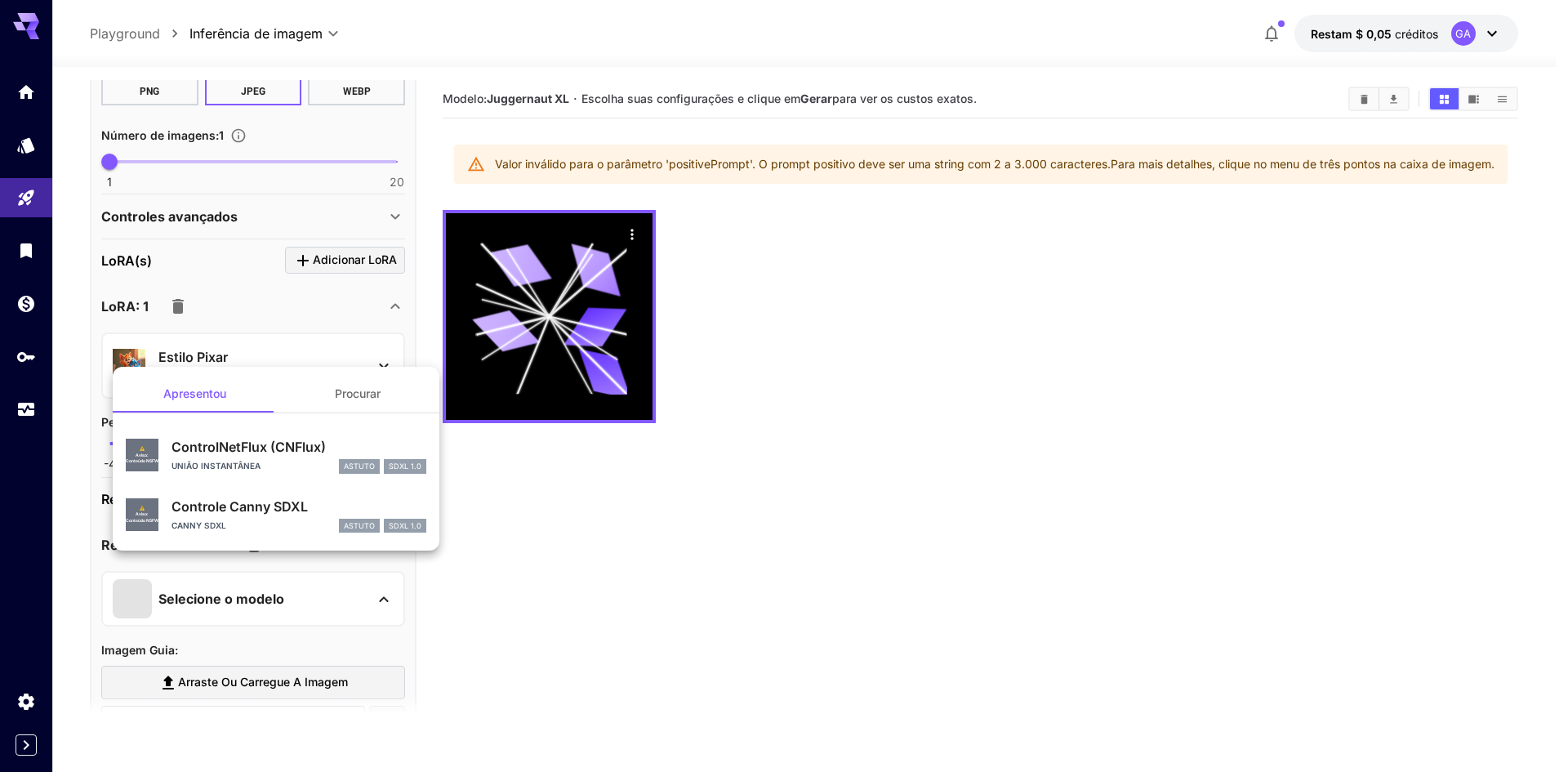
click at [388, 602] on div at bounding box center [784, 386] width 1568 height 772
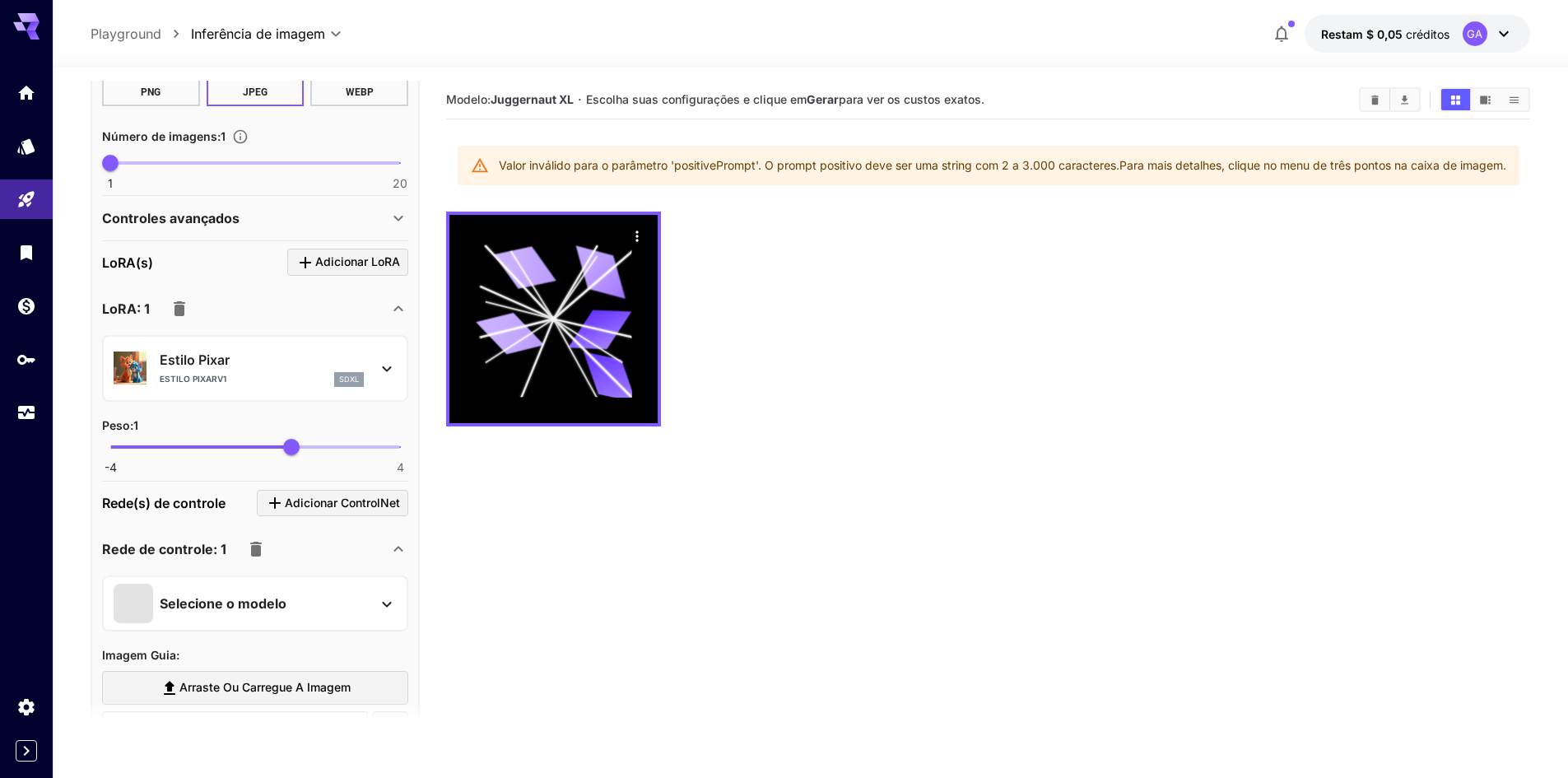
click at [499, 581] on section "Modelo: Juggernaut XL · Escolha suas configurações e clique em Gerar para ver o…" at bounding box center [988, 469] width 1084 height 778
click at [252, 553] on icon "button" at bounding box center [256, 548] width 12 height 14
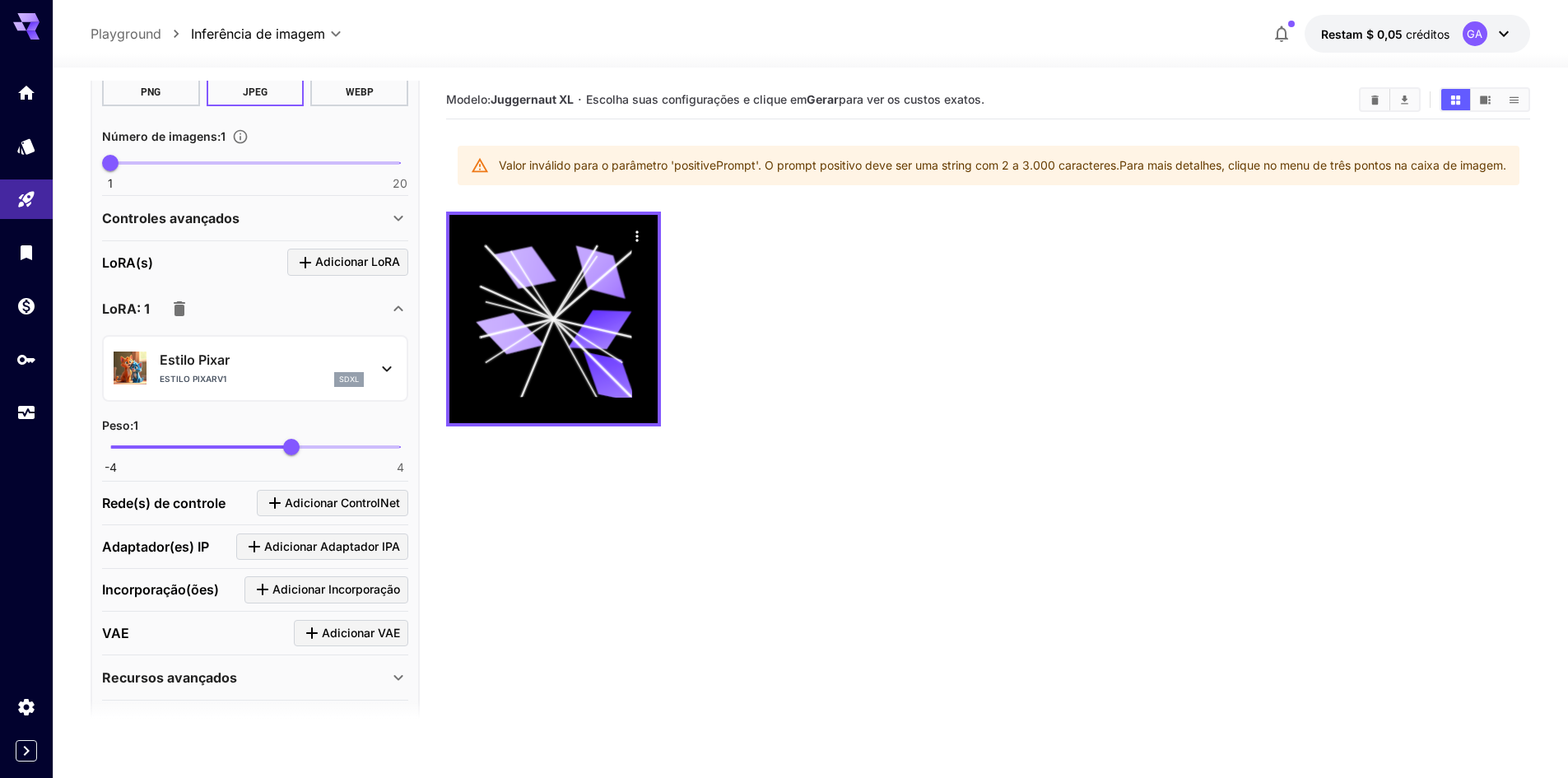
click at [404, 681] on icon at bounding box center [398, 677] width 20 height 20
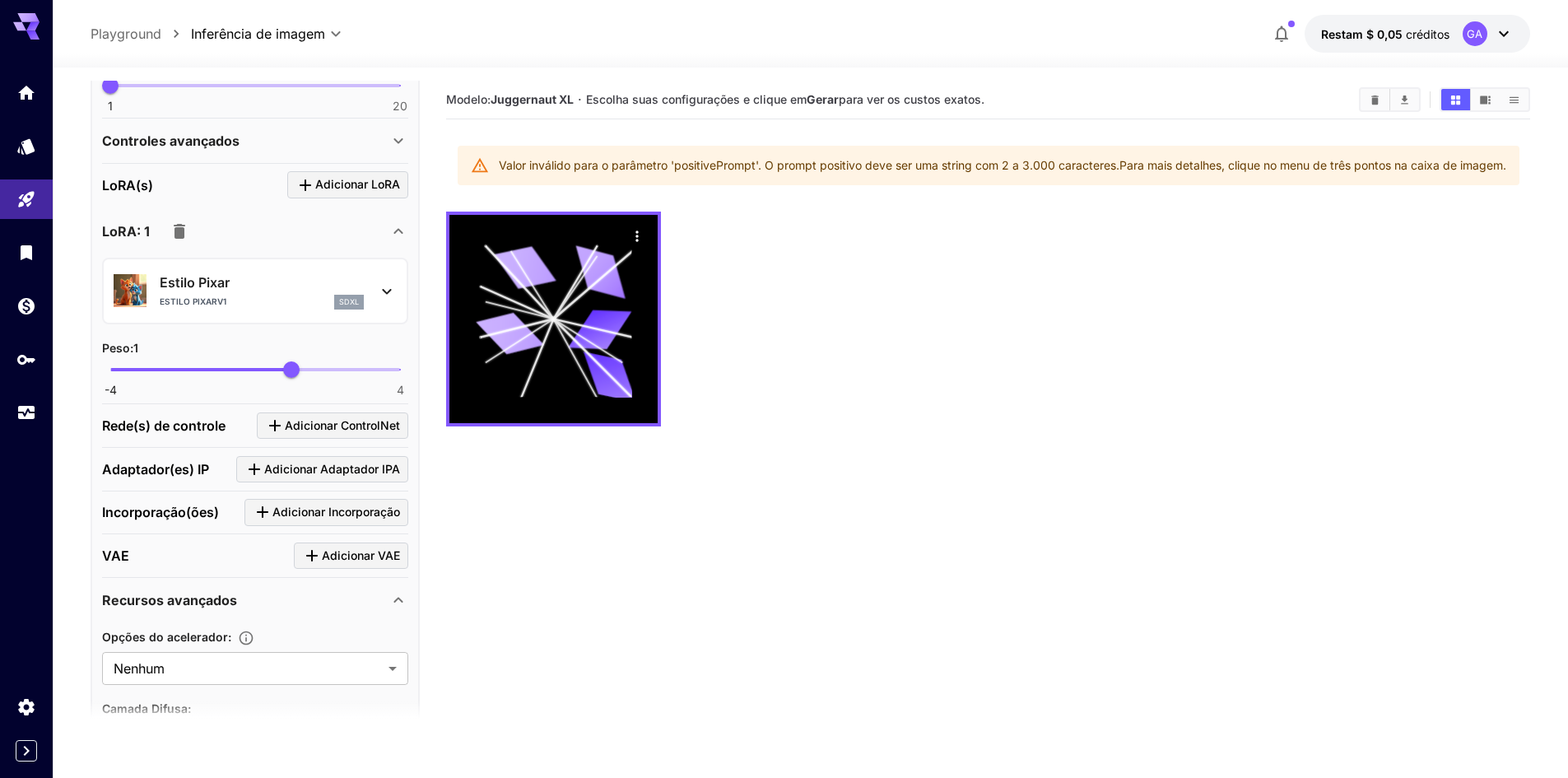
scroll to position [677, 0]
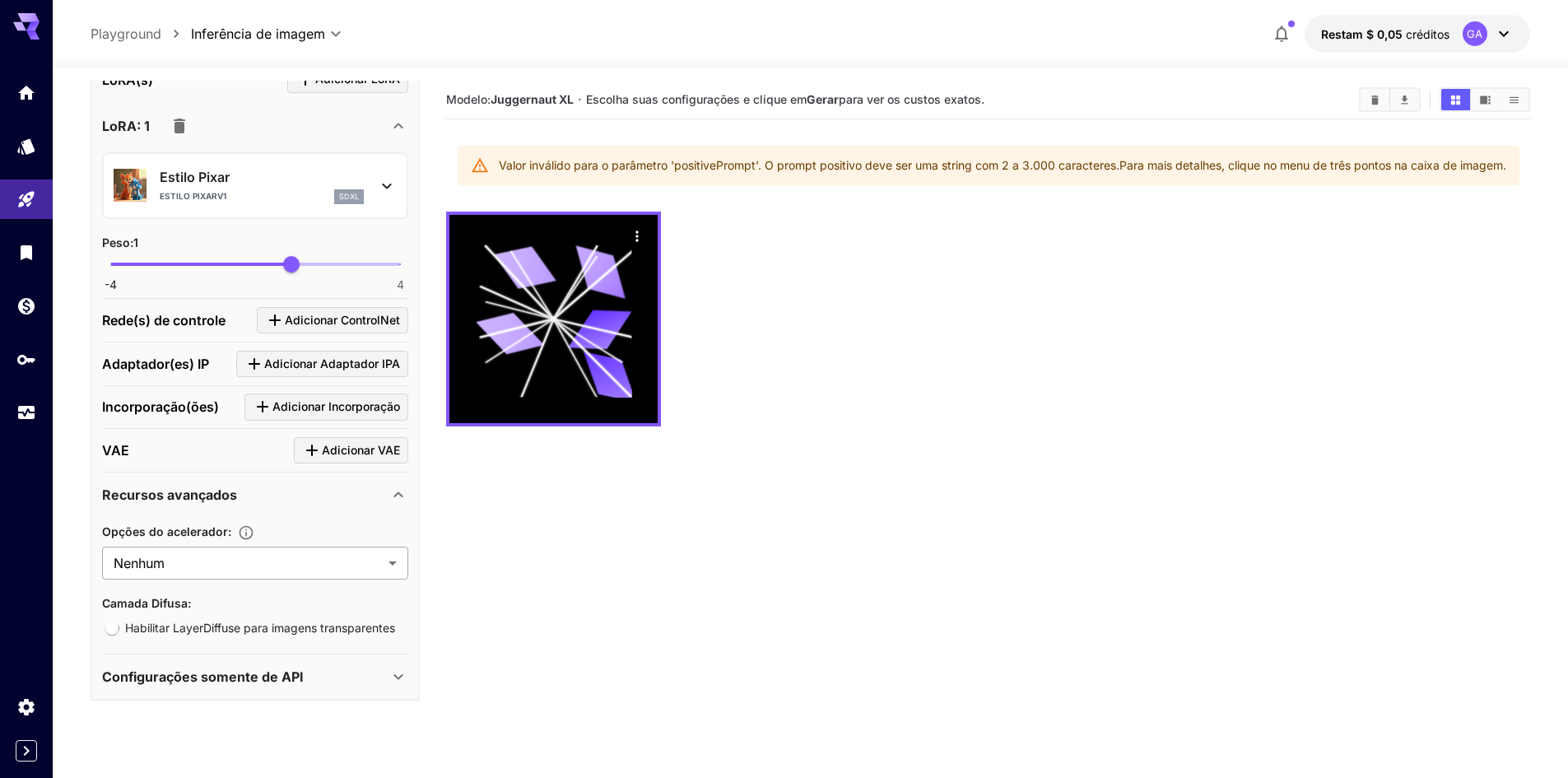
click at [388, 559] on body "**********" at bounding box center [784, 454] width 1568 height 908
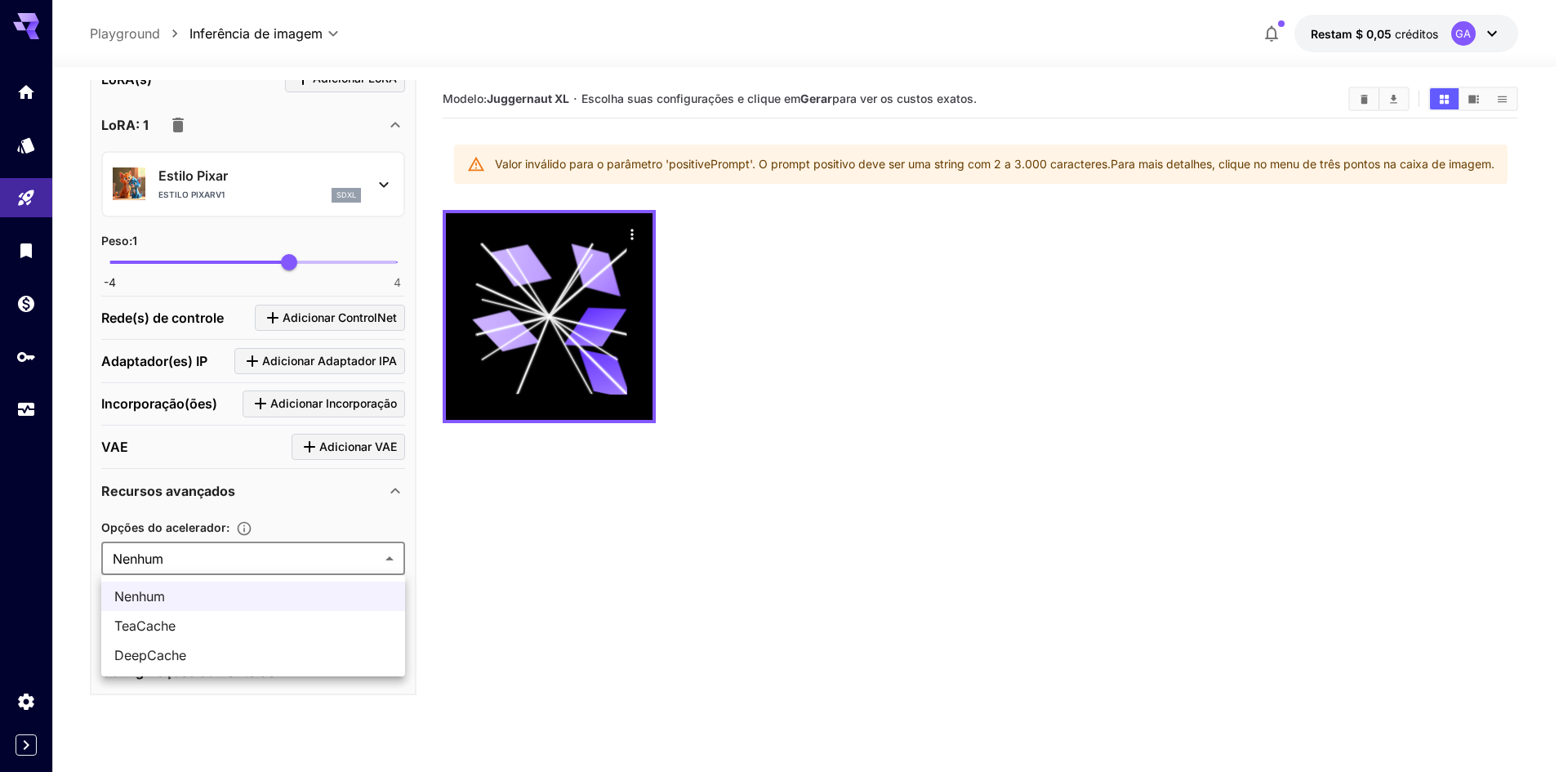
click at [358, 506] on div at bounding box center [784, 386] width 1568 height 772
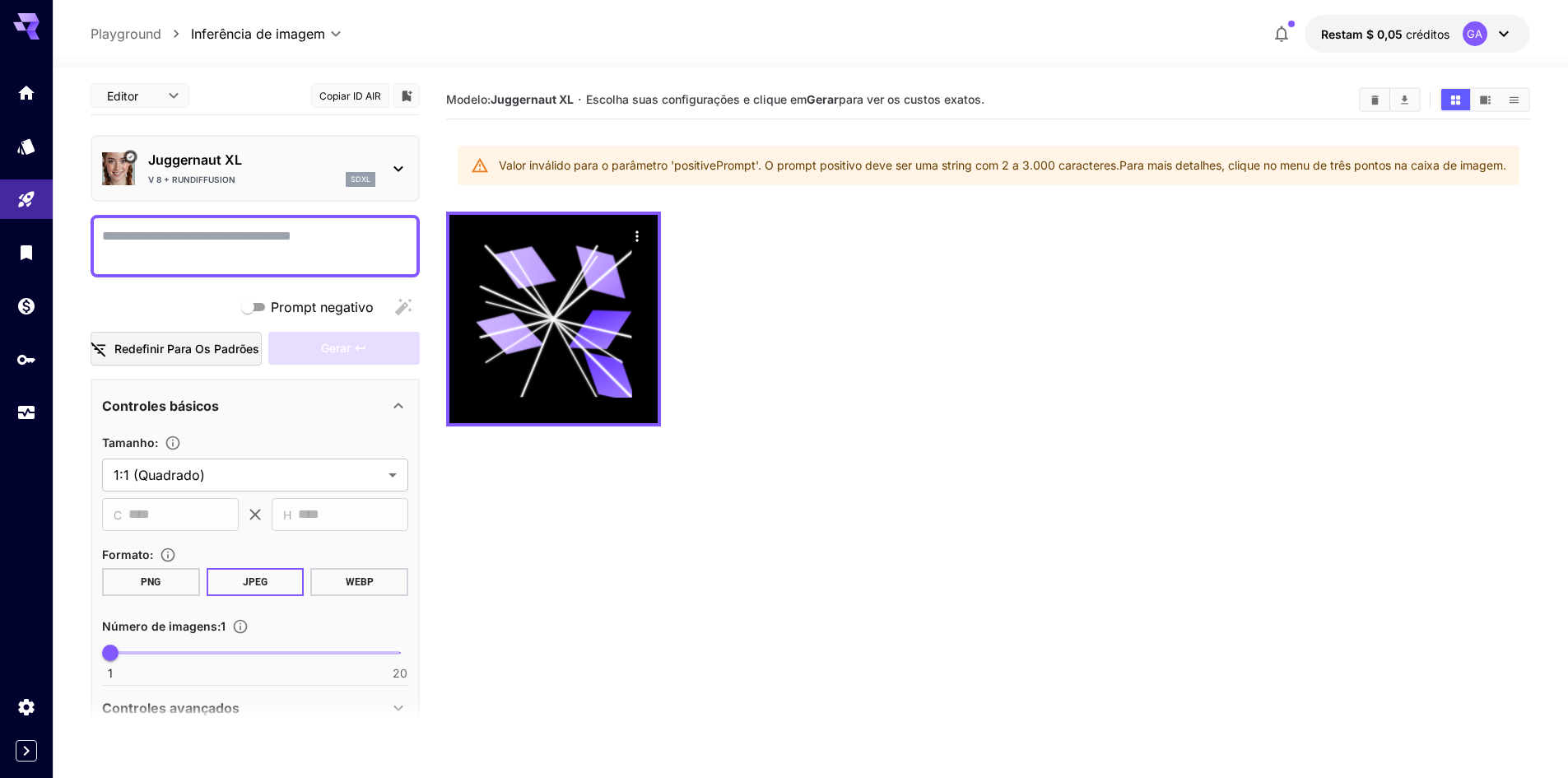
scroll to position [0, 0]
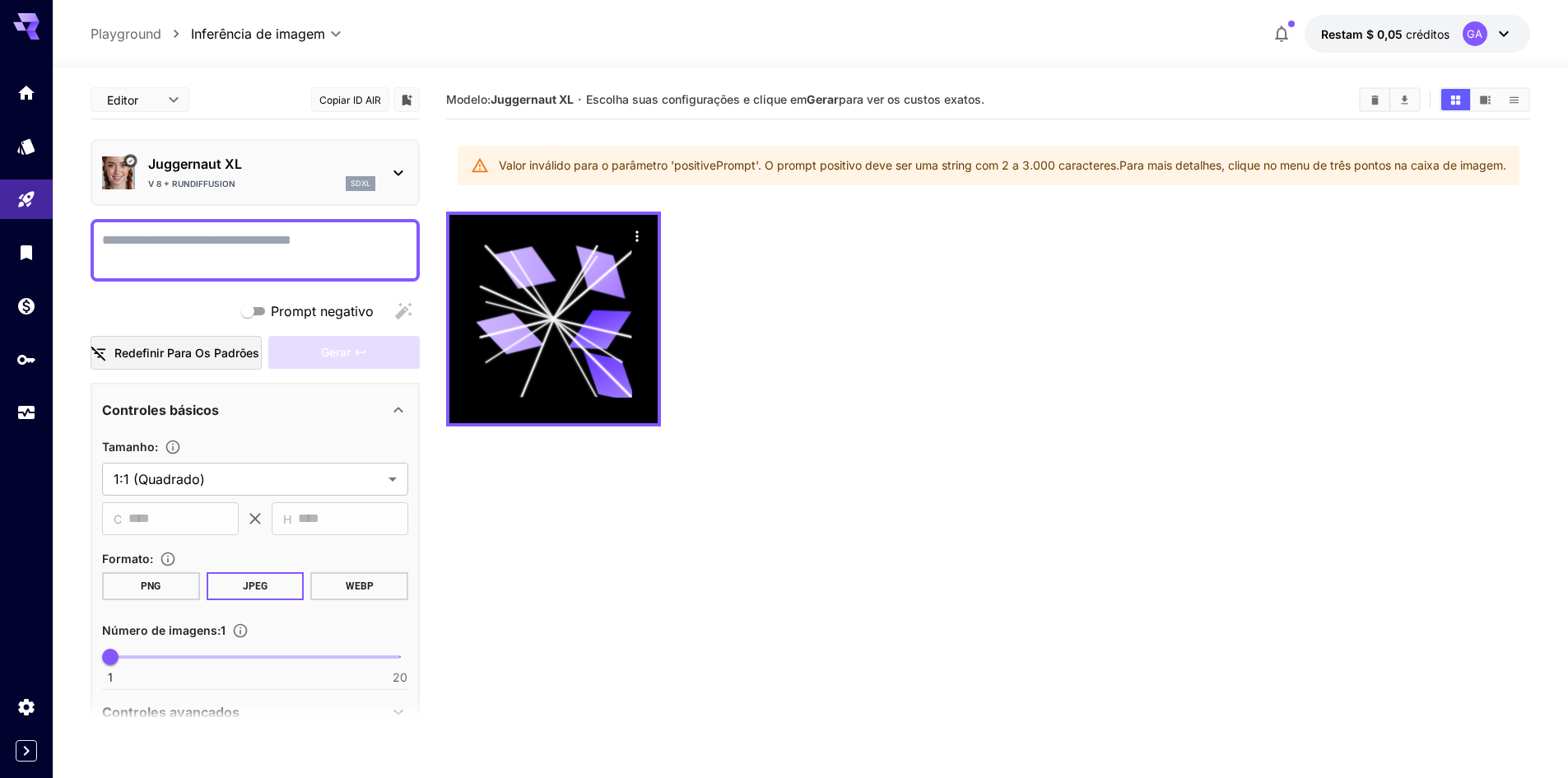
click at [229, 241] on textarea "Prompt negativo" at bounding box center [255, 250] width 306 height 39
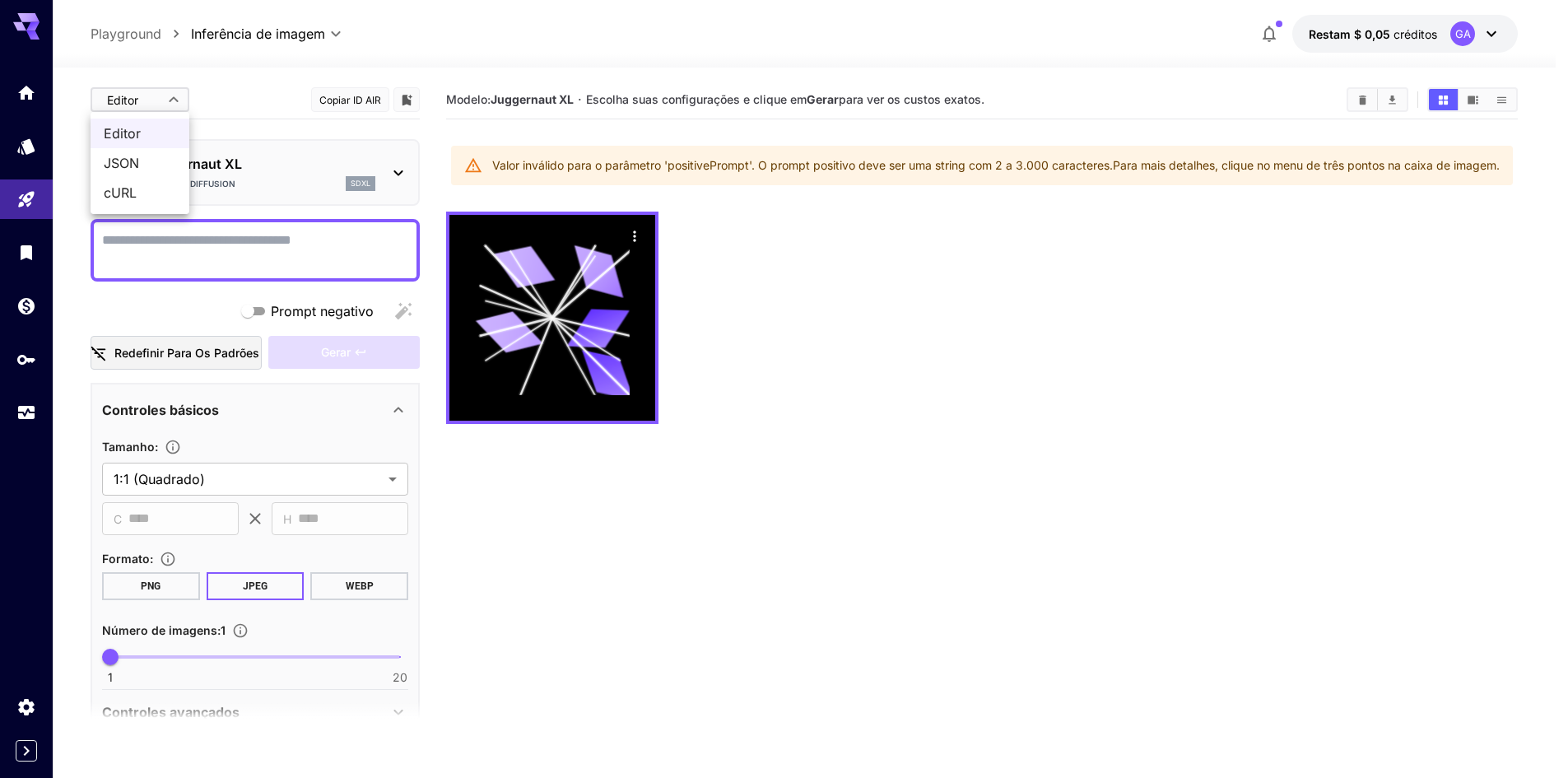
click at [180, 94] on body "**********" at bounding box center [784, 454] width 1568 height 908
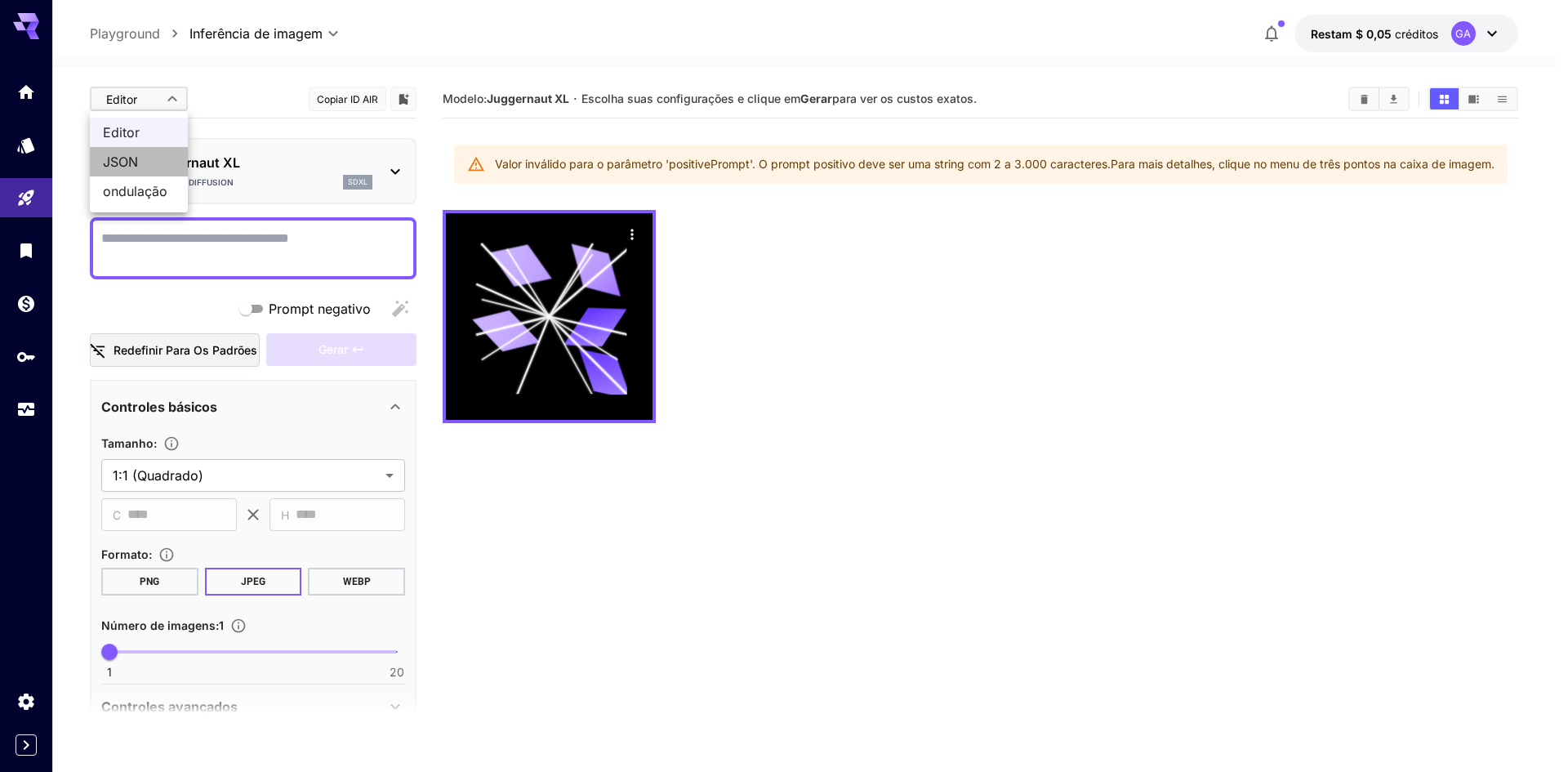
click at [151, 163] on span "JSON" at bounding box center [138, 161] width 72 height 19
type input "****"
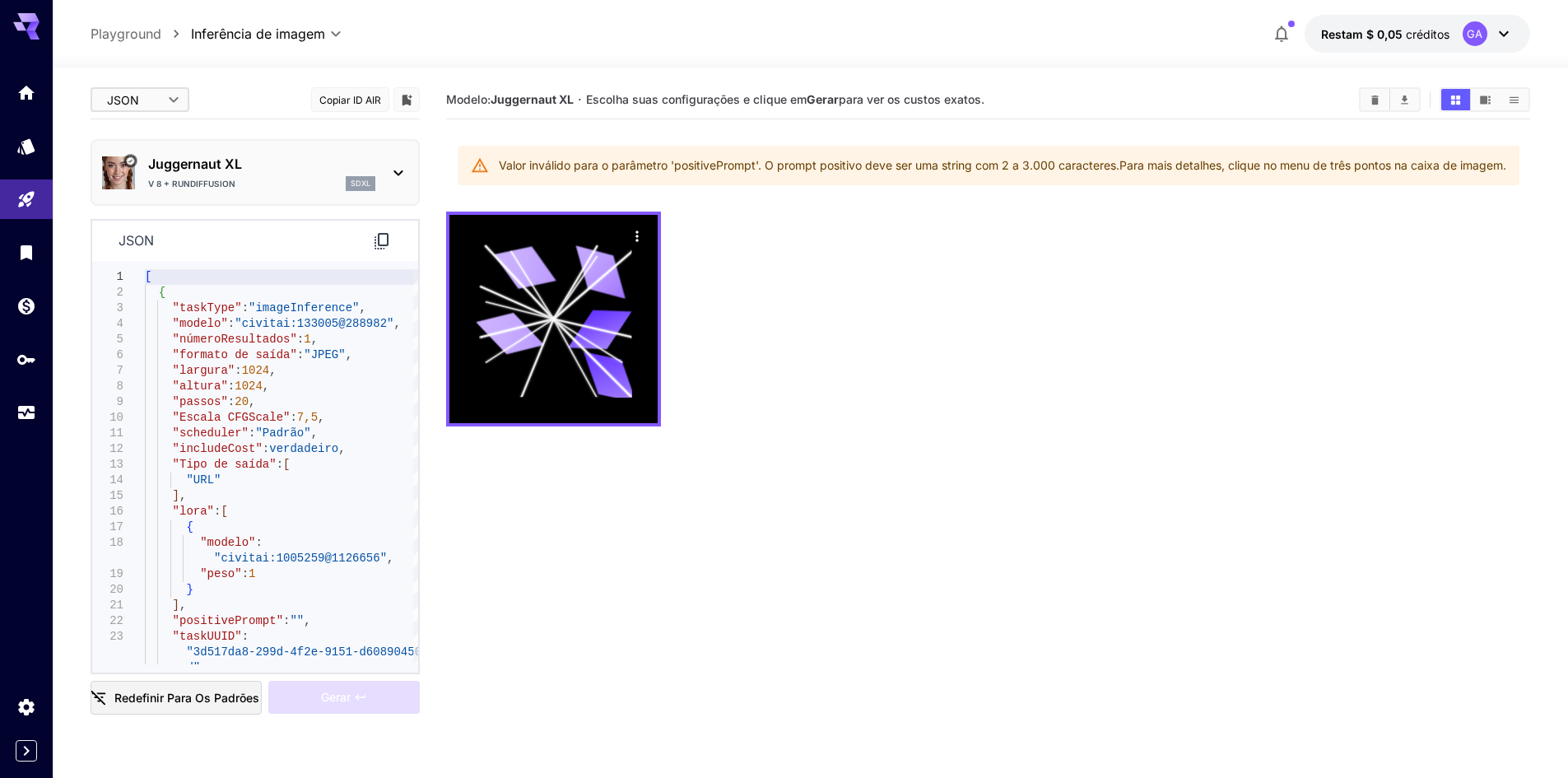
click at [192, 704] on font "Redefinir para os padrões" at bounding box center [187, 697] width 145 height 14
